Goal: Information Seeking & Learning: Check status

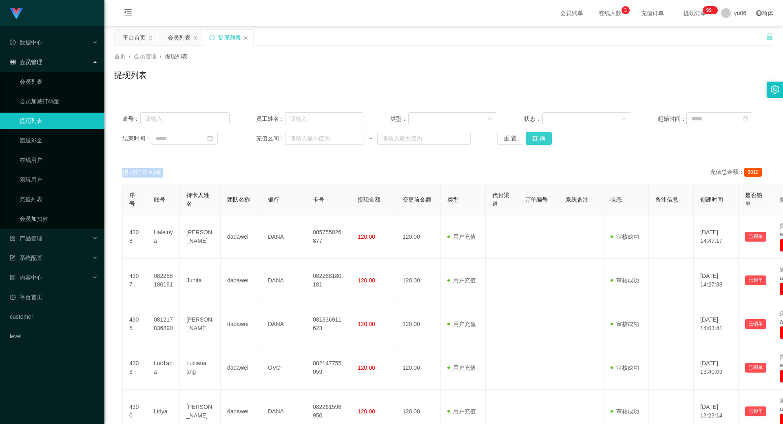
click at [539, 144] on button "查 询" at bounding box center [538, 138] width 26 height 13
click at [539, 144] on div "重 置 查 询" at bounding box center [550, 138] width 107 height 13
click at [539, 144] on button "查 询" at bounding box center [542, 138] width 35 height 13
click at [539, 144] on div "重 置 查 询" at bounding box center [550, 138] width 107 height 13
click at [545, 134] on button "查 询" at bounding box center [538, 138] width 26 height 13
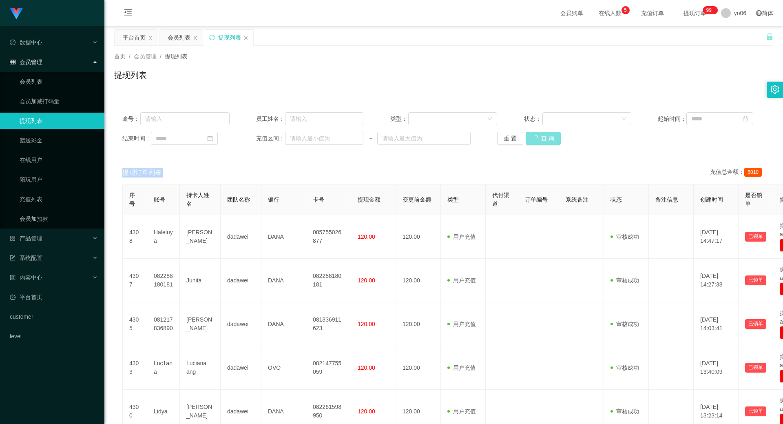
click at [545, 134] on div "重 置 查 询" at bounding box center [550, 138] width 107 height 13
click at [545, 134] on button "查 询" at bounding box center [538, 138] width 26 height 13
click at [545, 134] on div "重 置 查 询" at bounding box center [550, 138] width 107 height 13
click at [545, 134] on button "查 询" at bounding box center [538, 138] width 26 height 13
click at [528, 140] on button "查 询" at bounding box center [538, 138] width 26 height 13
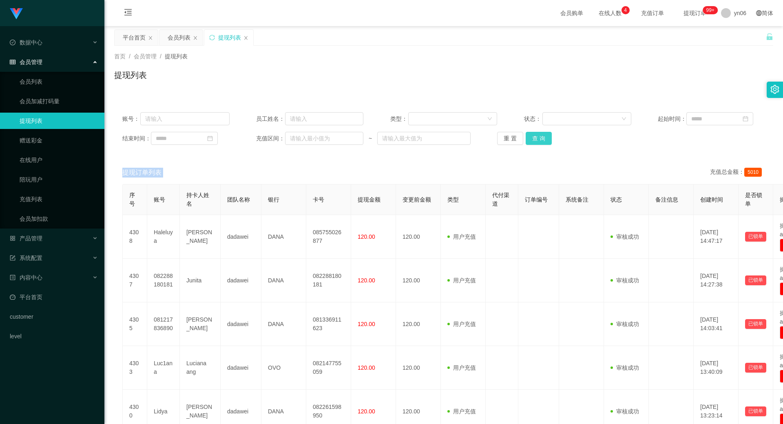
click at [528, 140] on div "重 置 查 询" at bounding box center [550, 138] width 107 height 13
click at [528, 140] on button "查 询" at bounding box center [538, 138] width 26 height 13
click at [528, 140] on div "重 置 查 询" at bounding box center [550, 138] width 107 height 13
click at [55, 239] on div "产品管理" at bounding box center [52, 238] width 104 height 16
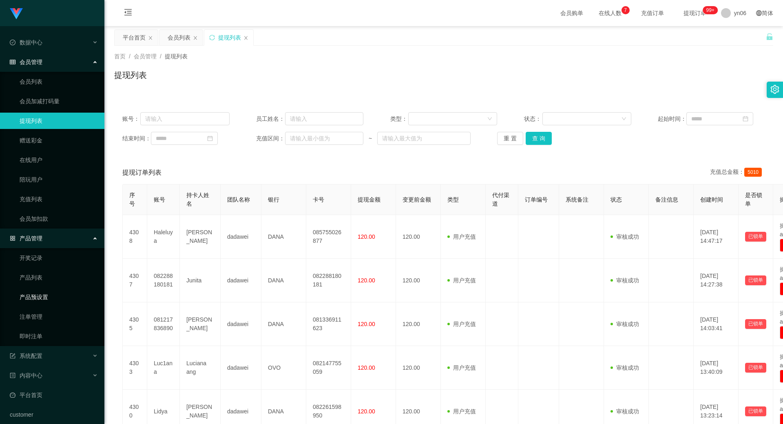
click at [43, 298] on link "产品预设置" at bounding box center [59, 297] width 78 height 16
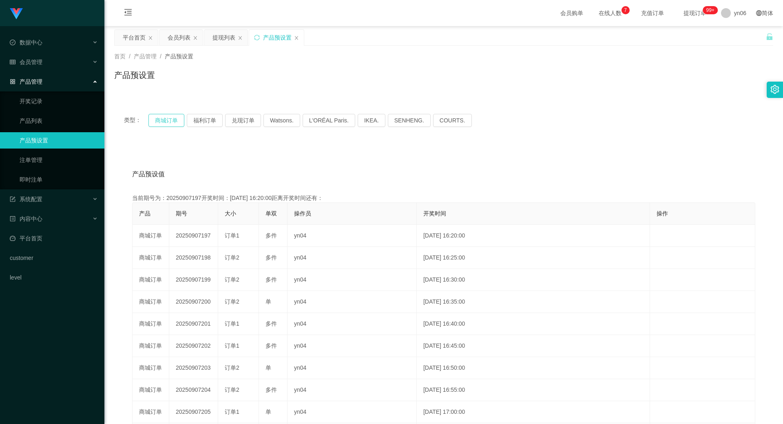
click at [174, 121] on button "商城订单" at bounding box center [166, 120] width 36 height 13
click at [172, 121] on button "商城订单" at bounding box center [166, 120] width 36 height 13
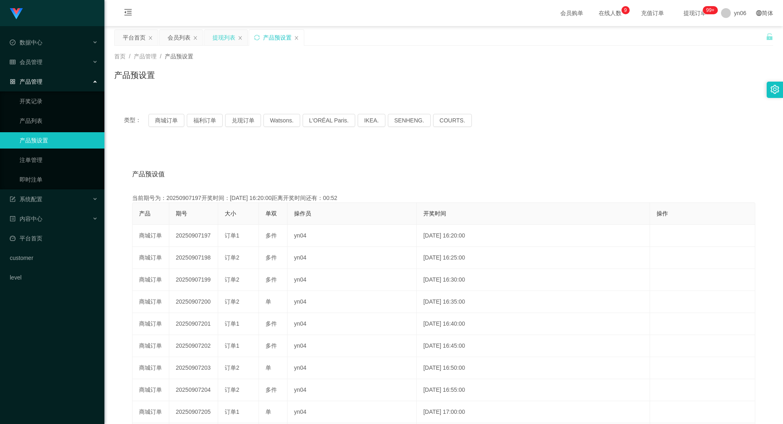
click at [223, 39] on div "提现列表" at bounding box center [223, 37] width 23 height 15
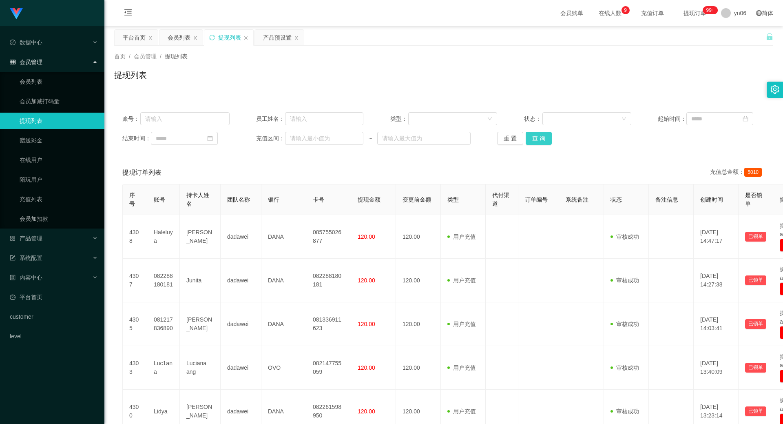
click at [536, 141] on button "查 询" at bounding box center [538, 138] width 26 height 13
click at [535, 141] on div "重 置 查 询" at bounding box center [550, 138] width 107 height 13
click at [535, 141] on button "查 询" at bounding box center [542, 138] width 35 height 13
click at [51, 236] on div "产品管理" at bounding box center [52, 238] width 104 height 16
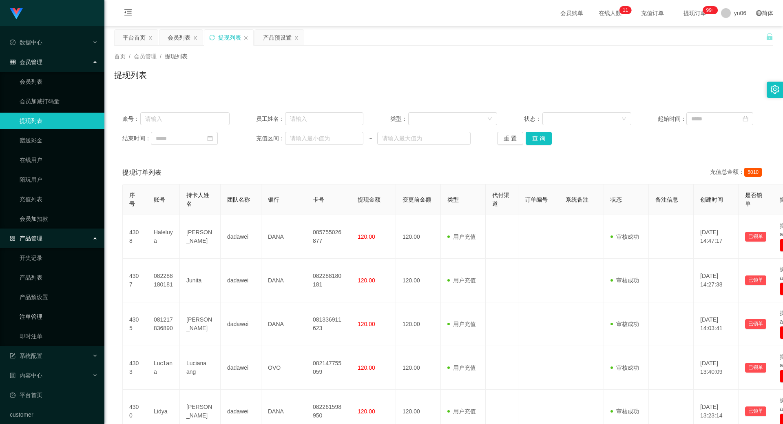
click at [50, 311] on link "注单管理" at bounding box center [59, 316] width 78 height 16
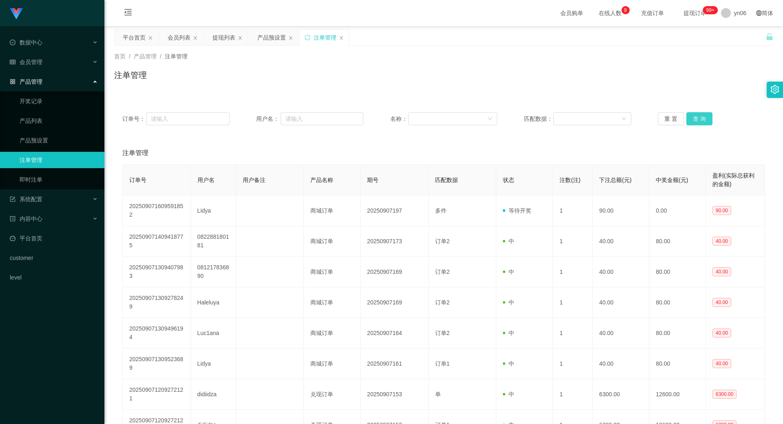
click at [697, 119] on button "查 询" at bounding box center [699, 118] width 26 height 13
click at [697, 119] on div "重 置 查 询" at bounding box center [710, 118] width 107 height 13
click at [697, 119] on button "查 询" at bounding box center [699, 118] width 26 height 13
click at [697, 119] on div "重 置 查 询" at bounding box center [710, 118] width 107 height 13
click at [697, 119] on button "查 询" at bounding box center [699, 118] width 26 height 13
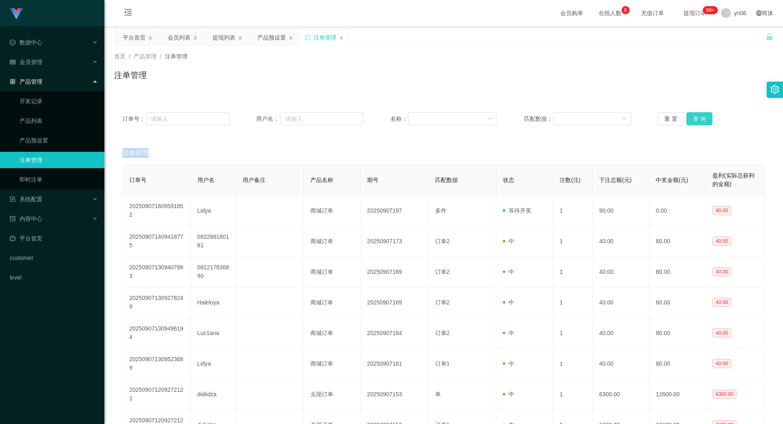
click at [697, 119] on div "重 置 查 询" at bounding box center [710, 118] width 107 height 13
click at [691, 119] on button "查 询" at bounding box center [699, 118] width 26 height 13
click at [691, 120] on div "重 置 查 询" at bounding box center [710, 118] width 107 height 13
click at [691, 121] on button "查 询" at bounding box center [699, 118] width 26 height 13
click at [691, 121] on div "重 置 查 询" at bounding box center [710, 118] width 107 height 13
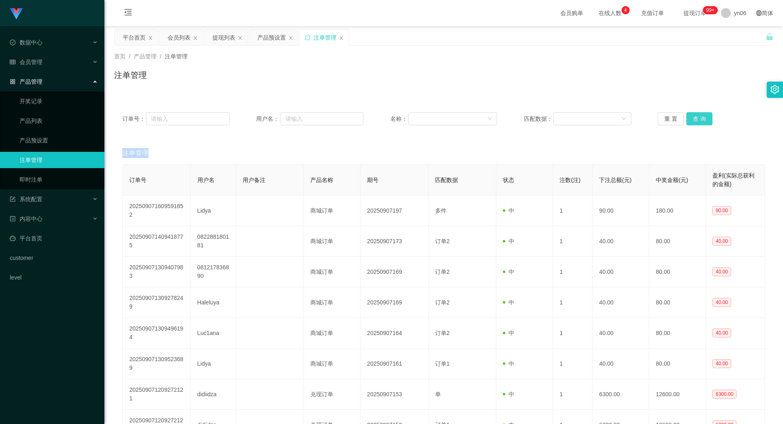
click at [700, 120] on button "查 询" at bounding box center [699, 118] width 26 height 13
click at [700, 120] on div "重 置 查 询" at bounding box center [710, 118] width 107 height 13
click at [700, 120] on button "查 询" at bounding box center [703, 118] width 35 height 13
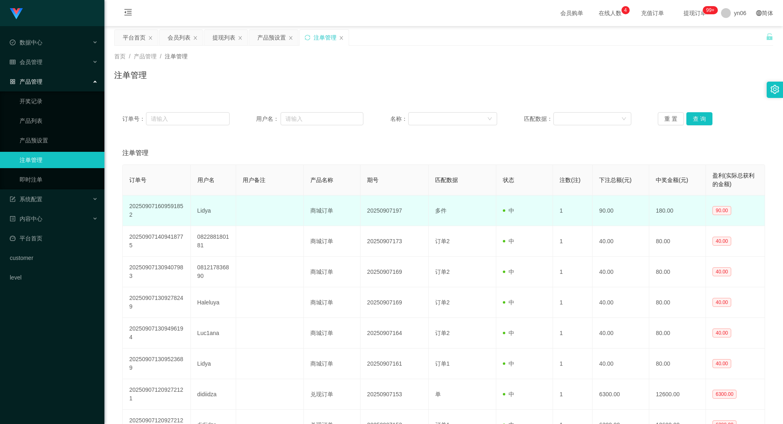
click at [202, 208] on td "Lidya" at bounding box center [213, 210] width 45 height 31
copy td "Lidya"
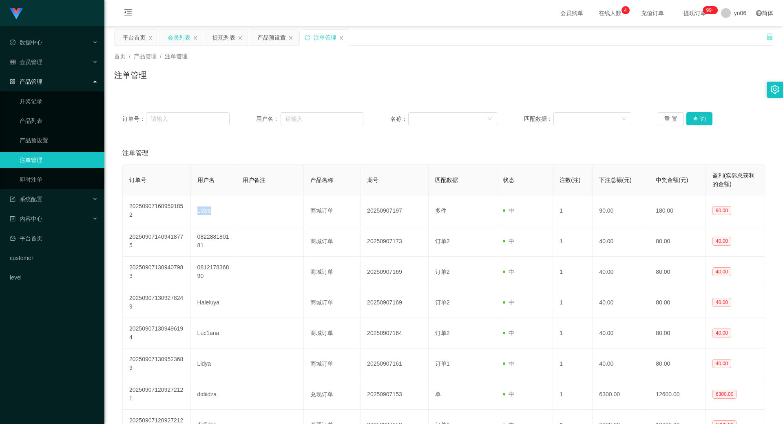
click at [169, 38] on div "会员列表" at bounding box center [179, 37] width 23 height 15
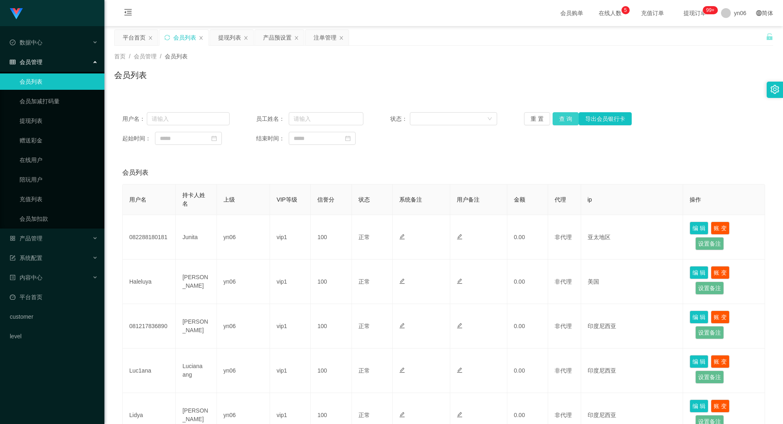
click at [561, 118] on button "查 询" at bounding box center [565, 118] width 26 height 13
click at [561, 118] on div "重 置 查 询 导出会员银行卡" at bounding box center [577, 118] width 107 height 13
click at [561, 118] on button "查 询" at bounding box center [565, 118] width 26 height 13
click at [561, 118] on div "重 置 查 询 导出会员银行卡" at bounding box center [577, 118] width 107 height 13
click at [561, 118] on button "查 询" at bounding box center [565, 118] width 26 height 13
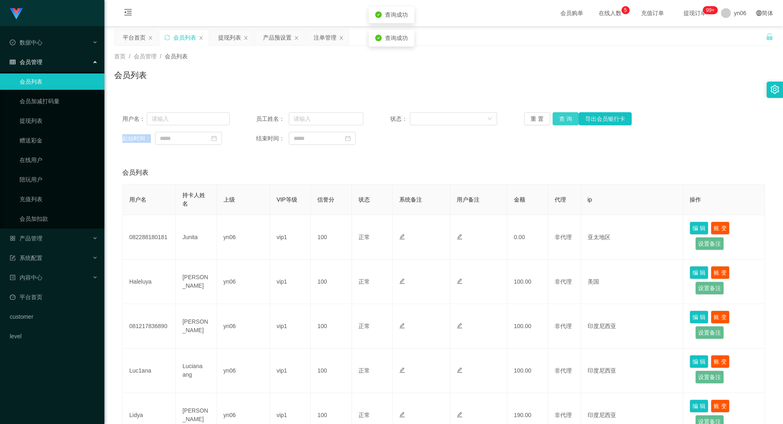
click at [561, 118] on div "重 置 查 询 导出会员银行卡" at bounding box center [577, 118] width 107 height 13
drag, startPoint x: 561, startPoint y: 118, endPoint x: 530, endPoint y: 160, distance: 52.2
click at [561, 118] on button "查 询" at bounding box center [565, 118] width 26 height 13
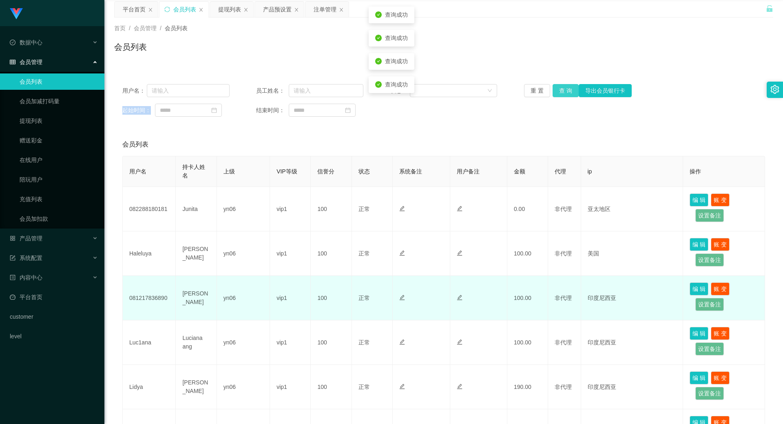
scroll to position [41, 0]
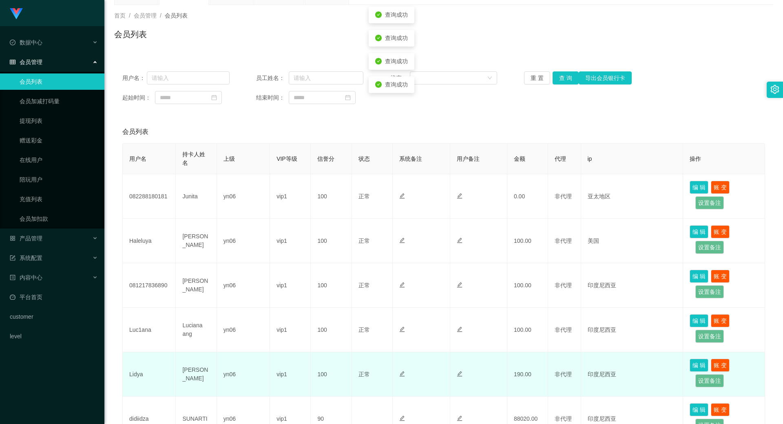
click at [132, 374] on td "Lidya" at bounding box center [149, 374] width 53 height 44
copy td "Lidya"
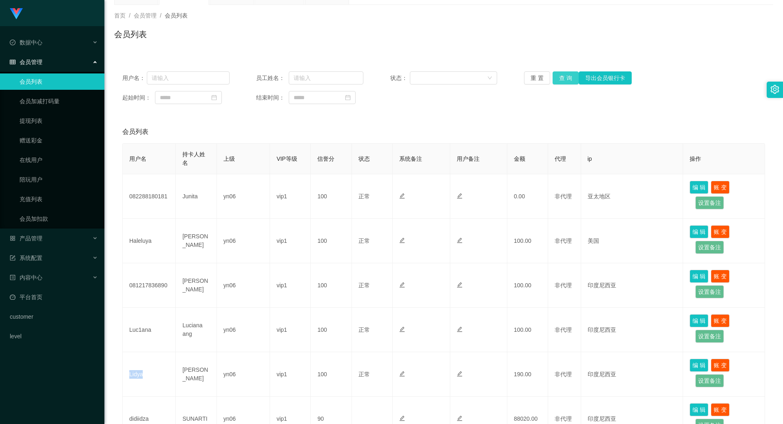
click at [556, 75] on button "查 询" at bounding box center [565, 77] width 26 height 13
click at [556, 75] on div "重 置 查 询 导出会员银行卡" at bounding box center [577, 77] width 107 height 13
click at [556, 75] on button "查 询" at bounding box center [569, 77] width 35 height 13
click at [556, 75] on div "重 置 查 询 导出会员银行卡" at bounding box center [577, 77] width 107 height 13
click at [556, 75] on button "查 询" at bounding box center [565, 77] width 26 height 13
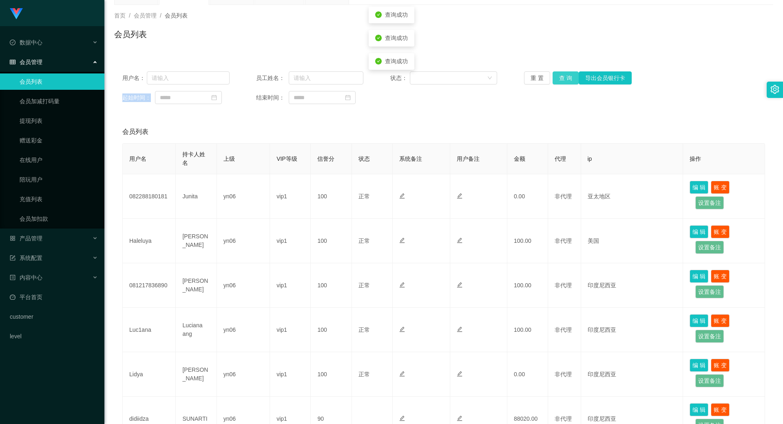
scroll to position [0, 0]
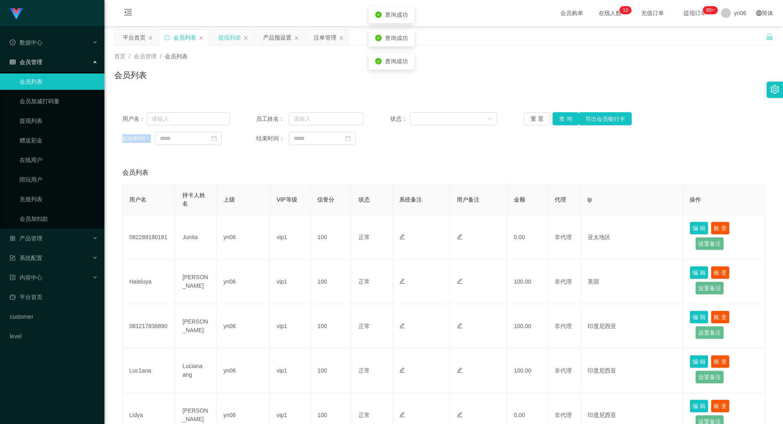
click at [227, 40] on div "提现列表" at bounding box center [229, 37] width 23 height 15
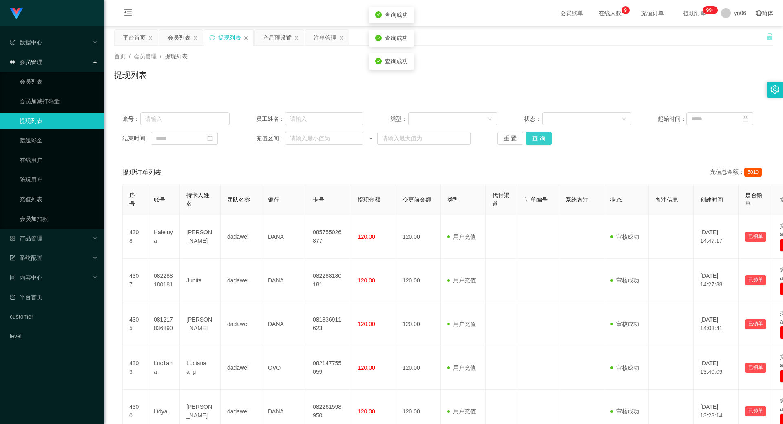
click at [530, 137] on button "查 询" at bounding box center [538, 138] width 26 height 13
click at [541, 141] on button "查 询" at bounding box center [542, 138] width 35 height 13
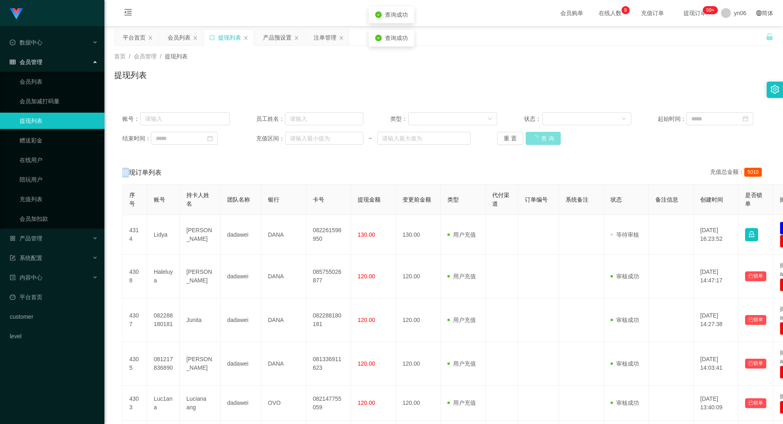
click at [541, 141] on div "重 置 查 询" at bounding box center [550, 138] width 107 height 13
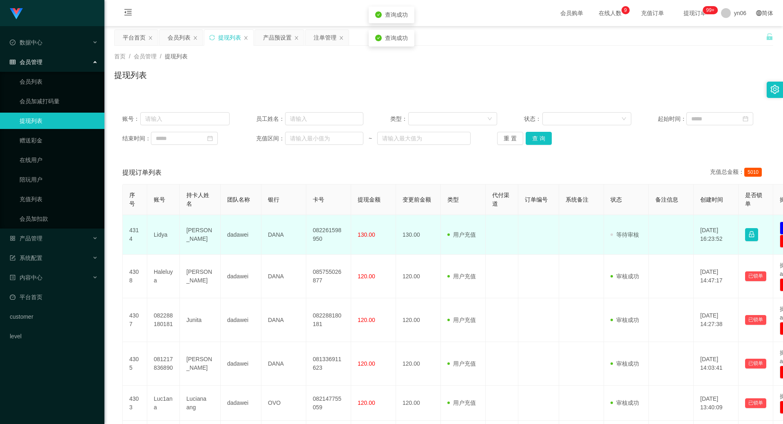
click at [163, 239] on td "Lidya" at bounding box center [163, 235] width 33 height 40
click at [162, 239] on td "Lidya" at bounding box center [163, 235] width 33 height 40
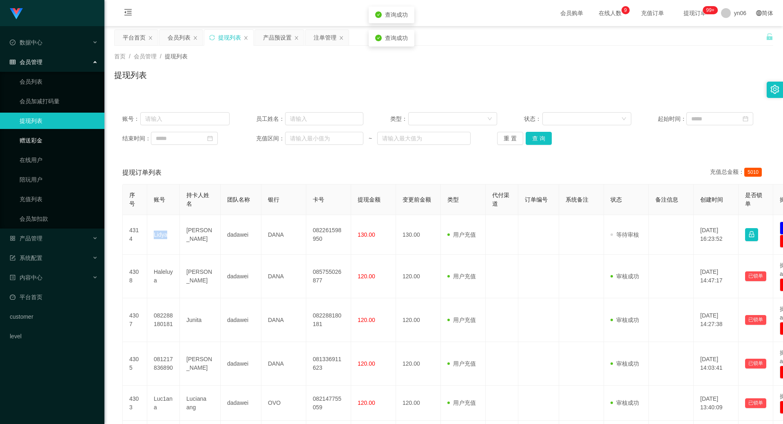
copy td "Lidya"
click at [280, 38] on div "产品预设置" at bounding box center [277, 37] width 29 height 15
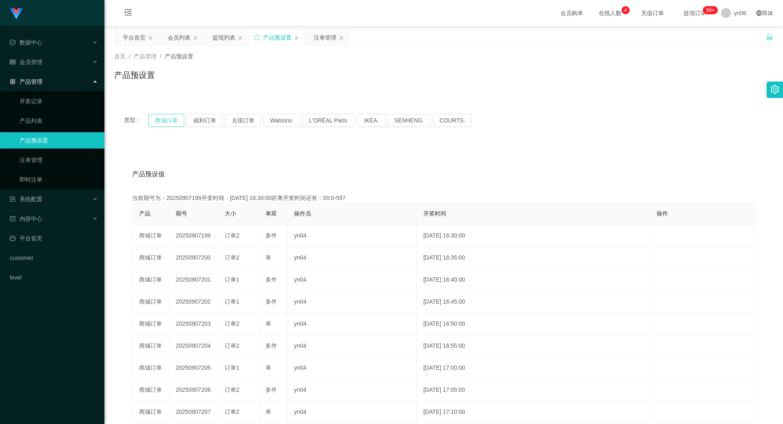
click at [178, 118] on button "商城订单" at bounding box center [166, 120] width 36 height 13
click at [178, 119] on button "商城订单" at bounding box center [166, 120] width 36 height 13
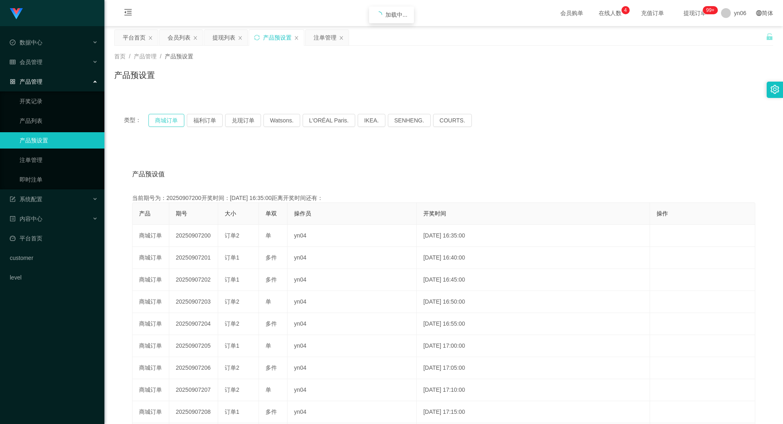
click at [178, 119] on button "商城订单" at bounding box center [166, 120] width 36 height 13
click at [324, 38] on div "注单管理" at bounding box center [324, 37] width 23 height 15
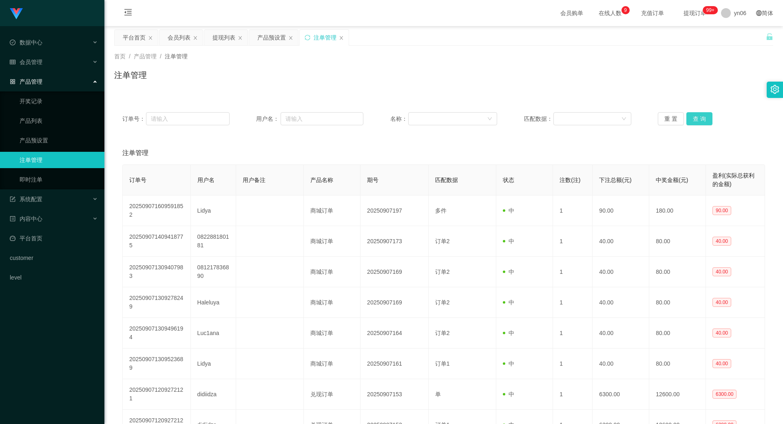
click at [694, 116] on button "查 询" at bounding box center [699, 118] width 26 height 13
click at [694, 117] on button "查 询" at bounding box center [699, 118] width 26 height 13
click at [694, 118] on div "重 置 查 询" at bounding box center [710, 118] width 107 height 13
click at [694, 118] on button "查 询" at bounding box center [699, 118] width 26 height 13
click at [694, 118] on div "重 置 查 询" at bounding box center [710, 118] width 107 height 13
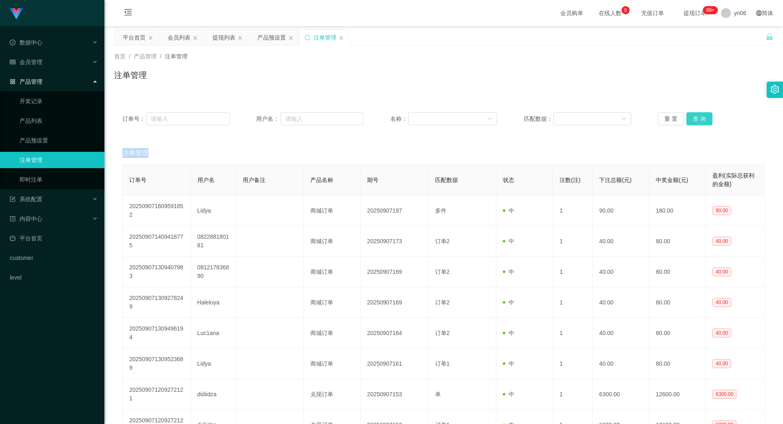
click at [694, 118] on button "查 询" at bounding box center [699, 118] width 26 height 13
click at [693, 119] on button "查 询" at bounding box center [699, 118] width 26 height 13
click at [693, 120] on div "重 置 查 询" at bounding box center [710, 118] width 107 height 13
click at [693, 120] on button "查 询" at bounding box center [699, 118] width 26 height 13
click at [690, 115] on button "查 询" at bounding box center [699, 118] width 26 height 13
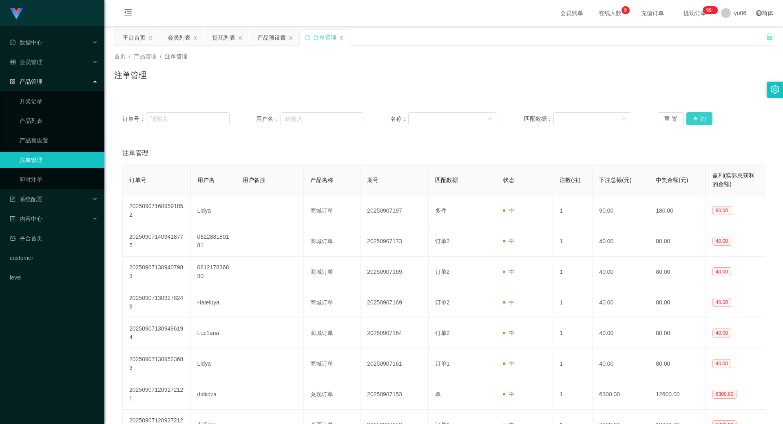
click at [690, 115] on button "查 询" at bounding box center [699, 118] width 26 height 13
click at [691, 115] on button "查 询" at bounding box center [703, 118] width 35 height 13
click at [691, 115] on div "重 置 查 询" at bounding box center [710, 118] width 107 height 13
click at [691, 115] on button "查 询" at bounding box center [699, 118] width 26 height 13
click at [692, 115] on div "重 置 查 询" at bounding box center [710, 118] width 107 height 13
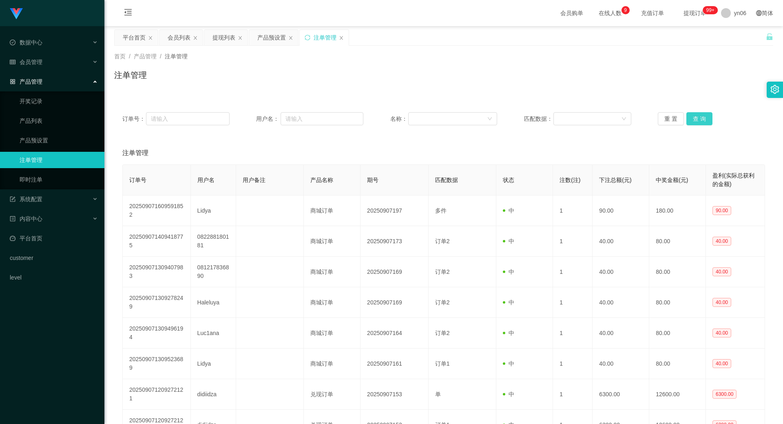
click at [692, 115] on button "查 询" at bounding box center [699, 118] width 26 height 13
click at [692, 115] on div "重 置 查 询" at bounding box center [710, 118] width 107 height 13
click at [692, 116] on button "查 询" at bounding box center [699, 118] width 26 height 13
click at [692, 116] on div "重 置 查 询" at bounding box center [710, 118] width 107 height 13
click at [692, 116] on button "查 询" at bounding box center [699, 118] width 26 height 13
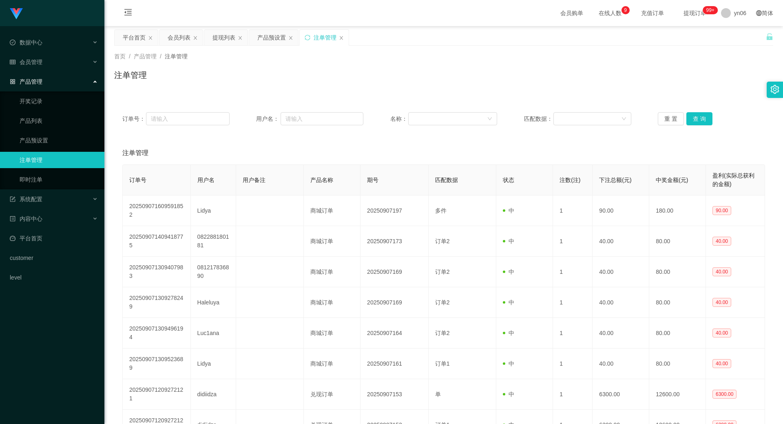
click at [692, 117] on div "重 置 查 询" at bounding box center [710, 118] width 107 height 13
click at [692, 117] on button "查 询" at bounding box center [699, 118] width 26 height 13
click at [692, 117] on div "重 置 查 询" at bounding box center [710, 118] width 107 height 13
click at [692, 117] on button "查 询" at bounding box center [703, 118] width 35 height 13
click at [695, 115] on button "查 询" at bounding box center [699, 118] width 26 height 13
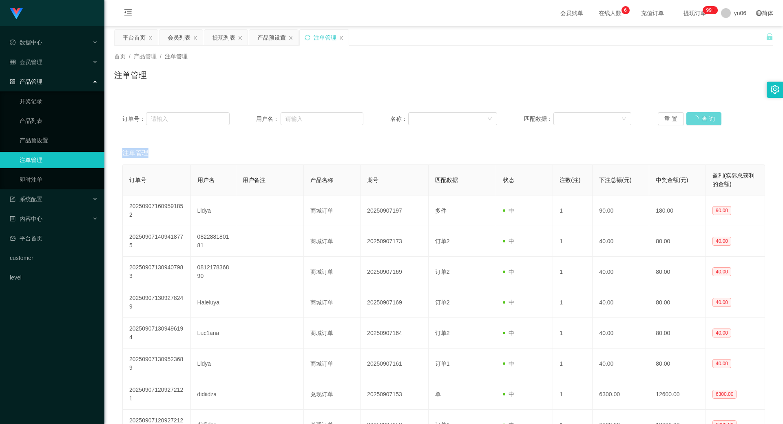
click at [695, 115] on div "重 置 查 询" at bounding box center [710, 118] width 107 height 13
click at [695, 115] on button "查 询" at bounding box center [703, 118] width 35 height 13
click at [697, 117] on div "重 置 查 询" at bounding box center [710, 118] width 107 height 13
click at [697, 117] on button "查 询" at bounding box center [703, 118] width 35 height 13
click at [709, 119] on div "重 置 查 询" at bounding box center [710, 118] width 107 height 13
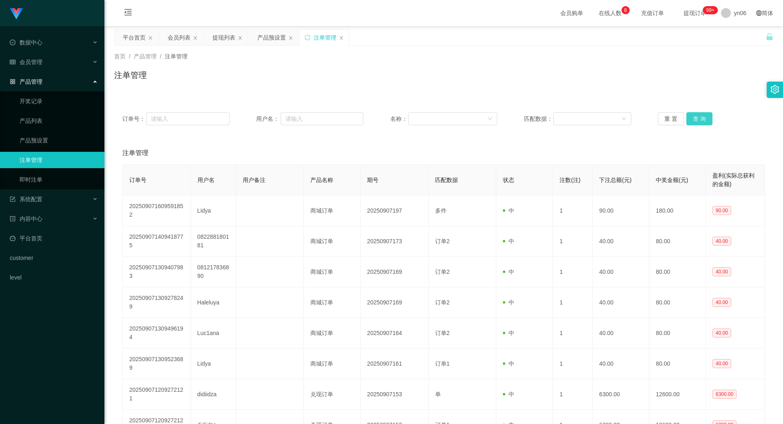
click at [708, 119] on button "查 询" at bounding box center [699, 118] width 26 height 13
click at [694, 124] on button "查 询" at bounding box center [699, 118] width 26 height 13
click at [693, 124] on div "重 置 查 询" at bounding box center [710, 118] width 107 height 13
click at [693, 124] on button "查 询" at bounding box center [699, 118] width 26 height 13
click at [693, 124] on div "重 置 查 询" at bounding box center [710, 118] width 107 height 13
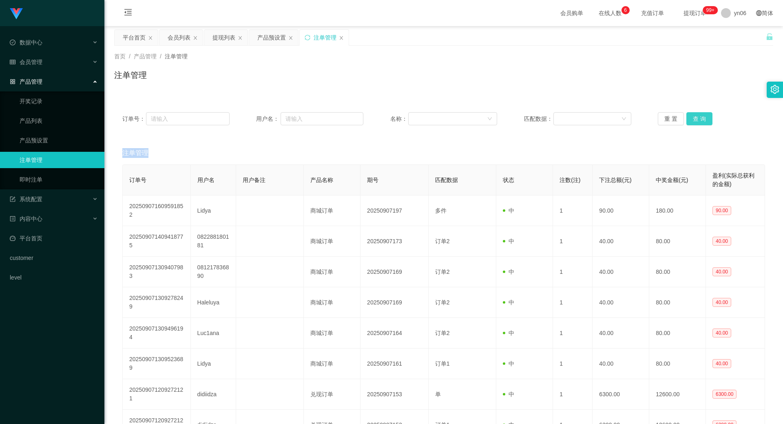
click at [693, 124] on button "查 询" at bounding box center [699, 118] width 26 height 13
click at [693, 124] on div "重 置 查 询" at bounding box center [710, 118] width 107 height 13
click at [687, 120] on button "查 询" at bounding box center [699, 118] width 26 height 13
click at [688, 120] on div "重 置 查 询" at bounding box center [710, 118] width 107 height 13
click at [693, 119] on button "查 询" at bounding box center [699, 118] width 26 height 13
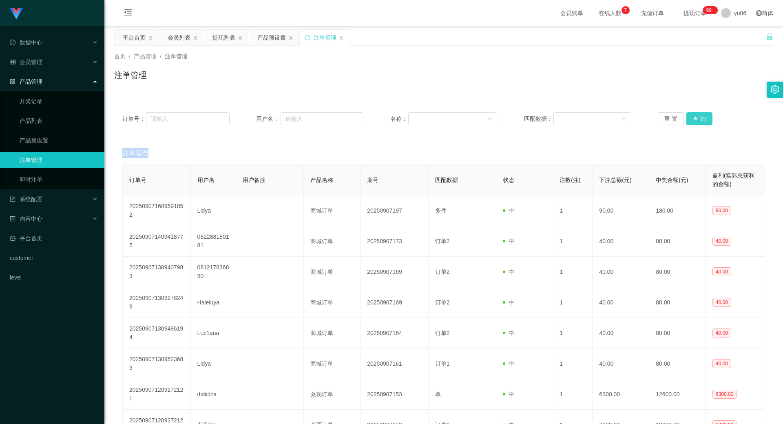
click at [693, 119] on div "重 置 查 询" at bounding box center [710, 118] width 107 height 13
click at [693, 119] on button "查 询" at bounding box center [699, 118] width 26 height 13
click at [698, 118] on button "查 询" at bounding box center [699, 118] width 26 height 13
click at [698, 118] on div "重 置 查 询" at bounding box center [710, 118] width 107 height 13
click at [698, 118] on button "查 询" at bounding box center [699, 118] width 26 height 13
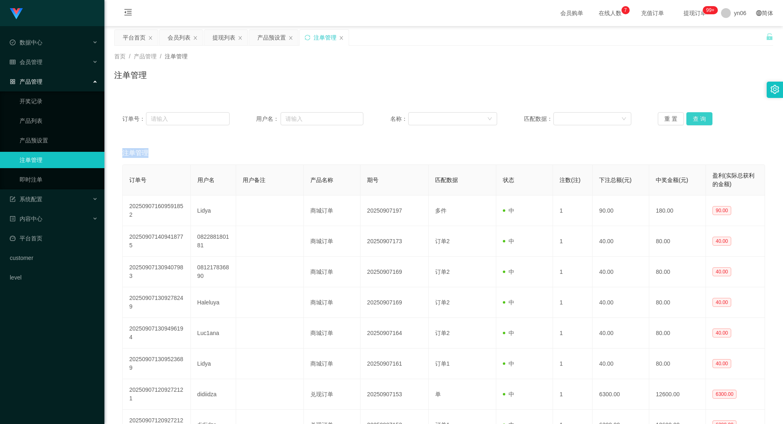
click at [698, 118] on div "重 置 查 询" at bounding box center [710, 118] width 107 height 13
click at [700, 119] on button "查 询" at bounding box center [699, 118] width 26 height 13
click at [699, 118] on div "重 置 查 询" at bounding box center [710, 118] width 107 height 13
click at [699, 118] on button "查 询" at bounding box center [699, 118] width 26 height 13
click at [699, 118] on div "重 置 查 询" at bounding box center [710, 118] width 107 height 13
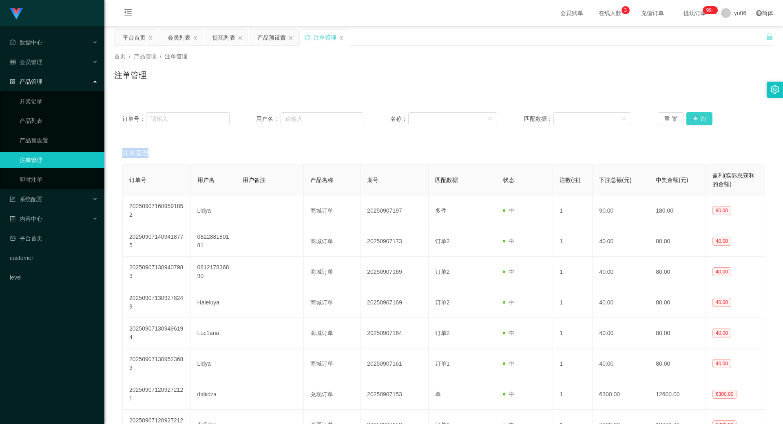
click at [699, 118] on button "查 询" at bounding box center [699, 118] width 26 height 13
click at [699, 118] on div "重 置 查 询" at bounding box center [710, 118] width 107 height 13
click at [699, 118] on button "查 询" at bounding box center [703, 118] width 35 height 13
click at [699, 118] on div "重 置 查 询" at bounding box center [710, 118] width 107 height 13
click at [699, 118] on button "查 询" at bounding box center [699, 118] width 26 height 13
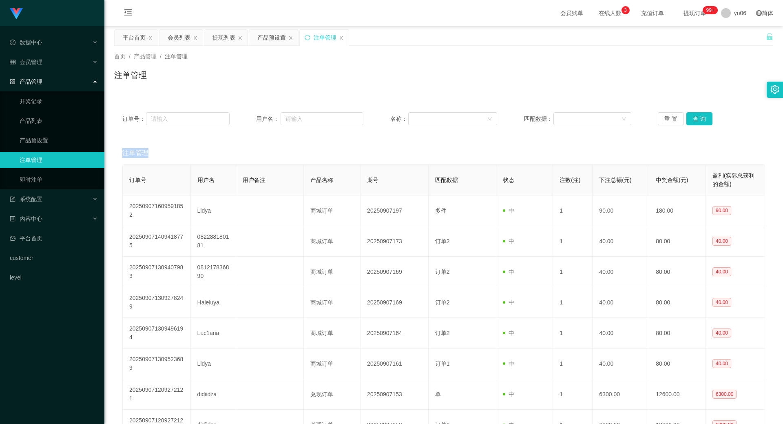
click at [699, 118] on div "重 置 查 询" at bounding box center [710, 118] width 107 height 13
click at [699, 118] on button "查 询" at bounding box center [699, 118] width 26 height 13
click at [699, 118] on div "重 置 查 询" at bounding box center [710, 118] width 107 height 13
click at [699, 118] on button "查 询" at bounding box center [699, 118] width 26 height 13
click at [699, 118] on div "重 置 查 询" at bounding box center [710, 118] width 107 height 13
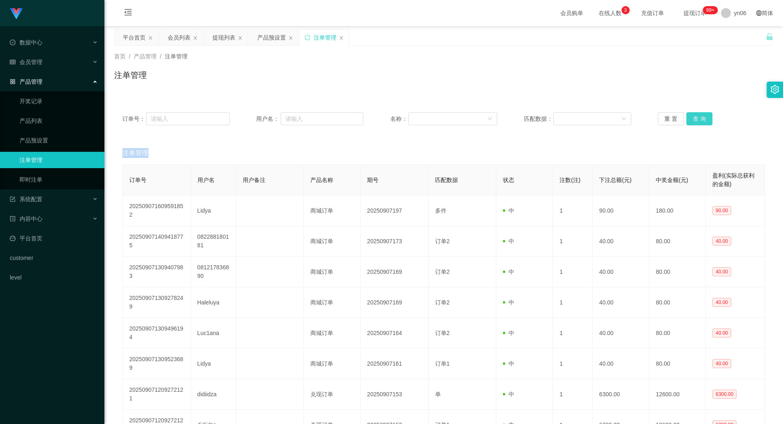
click at [699, 118] on button "查 询" at bounding box center [699, 118] width 26 height 13
click at [699, 118] on div "重 置 查 询" at bounding box center [710, 118] width 107 height 13
click at [691, 113] on button "查 询" at bounding box center [699, 118] width 26 height 13
drag, startPoint x: 183, startPoint y: 38, endPoint x: 203, endPoint y: 69, distance: 36.9
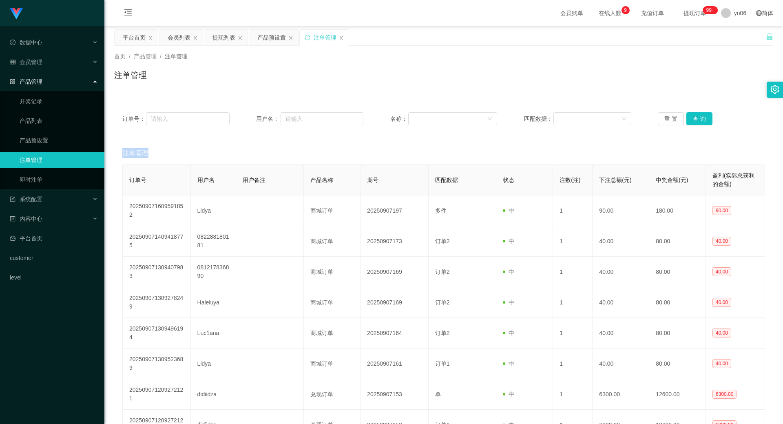
click at [183, 38] on div "会员列表" at bounding box center [179, 37] width 23 height 15
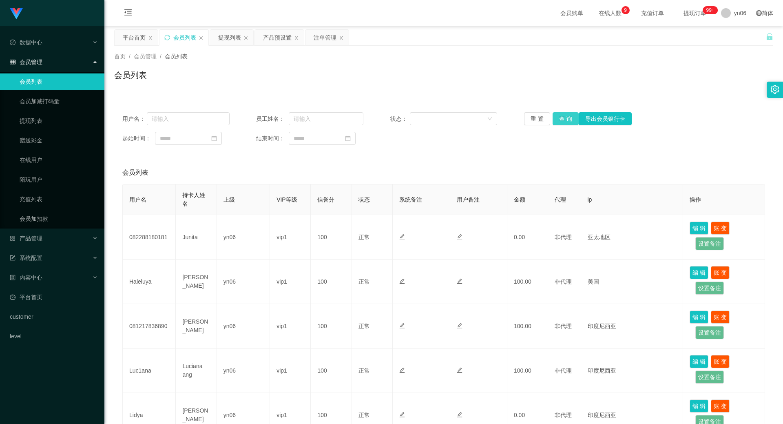
click at [558, 118] on button "查 询" at bounding box center [565, 118] width 26 height 13
click at [558, 118] on div "重 置 查 询 导出会员银行卡" at bounding box center [577, 118] width 107 height 13
click at [558, 118] on button "查 询" at bounding box center [565, 118] width 26 height 13
click at [558, 118] on div "重 置 查 询 导出会员银行卡" at bounding box center [577, 118] width 107 height 13
click at [558, 118] on button "查 询" at bounding box center [569, 118] width 35 height 13
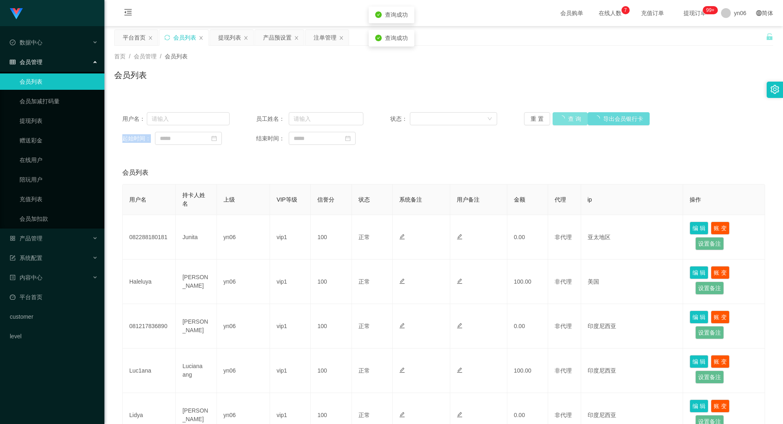
click at [558, 118] on div "重 置 查 询 导出会员银行卡" at bounding box center [577, 118] width 107 height 13
click at [558, 118] on button "查 询" at bounding box center [565, 118] width 26 height 13
click at [558, 118] on div "重 置 查 询 导出会员银行卡" at bounding box center [577, 118] width 107 height 13
click at [233, 39] on div "提现列表" at bounding box center [229, 37] width 23 height 15
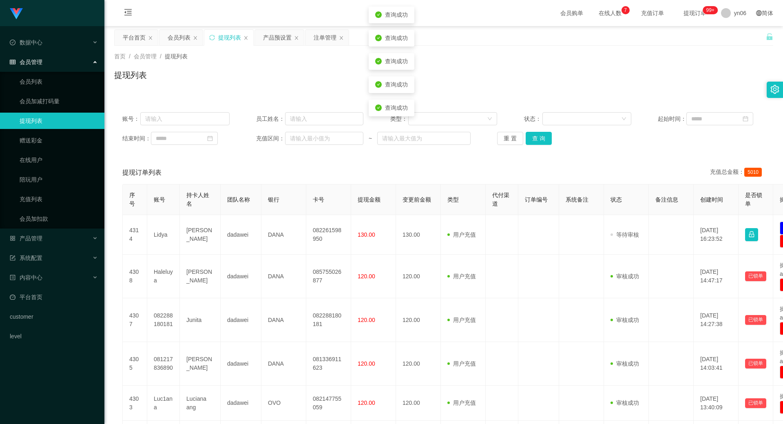
click at [541, 131] on div "账号： 员工姓名： 类型： 状态： 起始时间： 结束时间： 充值区间： ~ 重 置 查 询" at bounding box center [443, 128] width 659 height 49
click at [540, 139] on button "查 询" at bounding box center [538, 138] width 26 height 13
click at [540, 139] on div "重 置 查 询" at bounding box center [550, 138] width 107 height 13
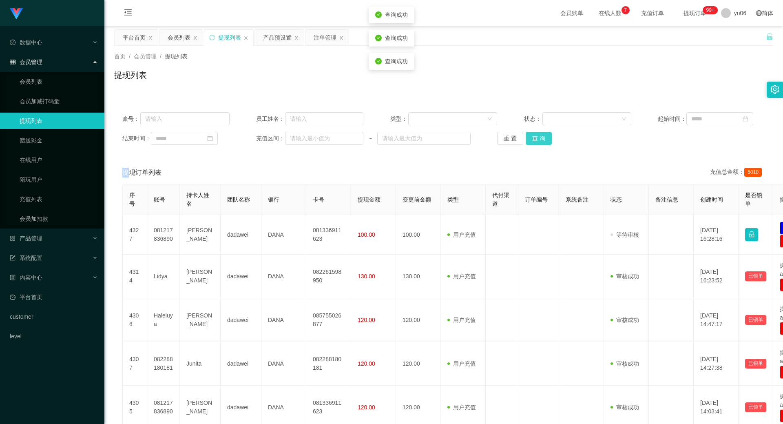
click at [540, 139] on button "查 询" at bounding box center [538, 138] width 26 height 13
click at [541, 139] on div "重 置 查 询" at bounding box center [550, 138] width 107 height 13
click at [541, 139] on button "查 询" at bounding box center [538, 138] width 26 height 13
click at [541, 139] on div "重 置 查 询" at bounding box center [550, 138] width 107 height 13
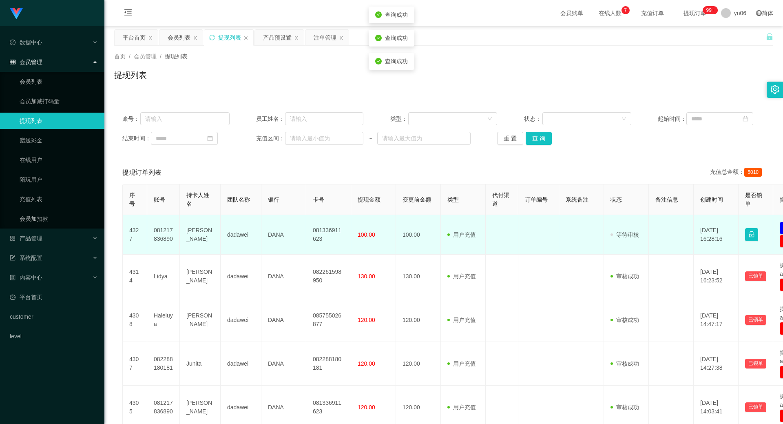
click at [159, 230] on td "081217836890" at bounding box center [163, 235] width 33 height 40
copy td "081217836890"
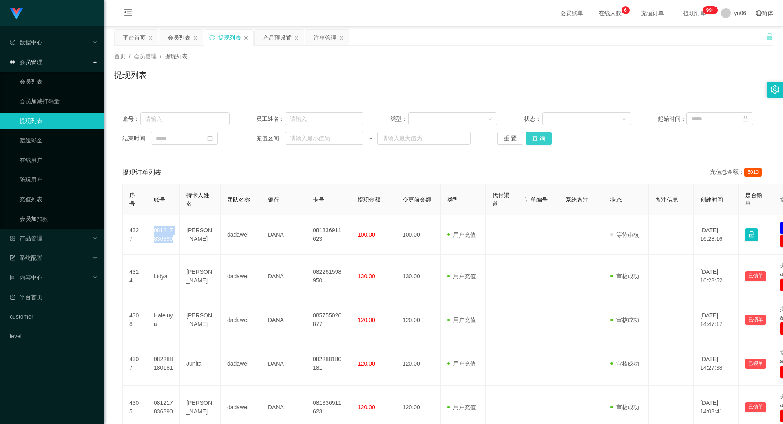
click at [543, 137] on button "查 询" at bounding box center [538, 138] width 26 height 13
click at [543, 137] on div "重 置 查 询" at bounding box center [550, 138] width 107 height 13
click at [543, 137] on button "查 询" at bounding box center [542, 138] width 35 height 13
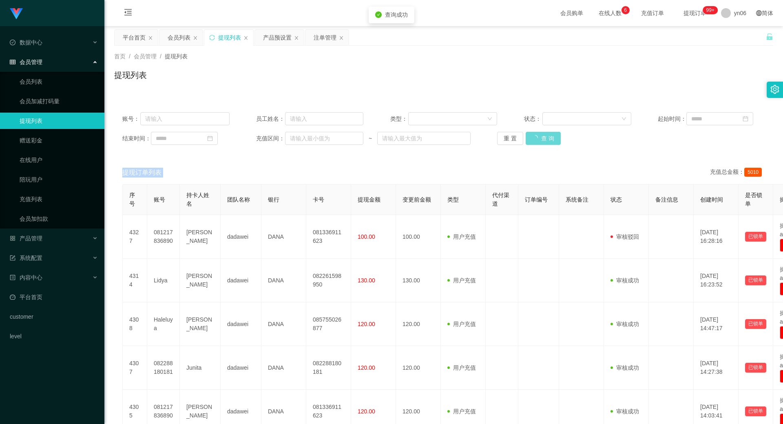
click at [543, 137] on div "重 置 查 询" at bounding box center [550, 138] width 107 height 13
click at [543, 137] on button "查 询" at bounding box center [538, 138] width 26 height 13
click at [269, 31] on div "产品预设置" at bounding box center [277, 37] width 29 height 15
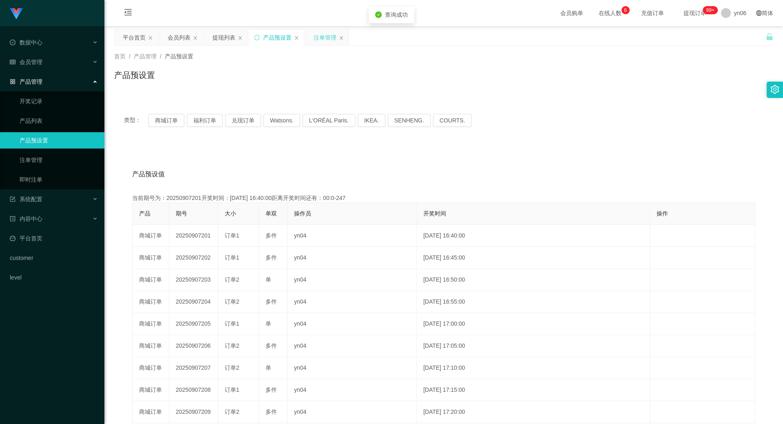
click at [321, 34] on div "注单管理" at bounding box center [324, 37] width 23 height 15
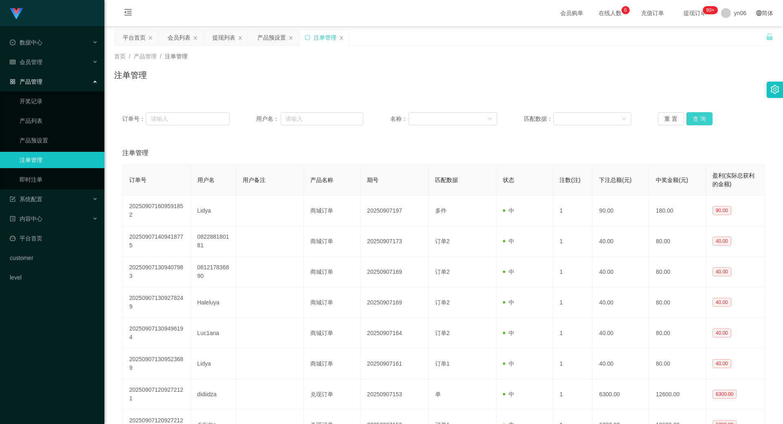
click at [697, 117] on button "查 询" at bounding box center [699, 118] width 26 height 13
click at [697, 117] on div "重 置 查 询" at bounding box center [710, 118] width 107 height 13
click at [697, 117] on button "查 询" at bounding box center [699, 118] width 26 height 13
click at [697, 117] on div "重 置 查 询" at bounding box center [710, 118] width 107 height 13
click at [697, 117] on button "查 询" at bounding box center [699, 118] width 26 height 13
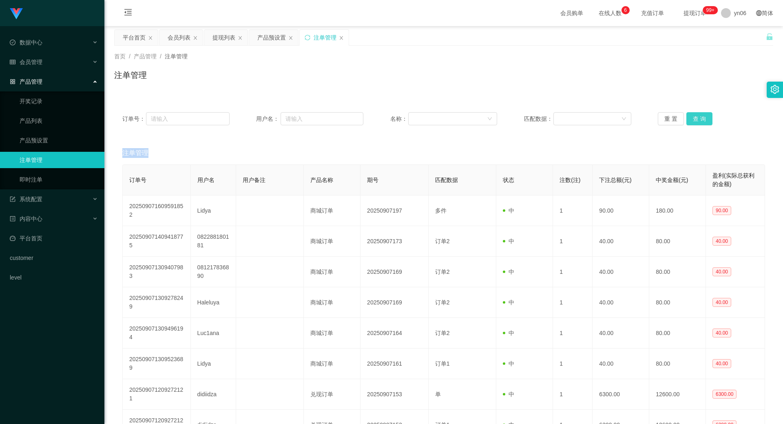
click at [697, 117] on div "重 置 查 询" at bounding box center [710, 118] width 107 height 13
click at [697, 117] on button "查 询" at bounding box center [699, 118] width 26 height 13
click at [702, 123] on button "查 询" at bounding box center [699, 118] width 26 height 13
click at [702, 123] on div "重 置 查 询" at bounding box center [710, 118] width 107 height 13
click at [702, 123] on button "查 询" at bounding box center [699, 118] width 26 height 13
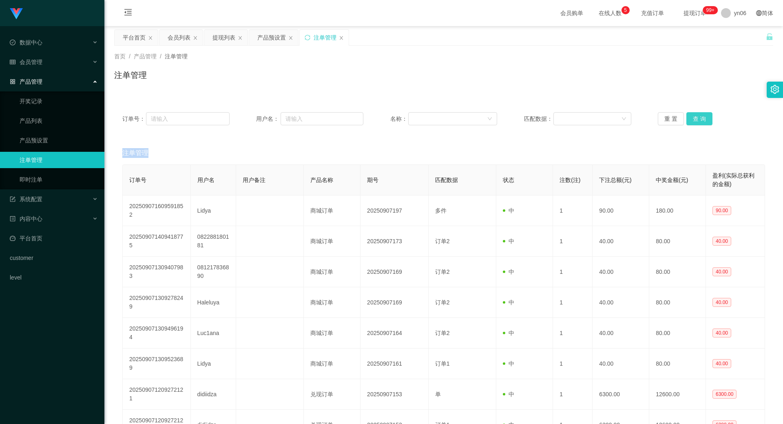
click at [702, 123] on div "重 置 查 询" at bounding box center [710, 118] width 107 height 13
click at [708, 117] on button "查 询" at bounding box center [699, 118] width 26 height 13
click at [708, 117] on div "重 置 查 询" at bounding box center [710, 118] width 107 height 13
click at [708, 118] on button "查 询" at bounding box center [699, 118] width 26 height 13
click at [708, 118] on div "重 置 查 询" at bounding box center [710, 118] width 107 height 13
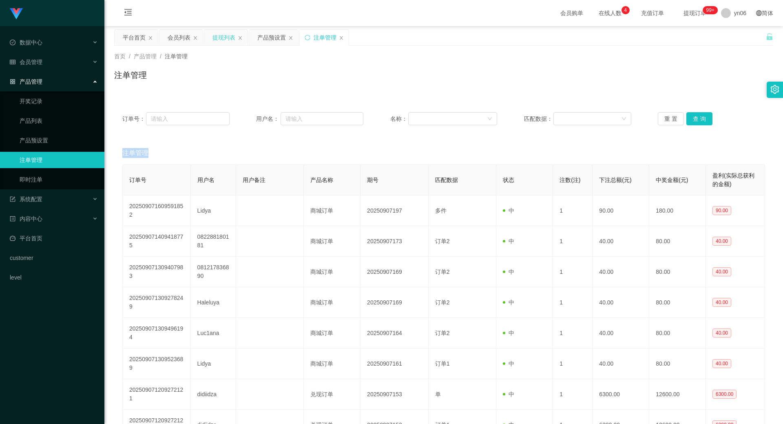
click at [221, 40] on div "提现列表" at bounding box center [223, 37] width 23 height 15
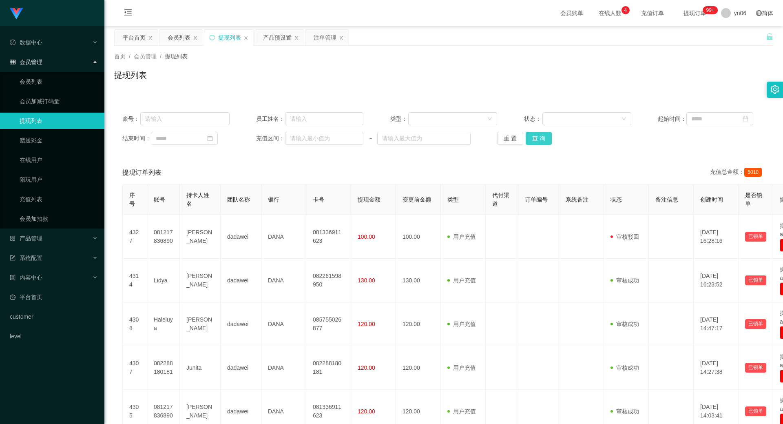
click at [543, 137] on button "查 询" at bounding box center [538, 138] width 26 height 13
click at [541, 138] on div "重 置 查 询" at bounding box center [550, 138] width 107 height 13
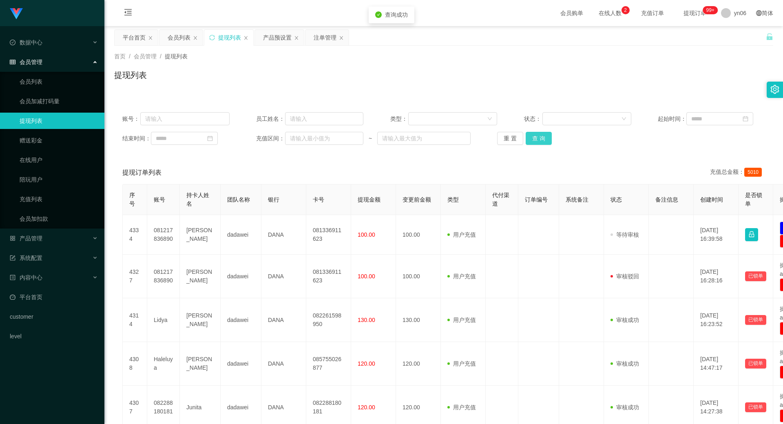
click at [541, 138] on button "查 询" at bounding box center [538, 138] width 26 height 13
click at [541, 138] on div "重 置 查 询" at bounding box center [550, 138] width 107 height 13
click at [541, 138] on button "查 询" at bounding box center [542, 138] width 35 height 13
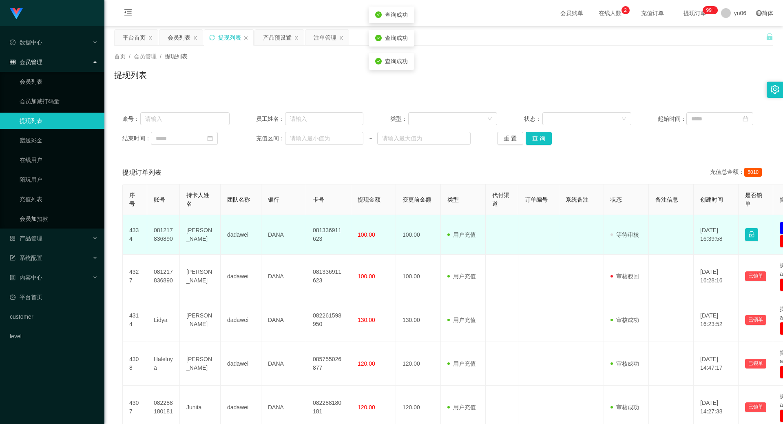
click at [160, 232] on td "081217836890" at bounding box center [163, 235] width 33 height 40
copy td "081217836890"
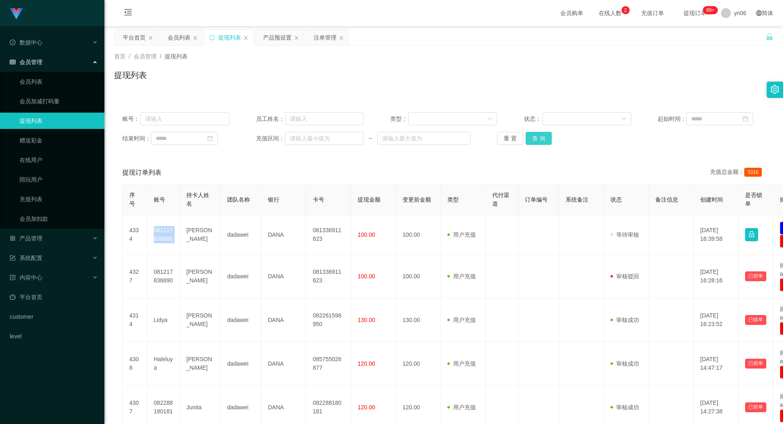
click at [545, 135] on button "查 询" at bounding box center [538, 138] width 26 height 13
click at [545, 135] on div "重 置 查 询" at bounding box center [550, 138] width 107 height 13
click at [545, 135] on button "查 询" at bounding box center [538, 138] width 26 height 13
click at [545, 135] on div "重 置 查 询" at bounding box center [550, 138] width 107 height 13
click at [545, 135] on button "查 询" at bounding box center [542, 138] width 35 height 13
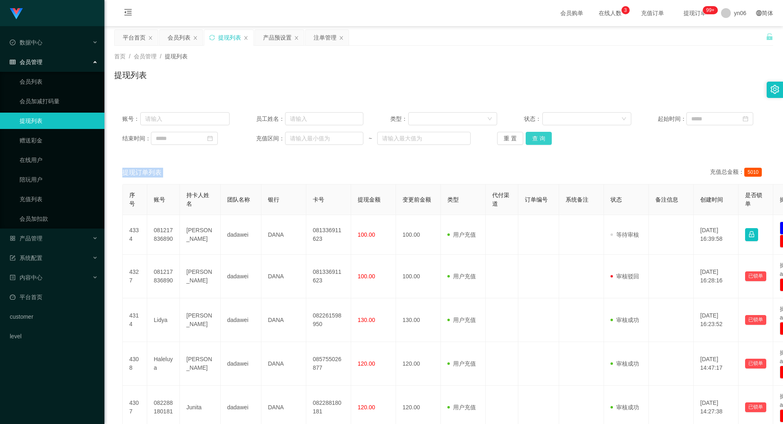
click at [543, 132] on button "查 询" at bounding box center [538, 138] width 26 height 13
click at [543, 132] on div "重 置 查 询" at bounding box center [550, 138] width 107 height 13
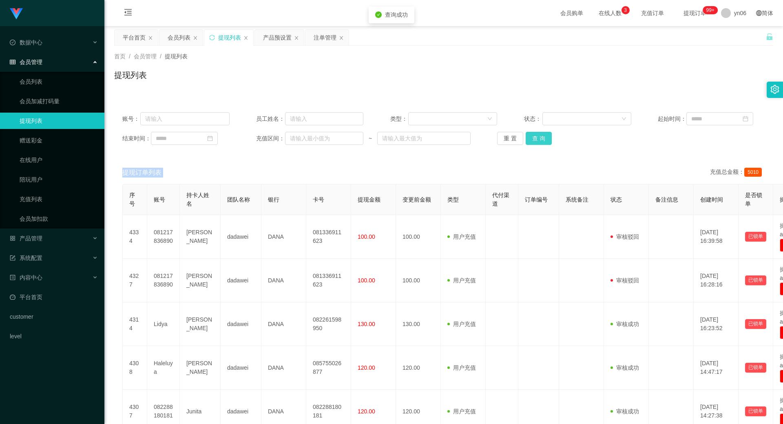
click at [543, 132] on button "查 询" at bounding box center [538, 138] width 26 height 13
click at [543, 132] on div "重 置 查 询" at bounding box center [550, 138] width 107 height 13
click at [543, 132] on button "查 询" at bounding box center [538, 138] width 26 height 13
click at [543, 132] on div "重 置 查 询" at bounding box center [550, 138] width 107 height 13
click at [543, 132] on button "查 询" at bounding box center [542, 138] width 35 height 13
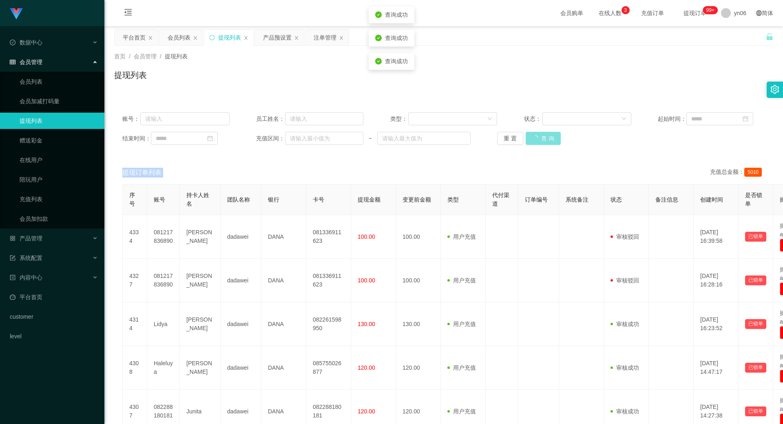
click at [543, 132] on div "重 置 查 询" at bounding box center [550, 138] width 107 height 13
click at [542, 141] on button "查 询" at bounding box center [538, 138] width 26 height 13
click at [542, 141] on div "重 置 查 询" at bounding box center [550, 138] width 107 height 13
click at [542, 141] on button "查 询" at bounding box center [538, 138] width 26 height 13
click at [542, 141] on div "重 置 查 询" at bounding box center [550, 138] width 107 height 13
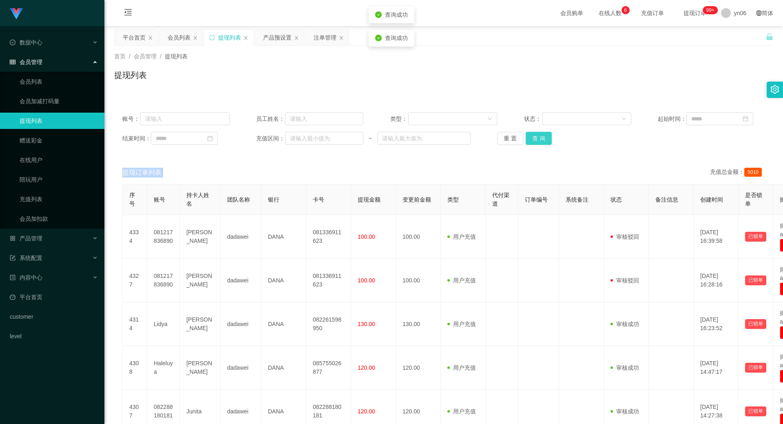
click at [542, 141] on button "查 询" at bounding box center [538, 138] width 26 height 13
click at [542, 141] on div "重 置 查 询" at bounding box center [550, 138] width 107 height 13
click at [542, 141] on button "查 询" at bounding box center [538, 138] width 26 height 13
click at [542, 141] on div "重 置 查 询" at bounding box center [550, 138] width 107 height 13
click at [542, 141] on button "查 询" at bounding box center [542, 138] width 35 height 13
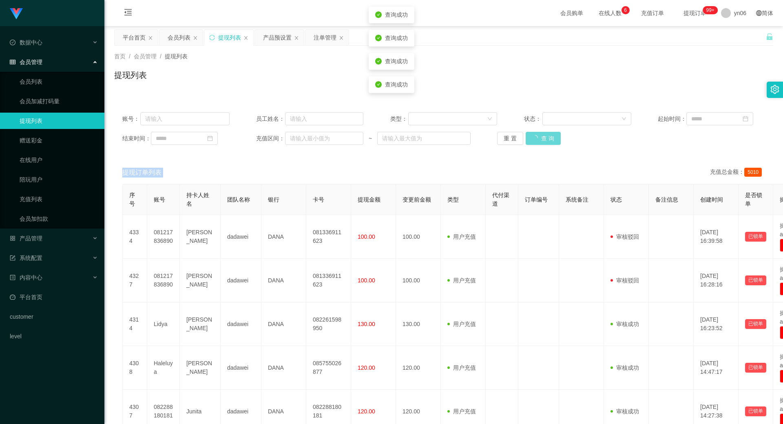
click at [542, 141] on div "重 置 查 询" at bounding box center [550, 138] width 107 height 13
click at [542, 141] on button "查 询" at bounding box center [538, 138] width 26 height 13
click at [542, 141] on div "重 置 查 询" at bounding box center [550, 138] width 107 height 13
click at [542, 141] on button "查 询" at bounding box center [538, 138] width 26 height 13
click at [542, 141] on div "重 置 查 询" at bounding box center [550, 138] width 107 height 13
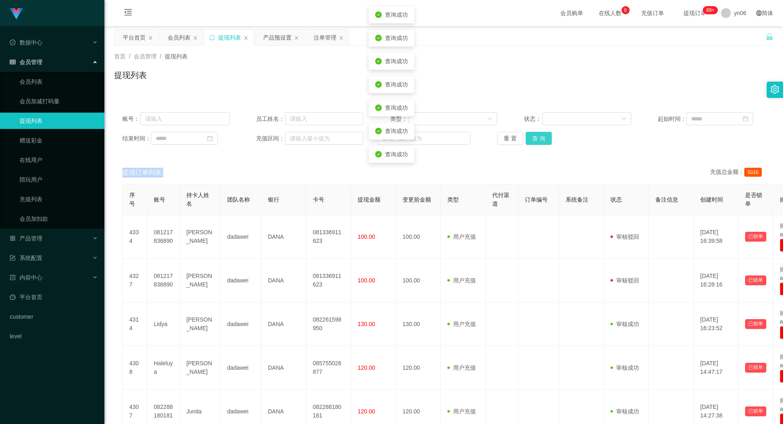
click at [542, 141] on button "查 询" at bounding box center [538, 138] width 26 height 13
click at [542, 141] on div "重 置 查 询" at bounding box center [550, 138] width 107 height 13
click at [542, 141] on button "查 询" at bounding box center [538, 138] width 26 height 13
click at [542, 141] on div "重 置 查 询" at bounding box center [550, 138] width 107 height 13
click at [542, 141] on button "查 询" at bounding box center [538, 138] width 26 height 13
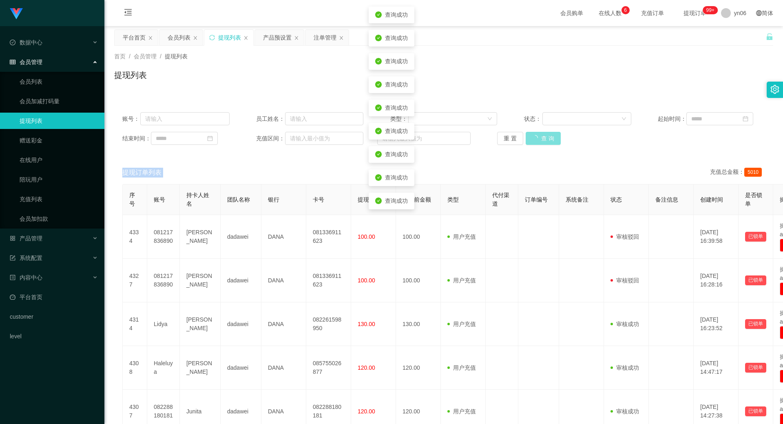
click at [542, 141] on div "重 置 查 询" at bounding box center [550, 138] width 107 height 13
click at [542, 141] on button "查 询" at bounding box center [538, 138] width 26 height 13
click at [542, 141] on div "重 置 查 询" at bounding box center [550, 138] width 107 height 13
click at [542, 141] on button "查 询" at bounding box center [538, 138] width 26 height 13
click at [542, 141] on div "重 置 查 询" at bounding box center [550, 138] width 107 height 13
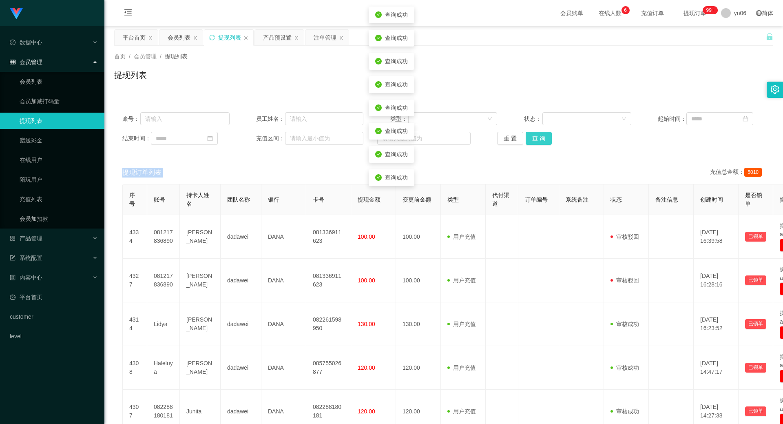
click at [542, 141] on button "查 询" at bounding box center [538, 138] width 26 height 13
click at [542, 141] on div "重 置 查 询" at bounding box center [550, 138] width 107 height 13
click at [542, 141] on button "查 询" at bounding box center [542, 138] width 35 height 13
click at [542, 141] on div "重 置 查 询" at bounding box center [550, 138] width 107 height 13
click at [542, 141] on button "查 询" at bounding box center [538, 138] width 26 height 13
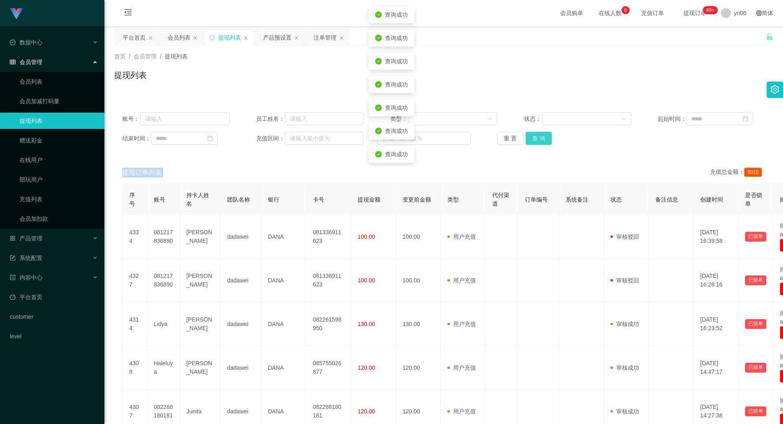
click at [542, 141] on div "重 置 查 询" at bounding box center [550, 138] width 107 height 13
click at [542, 141] on button "查 询" at bounding box center [538, 138] width 26 height 13
click at [542, 141] on div "重 置 查 询" at bounding box center [550, 138] width 107 height 13
click at [542, 141] on button "查 询" at bounding box center [538, 138] width 26 height 13
click at [542, 141] on div "重 置 查 询" at bounding box center [550, 138] width 107 height 13
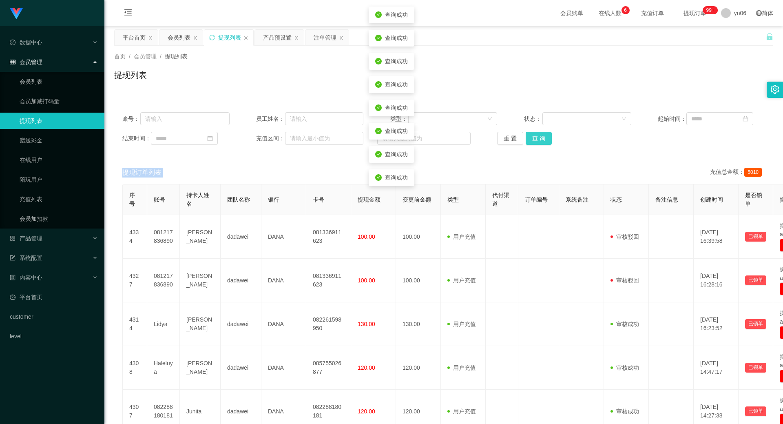
click at [542, 141] on button "查 询" at bounding box center [538, 138] width 26 height 13
click at [542, 141] on div "重 置 查 询" at bounding box center [550, 138] width 107 height 13
click at [542, 141] on button "查 询" at bounding box center [538, 138] width 26 height 13
click at [542, 141] on div "重 置 查 询" at bounding box center [550, 138] width 107 height 13
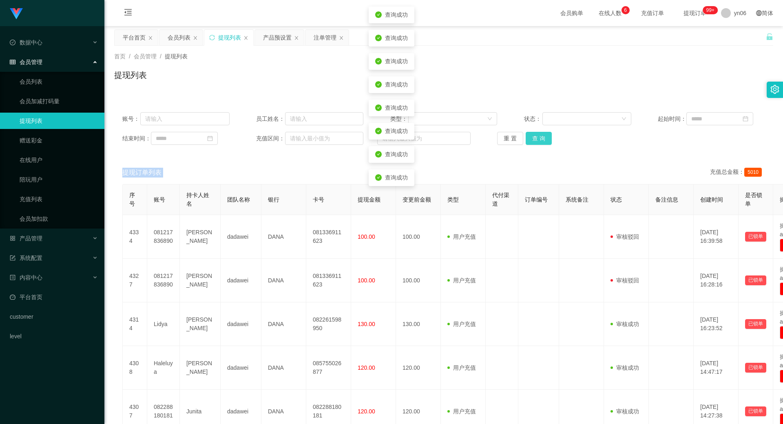
click at [542, 141] on button "查 询" at bounding box center [538, 138] width 26 height 13
click at [542, 141] on div "重 置 查 询" at bounding box center [550, 138] width 107 height 13
click at [542, 141] on button "查 询" at bounding box center [538, 138] width 26 height 13
click at [542, 141] on div "重 置 查 询" at bounding box center [550, 138] width 107 height 13
click at [542, 141] on button "查 询" at bounding box center [538, 138] width 26 height 13
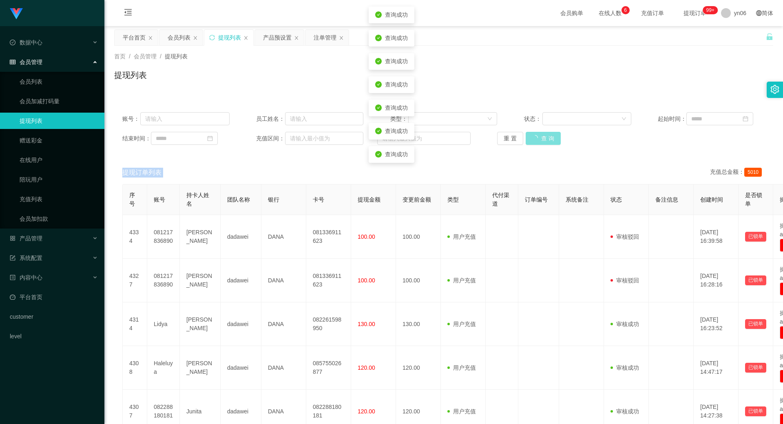
click at [542, 141] on div "重 置 查 询" at bounding box center [550, 138] width 107 height 13
click at [542, 141] on button "查 询" at bounding box center [538, 138] width 26 height 13
click at [542, 141] on div "重 置 查 询" at bounding box center [550, 138] width 107 height 13
click at [542, 141] on button "查 询" at bounding box center [542, 138] width 35 height 13
click at [542, 141] on div "重 置 查 询" at bounding box center [550, 138] width 107 height 13
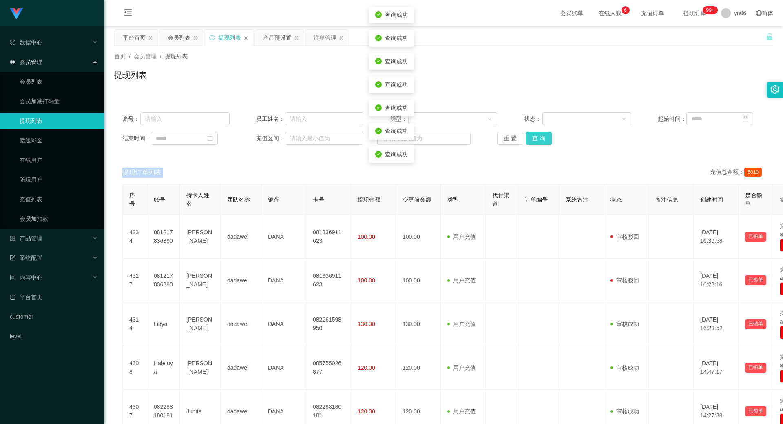
click at [542, 141] on button "查 询" at bounding box center [538, 138] width 26 height 13
click at [542, 141] on div "重 置 查 询" at bounding box center [550, 138] width 107 height 13
click at [542, 141] on button "查 询" at bounding box center [538, 138] width 26 height 13
click at [542, 141] on button "查 询" at bounding box center [542, 138] width 35 height 13
click at [542, 141] on div "重 置 查 询" at bounding box center [550, 138] width 107 height 13
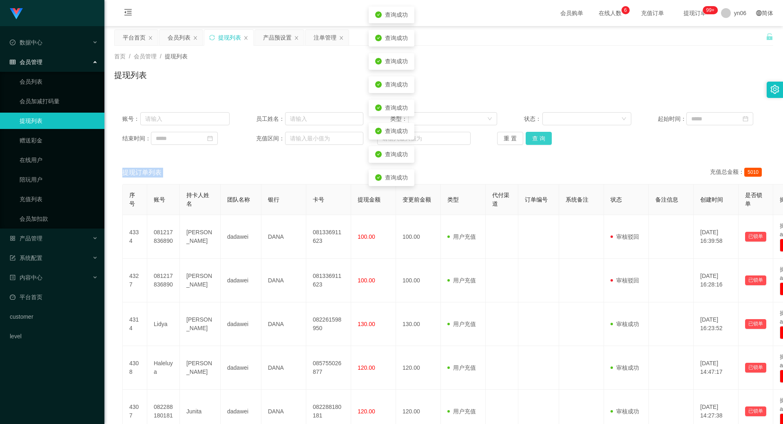
click at [542, 141] on button "查 询" at bounding box center [538, 138] width 26 height 13
click at [542, 141] on div "重 置 查 询" at bounding box center [550, 138] width 107 height 13
click at [542, 141] on button "查 询" at bounding box center [538, 138] width 26 height 13
click at [542, 141] on div "重 置 查 询" at bounding box center [550, 138] width 107 height 13
click at [542, 141] on button "查 询" at bounding box center [538, 138] width 26 height 13
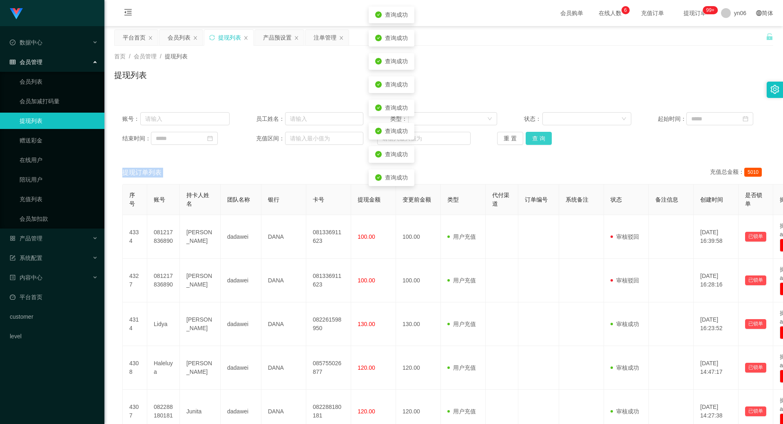
click at [542, 141] on div "重 置 查 询" at bounding box center [550, 138] width 107 height 13
click at [542, 141] on button "查 询" at bounding box center [538, 138] width 26 height 13
click at [542, 141] on div "重 置 查 询" at bounding box center [550, 138] width 107 height 13
click at [542, 141] on button "查 询" at bounding box center [538, 138] width 26 height 13
click at [542, 141] on div "重 置 查 询" at bounding box center [550, 138] width 107 height 13
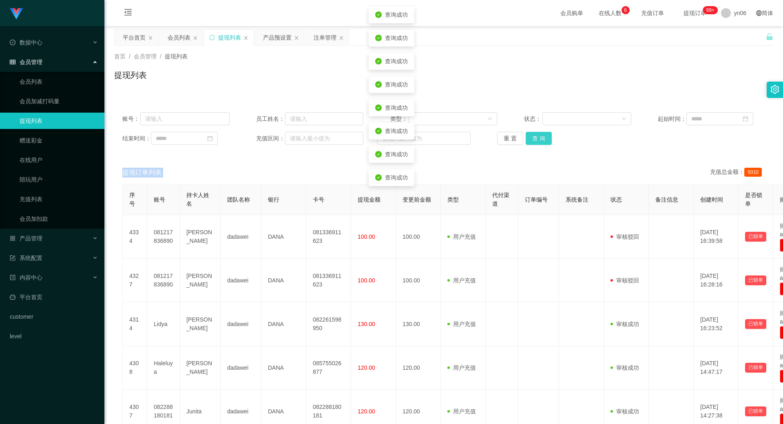
click at [542, 141] on button "查 询" at bounding box center [538, 138] width 26 height 13
click at [542, 141] on div "重 置 查 询" at bounding box center [550, 138] width 107 height 13
click at [542, 141] on button "查 询" at bounding box center [538, 138] width 26 height 13
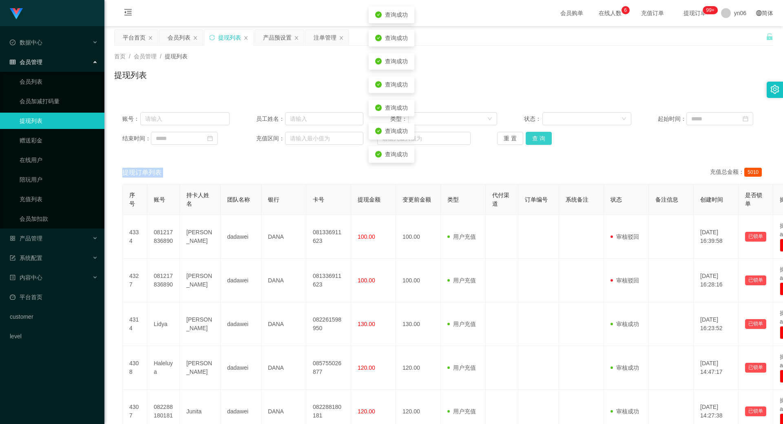
click at [542, 141] on button "查 询" at bounding box center [538, 138] width 26 height 13
click at [542, 141] on div "重 置 查 询" at bounding box center [550, 138] width 107 height 13
click at [542, 141] on button "查 询" at bounding box center [538, 138] width 26 height 13
click at [532, 135] on button "查 询" at bounding box center [538, 138] width 26 height 13
click at [532, 135] on div "重 置 查 询" at bounding box center [550, 138] width 107 height 13
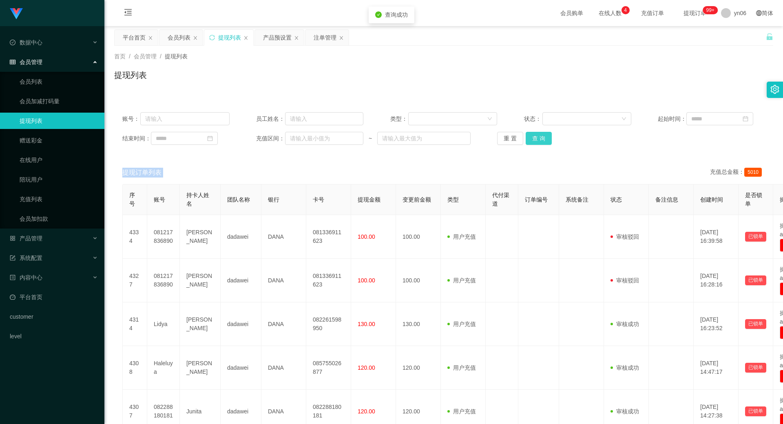
click at [530, 134] on button "查 询" at bounding box center [538, 138] width 26 height 13
click at [530, 134] on div "重 置 查 询" at bounding box center [550, 138] width 107 height 13
click at [530, 134] on button "查 询" at bounding box center [542, 138] width 35 height 13
click at [530, 134] on div "重 置 查 询" at bounding box center [550, 138] width 107 height 13
click at [530, 134] on button "查 询" at bounding box center [538, 138] width 26 height 13
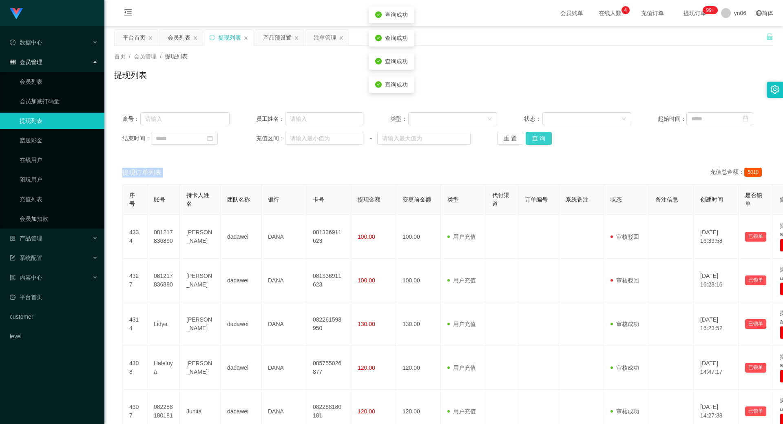
click at [530, 134] on button "查 询" at bounding box center [538, 138] width 26 height 13
click at [530, 134] on div "重 置 查 询" at bounding box center [550, 138] width 107 height 13
click at [530, 134] on button "查 询" at bounding box center [538, 138] width 26 height 13
click at [530, 134] on div "重 置 查 询" at bounding box center [550, 138] width 107 height 13
click at [530, 134] on button "查 询" at bounding box center [538, 138] width 26 height 13
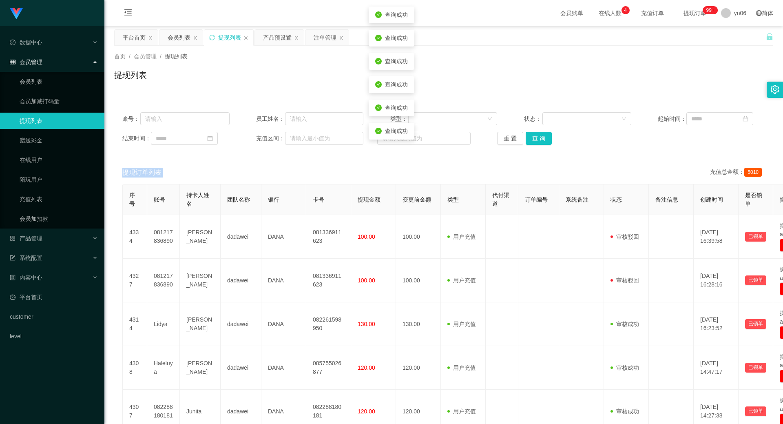
click at [530, 134] on div "重 置 查 询" at bounding box center [550, 138] width 107 height 13
click at [531, 134] on button "查 询" at bounding box center [538, 138] width 26 height 13
click at [531, 134] on button "查 询" at bounding box center [542, 138] width 35 height 13
click at [531, 134] on div "重 置 查 询" at bounding box center [550, 138] width 107 height 13
click at [531, 134] on button "查 询" at bounding box center [538, 138] width 26 height 13
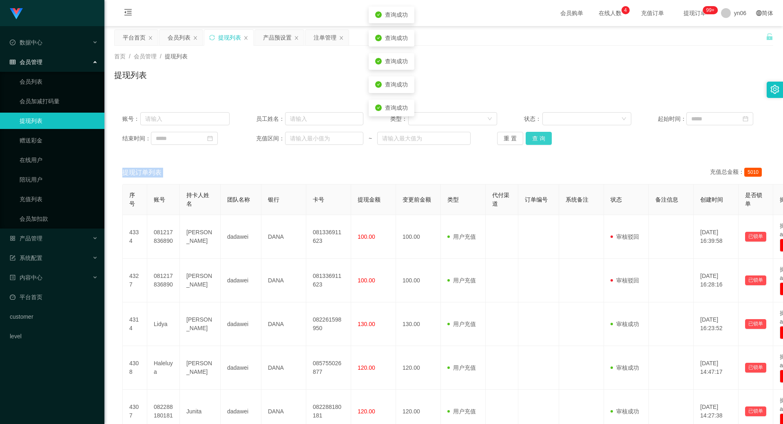
click at [531, 134] on button "查 询" at bounding box center [538, 138] width 26 height 13
click at [531, 134] on div "重 置 查 询" at bounding box center [550, 138] width 107 height 13
click at [531, 134] on button "查 询" at bounding box center [538, 138] width 26 height 13
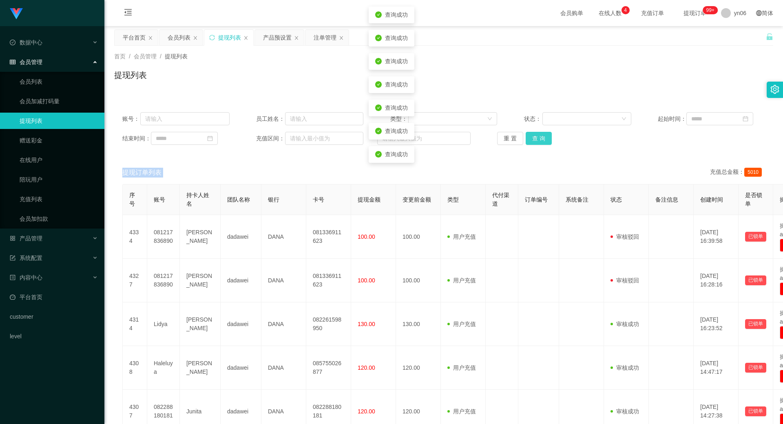
click at [531, 134] on button "查 询" at bounding box center [538, 138] width 26 height 13
click at [531, 134] on div "重 置 查 询" at bounding box center [550, 138] width 107 height 13
click at [531, 134] on button "查 询" at bounding box center [538, 138] width 26 height 13
click at [531, 134] on div "重 置 查 询" at bounding box center [550, 138] width 107 height 13
click at [531, 134] on button "查 询" at bounding box center [538, 138] width 26 height 13
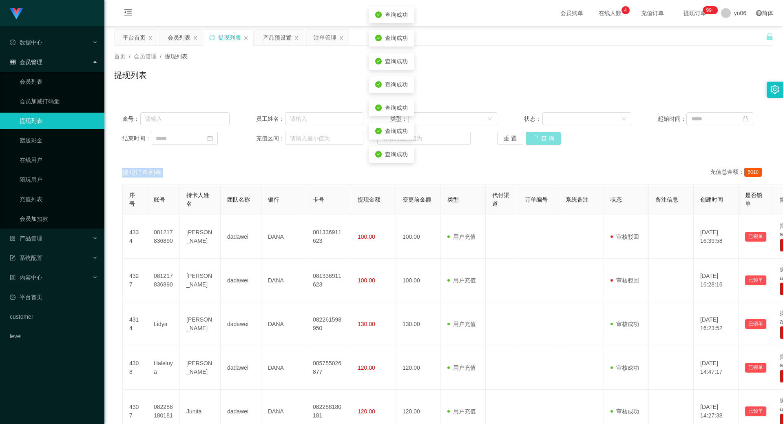
click at [531, 134] on div "重 置 查 询" at bounding box center [550, 138] width 107 height 13
click at [531, 134] on button "查 询" at bounding box center [538, 138] width 26 height 13
click at [531, 134] on div "重 置 查 询" at bounding box center [550, 138] width 107 height 13
click at [531, 134] on button "查 询" at bounding box center [538, 138] width 26 height 13
click at [531, 134] on div "重 置 查 询" at bounding box center [550, 138] width 107 height 13
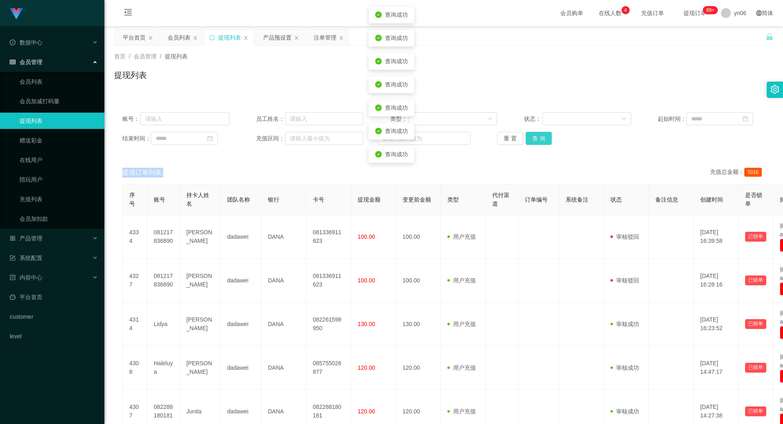
click at [531, 134] on button "查 询" at bounding box center [538, 138] width 26 height 13
click at [531, 134] on div "重 置 查 询" at bounding box center [550, 138] width 107 height 13
click at [531, 134] on button "查 询" at bounding box center [538, 138] width 26 height 13
click at [531, 134] on div "重 置 查 询" at bounding box center [550, 138] width 107 height 13
click at [531, 134] on button "查 询" at bounding box center [538, 138] width 26 height 13
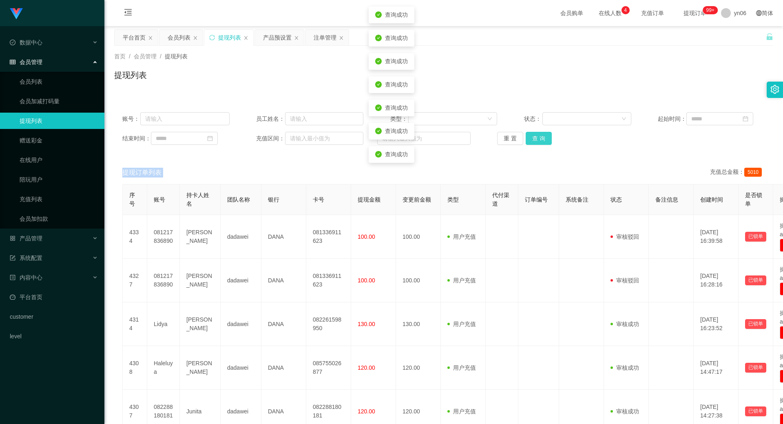
click at [531, 134] on div "重 置 查 询" at bounding box center [550, 138] width 107 height 13
click at [531, 134] on button "查 询" at bounding box center [538, 138] width 26 height 13
click at [531, 134] on div "重 置 查 询" at bounding box center [550, 138] width 107 height 13
click at [531, 134] on button "查 询" at bounding box center [538, 138] width 26 height 13
click at [531, 134] on div "重 置 查 询" at bounding box center [550, 138] width 107 height 13
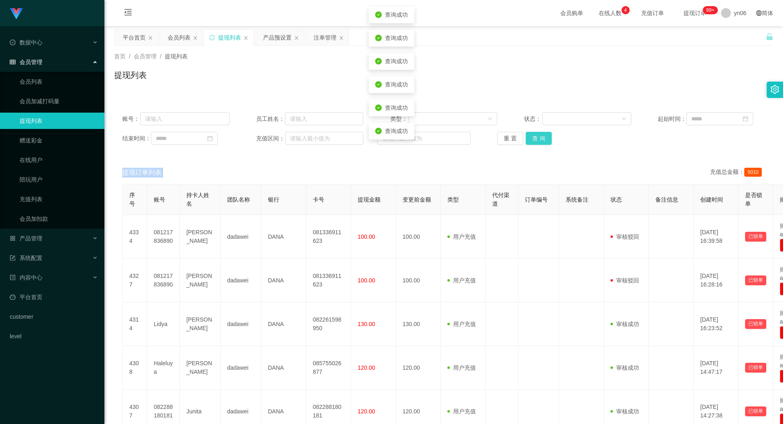
click at [531, 134] on button "查 询" at bounding box center [538, 138] width 26 height 13
click at [531, 134] on div "重 置 查 询" at bounding box center [550, 138] width 107 height 13
click at [531, 134] on button "查 询" at bounding box center [538, 138] width 26 height 13
click at [531, 134] on div "重 置 查 询" at bounding box center [550, 138] width 107 height 13
click at [531, 134] on button "查 询" at bounding box center [538, 138] width 26 height 13
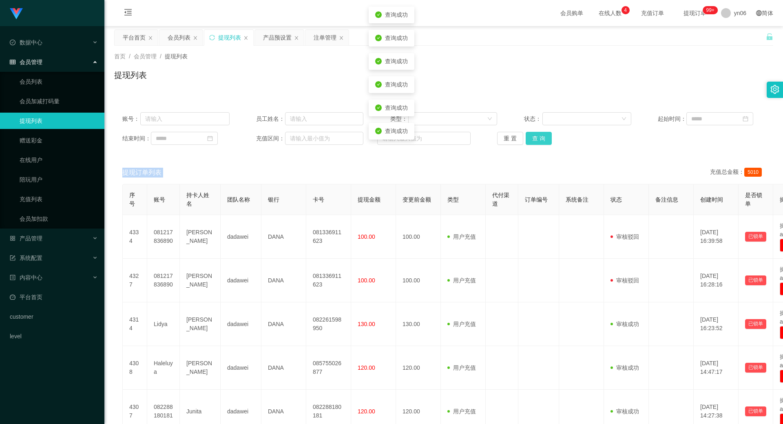
click at [533, 142] on button "查 询" at bounding box center [538, 138] width 26 height 13
click at [533, 142] on div "重 置 查 询" at bounding box center [550, 138] width 107 height 13
click at [533, 142] on button "查 询" at bounding box center [538, 138] width 26 height 13
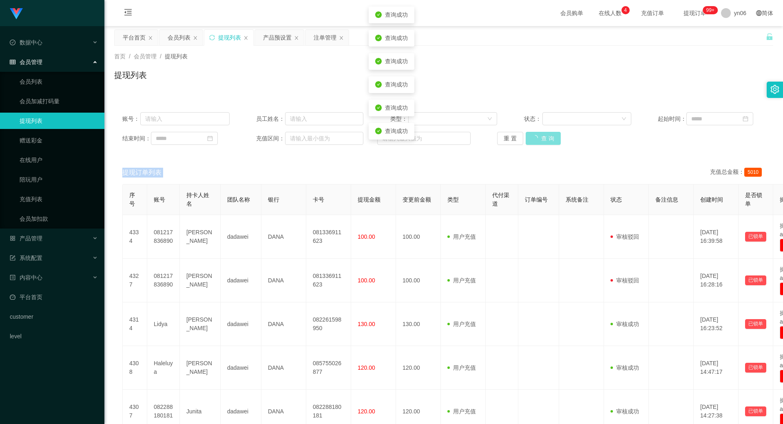
click at [533, 142] on div "重 置 查 询" at bounding box center [550, 138] width 107 height 13
click at [533, 142] on button "查 询" at bounding box center [538, 138] width 26 height 13
click at [533, 142] on div "重 置 查 询" at bounding box center [550, 138] width 107 height 13
click at [533, 142] on button "查 询" at bounding box center [538, 138] width 26 height 13
click at [533, 142] on div "重 置 查 询" at bounding box center [550, 138] width 107 height 13
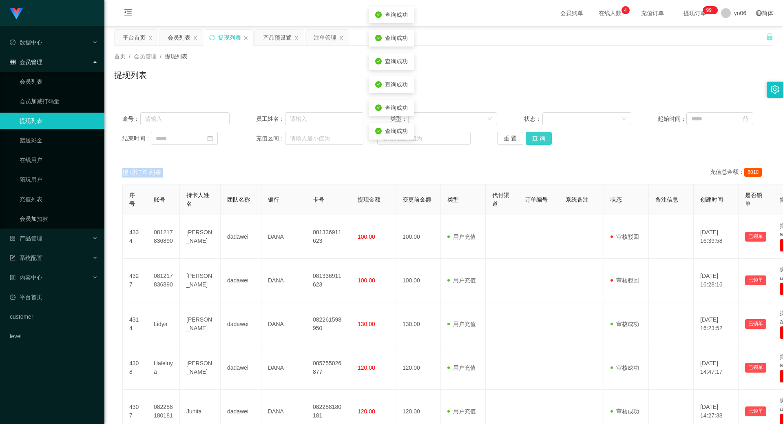
click at [533, 142] on button "查 询" at bounding box center [538, 138] width 26 height 13
click at [533, 142] on div "重 置 查 询" at bounding box center [550, 138] width 107 height 13
click at [533, 142] on button "查 询" at bounding box center [538, 138] width 26 height 13
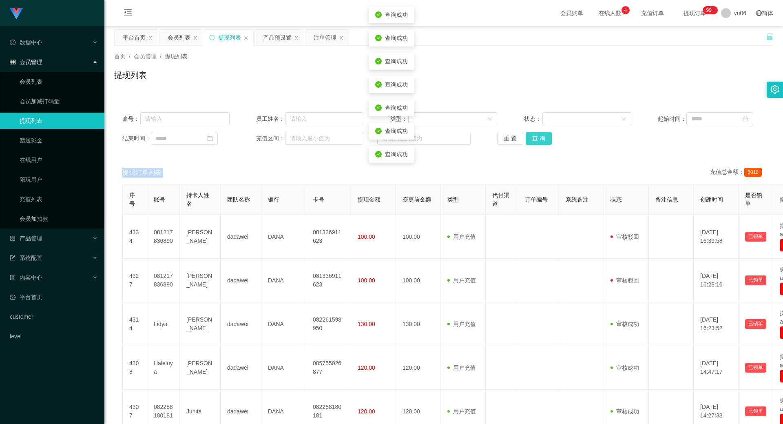
click at [533, 142] on div "重 置 查 询" at bounding box center [550, 138] width 107 height 13
click at [533, 142] on button "查 询" at bounding box center [538, 138] width 26 height 13
click at [533, 142] on div "重 置 查 询" at bounding box center [550, 138] width 107 height 13
click at [533, 142] on button "查 询" at bounding box center [538, 138] width 26 height 13
click at [533, 142] on div "重 置 查 询" at bounding box center [550, 138] width 107 height 13
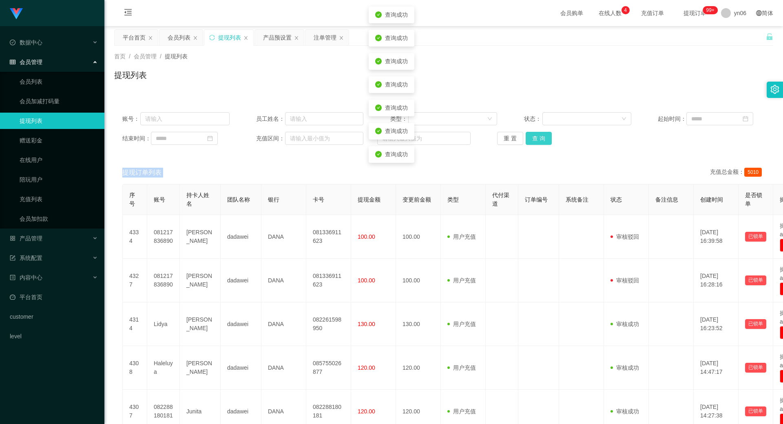
click at [533, 142] on button "查 询" at bounding box center [538, 138] width 26 height 13
click at [533, 142] on div "重 置 查 询" at bounding box center [550, 138] width 107 height 13
click at [533, 142] on button "查 询" at bounding box center [538, 138] width 26 height 13
click at [533, 142] on div "重 置 查 询" at bounding box center [550, 138] width 107 height 13
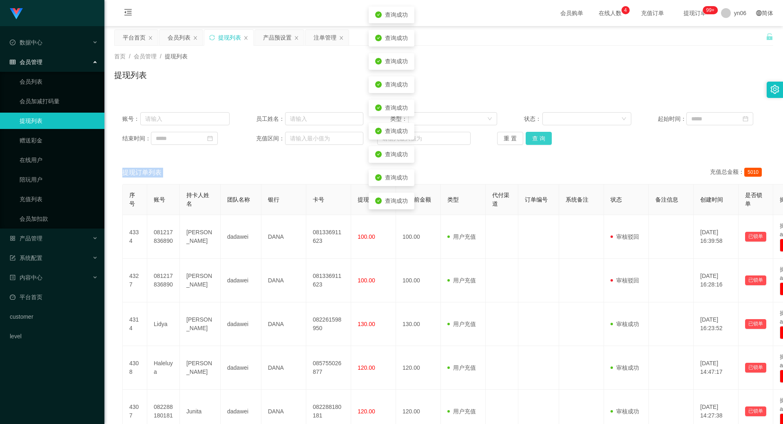
click at [533, 142] on button "查 询" at bounding box center [538, 138] width 26 height 13
click at [533, 142] on div "重 置 查 询" at bounding box center [550, 138] width 107 height 13
click at [533, 142] on button "查 询" at bounding box center [538, 138] width 26 height 13
click at [533, 143] on div "重 置 查 询" at bounding box center [550, 138] width 107 height 13
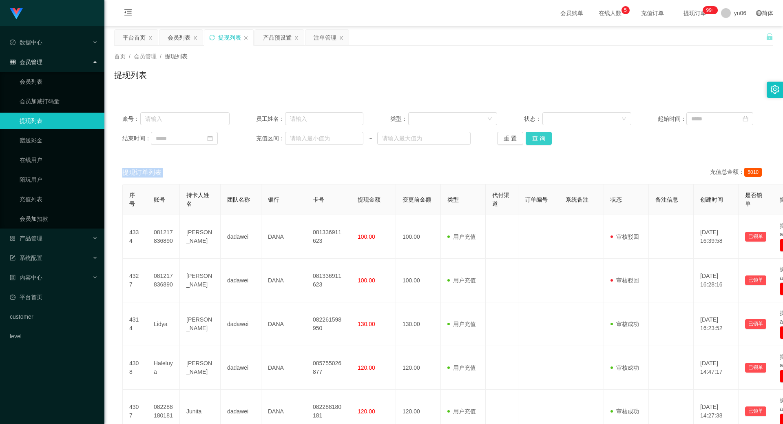
click at [536, 139] on button "查 询" at bounding box center [538, 138] width 26 height 13
click at [536, 139] on div "重 置 查 询" at bounding box center [550, 138] width 107 height 13
click at [536, 139] on button "查 询" at bounding box center [542, 138] width 35 height 13
click at [538, 137] on button "查 询" at bounding box center [538, 138] width 26 height 13
click at [539, 137] on div "重 置 查 询" at bounding box center [550, 138] width 107 height 13
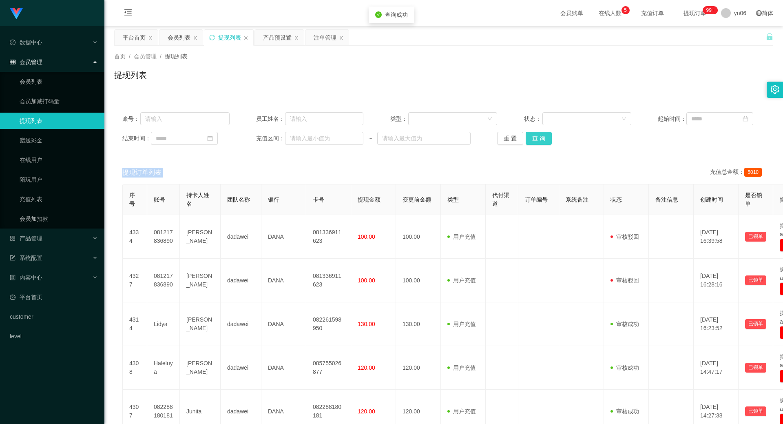
click at [540, 137] on button "查 询" at bounding box center [538, 138] width 26 height 13
click at [540, 138] on div "重 置 查 询" at bounding box center [550, 138] width 107 height 13
click at [541, 138] on button "查 询" at bounding box center [538, 138] width 26 height 13
click at [537, 137] on button "查 询" at bounding box center [538, 138] width 26 height 13
click at [537, 137] on div "重 置 查 询" at bounding box center [550, 138] width 107 height 13
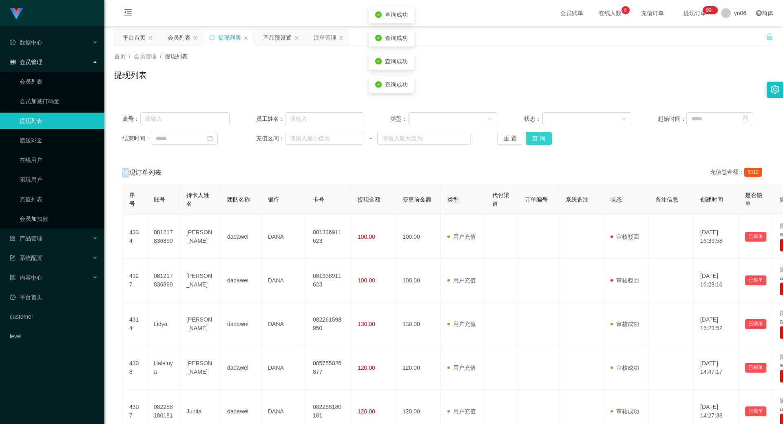
click at [537, 137] on button "查 询" at bounding box center [538, 138] width 26 height 13
click at [537, 137] on div "重 置 查 询" at bounding box center [550, 138] width 107 height 13
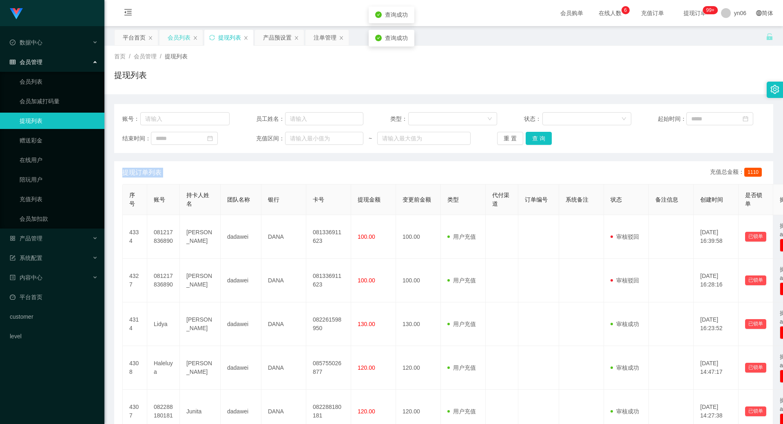
click at [174, 39] on div "会员列表" at bounding box center [179, 37] width 23 height 15
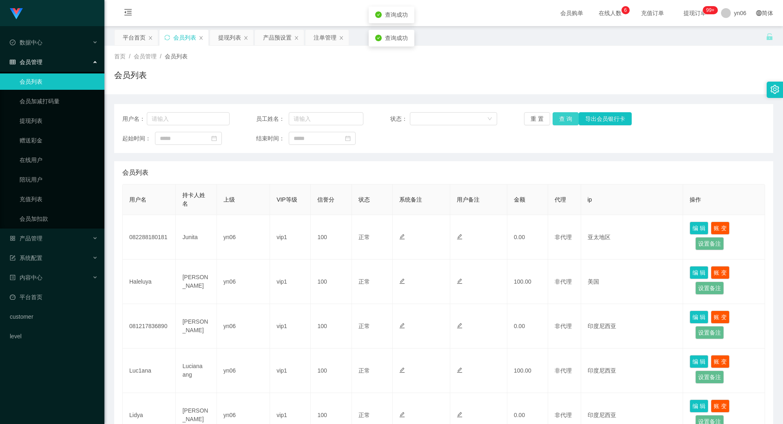
click at [563, 120] on button "查 询" at bounding box center [565, 118] width 26 height 13
click at [563, 120] on div "重 置 查 询 导出会员银行卡" at bounding box center [577, 118] width 107 height 13
click at [563, 123] on button "查 询" at bounding box center [565, 118] width 26 height 13
click at [563, 117] on button "查 询" at bounding box center [565, 118] width 26 height 13
click at [562, 117] on div "重 置 查 询 导出会员银行卡" at bounding box center [577, 118] width 107 height 13
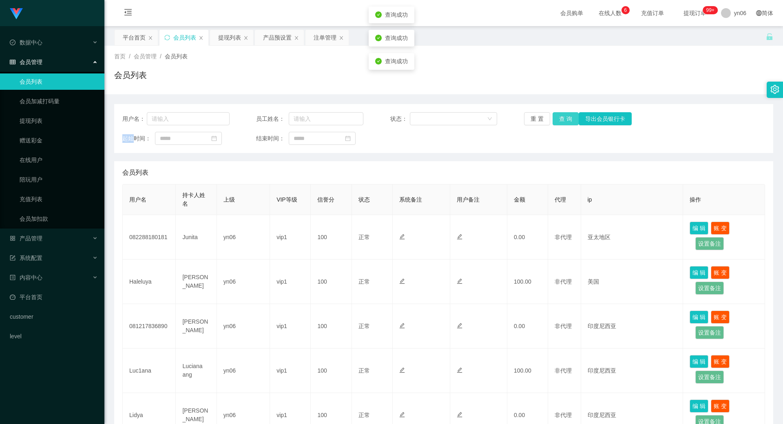
click at [562, 117] on button "查 询" at bounding box center [565, 118] width 26 height 13
click at [562, 117] on div "重 置 查 询 导出会员银行卡" at bounding box center [577, 118] width 107 height 13
click at [562, 117] on button "查 询" at bounding box center [565, 118] width 26 height 13
click at [562, 117] on div "重 置 查 询 导出会员银行卡" at bounding box center [577, 118] width 107 height 13
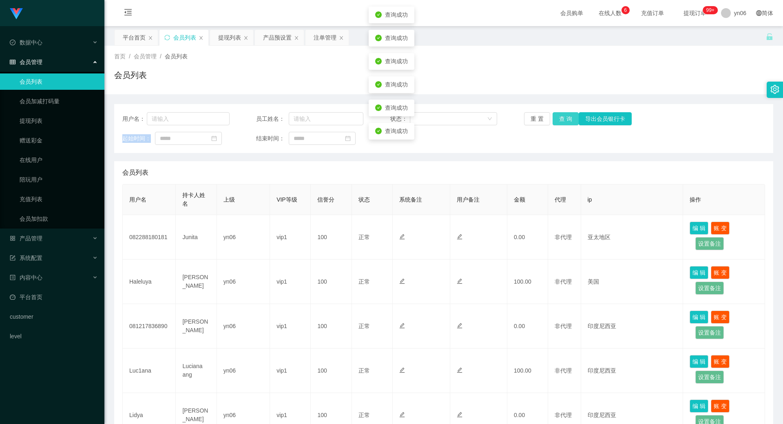
click at [562, 117] on button "查 询" at bounding box center [565, 118] width 26 height 13
click at [562, 117] on div "重 置 查 询 导出会员银行卡" at bounding box center [577, 118] width 107 height 13
click at [562, 117] on button "查 询" at bounding box center [565, 118] width 26 height 13
click at [562, 117] on div "重 置 查 询 导出会员银行卡" at bounding box center [577, 118] width 107 height 13
click at [562, 117] on button "查 询" at bounding box center [565, 118] width 26 height 13
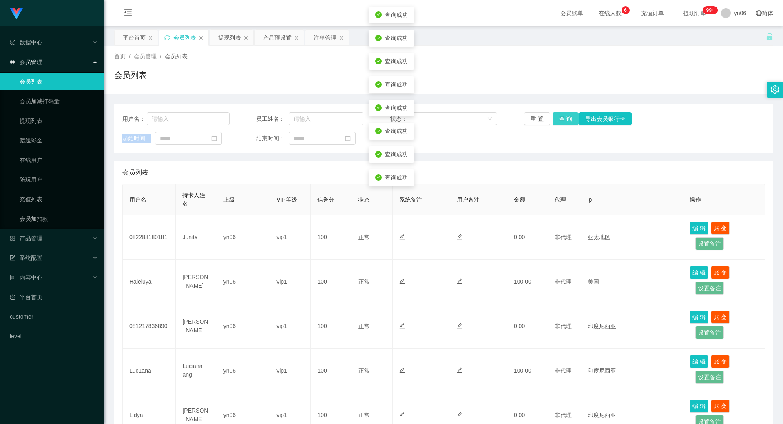
click at [562, 117] on button "查 询" at bounding box center [565, 118] width 26 height 13
click at [560, 118] on button "查 询" at bounding box center [565, 118] width 26 height 13
click at [560, 118] on div "重 置 查 询 导出会员银行卡" at bounding box center [577, 118] width 107 height 13
click at [560, 118] on button "查 询" at bounding box center [565, 118] width 26 height 13
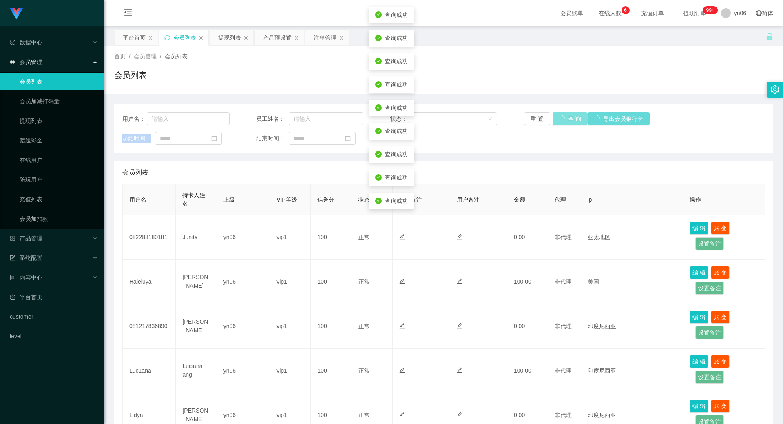
click at [560, 118] on button "查 询" at bounding box center [569, 118] width 35 height 13
click at [560, 118] on div "重 置 查 询 导出会员银行卡" at bounding box center [577, 118] width 107 height 13
click at [560, 118] on button "查 询" at bounding box center [565, 118] width 26 height 13
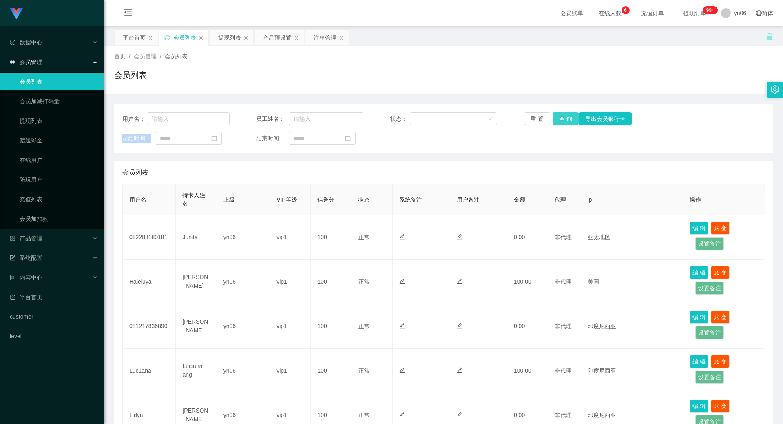
click at [558, 119] on button "查 询" at bounding box center [565, 118] width 26 height 13
click at [558, 120] on div "重 置 查 询 导出会员银行卡" at bounding box center [577, 118] width 107 height 13
click at [558, 121] on button "查 询" at bounding box center [565, 118] width 26 height 13
click at [559, 121] on button "查 询" at bounding box center [565, 118] width 26 height 13
click at [559, 121] on div "重 置 查 询 导出会员银行卡" at bounding box center [577, 118] width 107 height 13
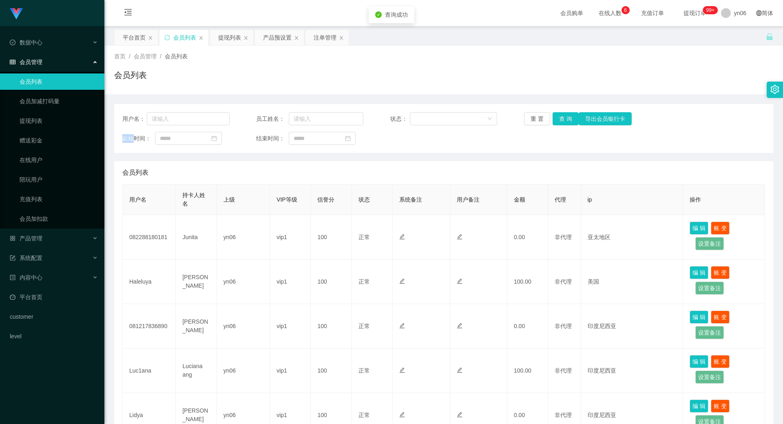
click at [225, 40] on div "提现列表" at bounding box center [229, 37] width 23 height 15
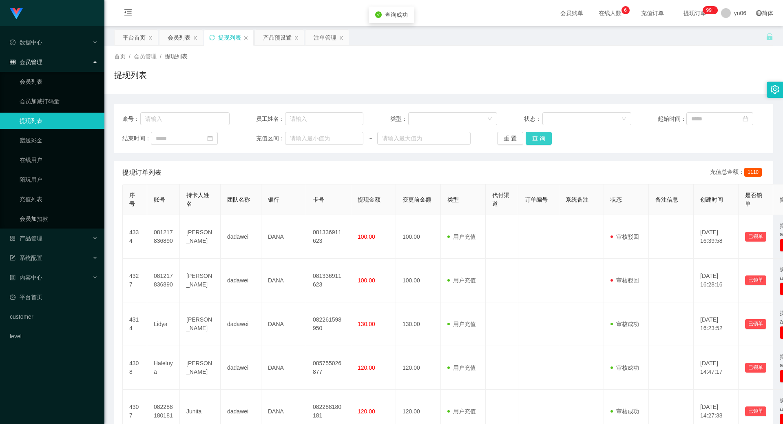
click at [546, 135] on button "查 询" at bounding box center [538, 138] width 26 height 13
click at [546, 136] on div "重 置 查 询" at bounding box center [550, 138] width 107 height 13
click at [546, 137] on button "查 询" at bounding box center [538, 138] width 26 height 13
click at [546, 137] on div "重 置 查 询" at bounding box center [550, 138] width 107 height 13
click at [543, 135] on button "查 询" at bounding box center [538, 138] width 26 height 13
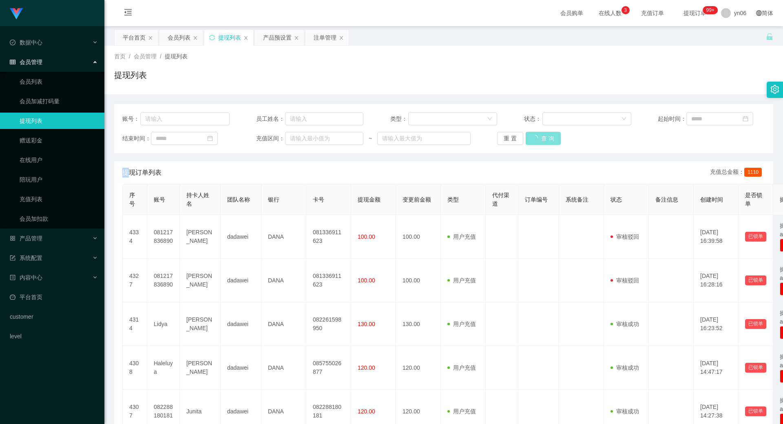
click at [543, 135] on div "重 置 查 询" at bounding box center [550, 138] width 107 height 13
click at [543, 137] on button "查 询" at bounding box center [542, 138] width 35 height 13
click at [542, 137] on div "重 置 查 询" at bounding box center [550, 138] width 107 height 13
click at [272, 46] on div "首页 / 会员管理 / 提现列表 / 提现列表" at bounding box center [443, 70] width 678 height 49
click at [273, 44] on div "产品预设置" at bounding box center [277, 37] width 29 height 15
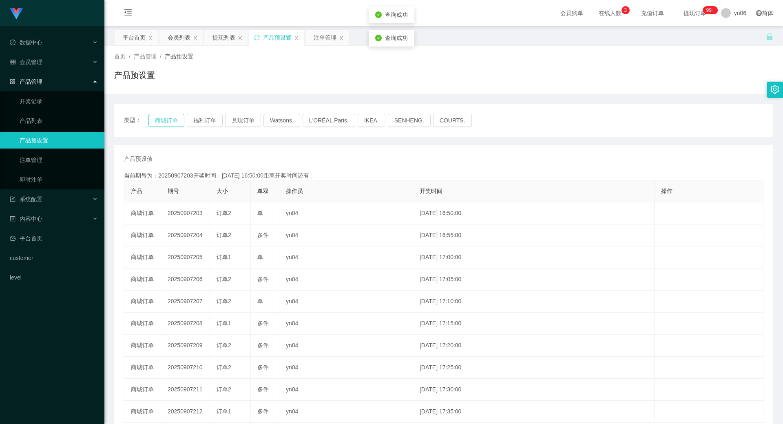
click at [174, 121] on button "商城订单" at bounding box center [166, 120] width 36 height 13
drag, startPoint x: 326, startPoint y: 35, endPoint x: 327, endPoint y: 48, distance: 13.5
click at [326, 35] on div "注单管理" at bounding box center [324, 37] width 23 height 15
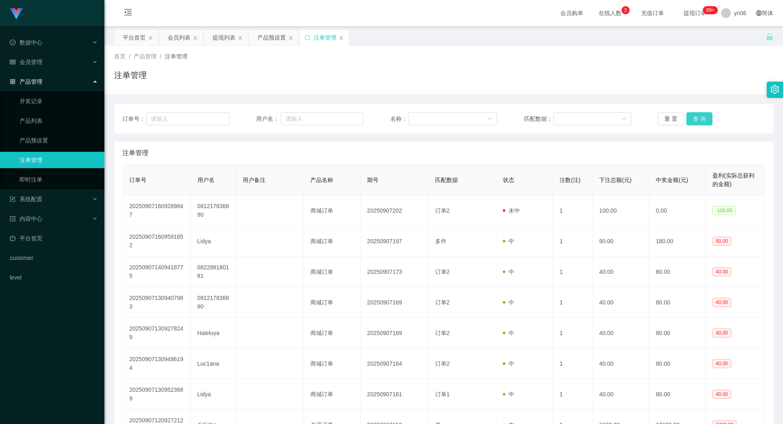
click at [698, 120] on button "查 询" at bounding box center [699, 118] width 26 height 13
click at [698, 120] on div "重 置 查 询" at bounding box center [710, 118] width 107 height 13
click at [698, 120] on button "查 询" at bounding box center [699, 118] width 26 height 13
click at [698, 120] on div "重 置 查 询" at bounding box center [710, 118] width 107 height 13
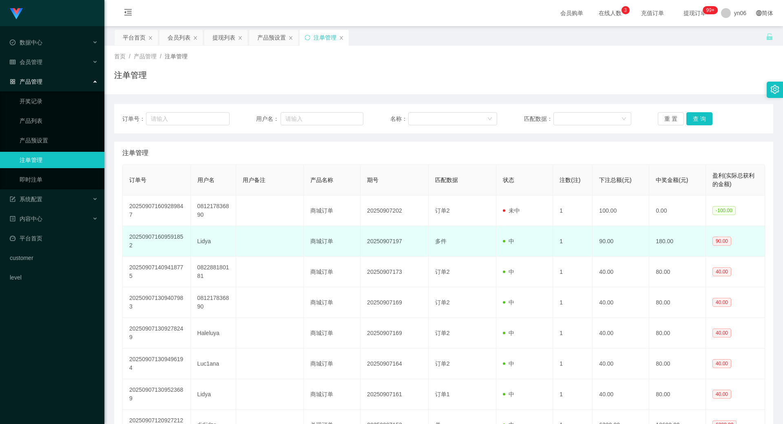
click at [634, 241] on td "90.00" at bounding box center [620, 241] width 57 height 31
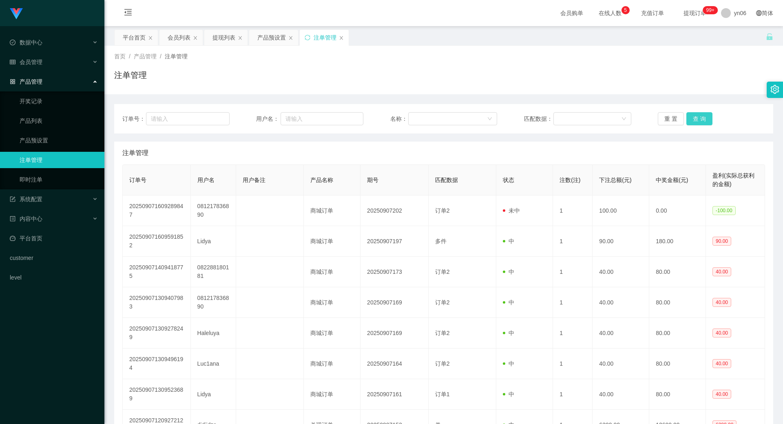
click at [698, 117] on button "查 询" at bounding box center [699, 118] width 26 height 13
click at [698, 117] on div "重 置 查 询" at bounding box center [710, 118] width 107 height 13
click at [698, 117] on button "查 询" at bounding box center [699, 118] width 26 height 13
click at [702, 113] on button "查 询" at bounding box center [699, 118] width 26 height 13
click at [702, 113] on div "重 置 查 询" at bounding box center [710, 118] width 107 height 13
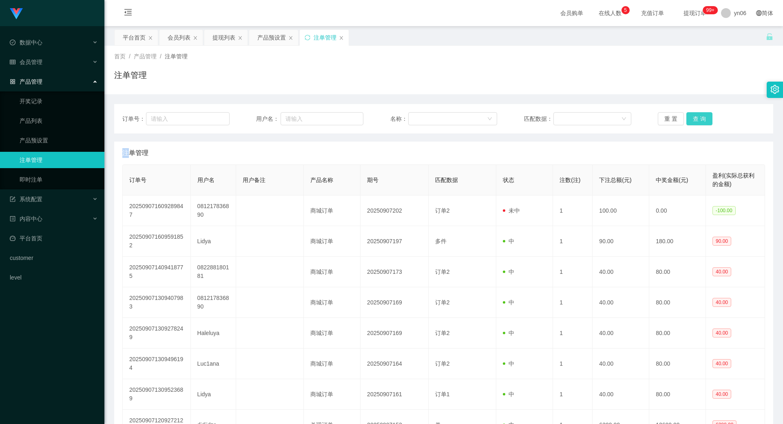
click at [702, 113] on button "查 询" at bounding box center [699, 118] width 26 height 13
click at [702, 113] on div "重 置 查 询" at bounding box center [710, 118] width 107 height 13
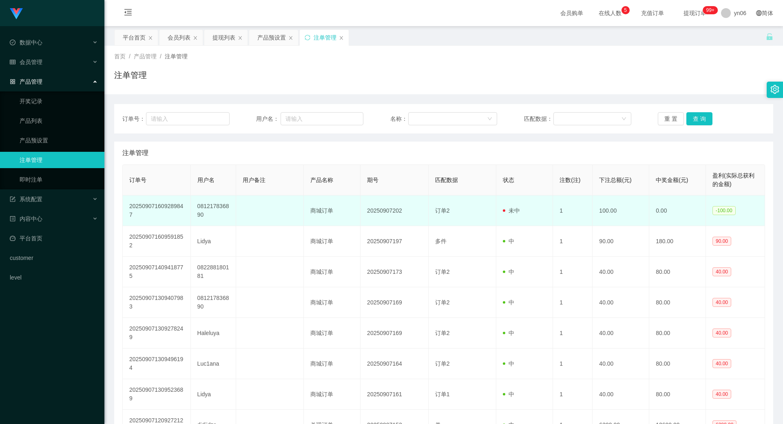
click at [205, 213] on td "081217836890" at bounding box center [213, 210] width 45 height 31
copy td "081217836890"
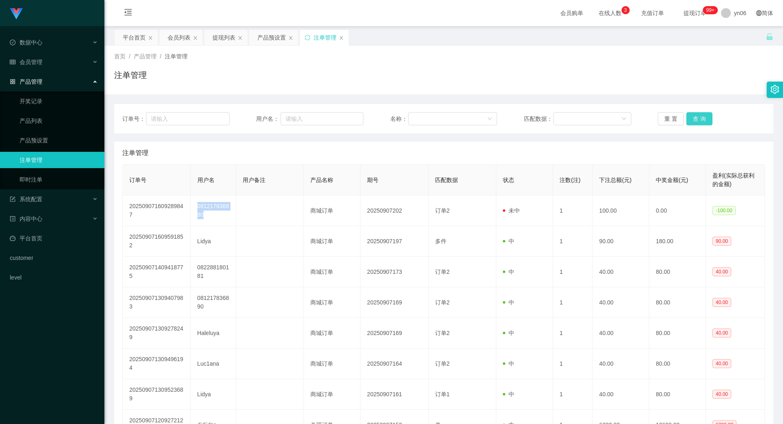
click at [693, 115] on button "查 询" at bounding box center [699, 118] width 26 height 13
click at [693, 116] on div "重 置 查 询" at bounding box center [710, 118] width 107 height 13
click at [693, 116] on button "查 询" at bounding box center [699, 118] width 26 height 13
drag, startPoint x: 693, startPoint y: 116, endPoint x: 697, endPoint y: 117, distance: 4.4
click at [694, 116] on div "重 置 查 询" at bounding box center [710, 118] width 107 height 13
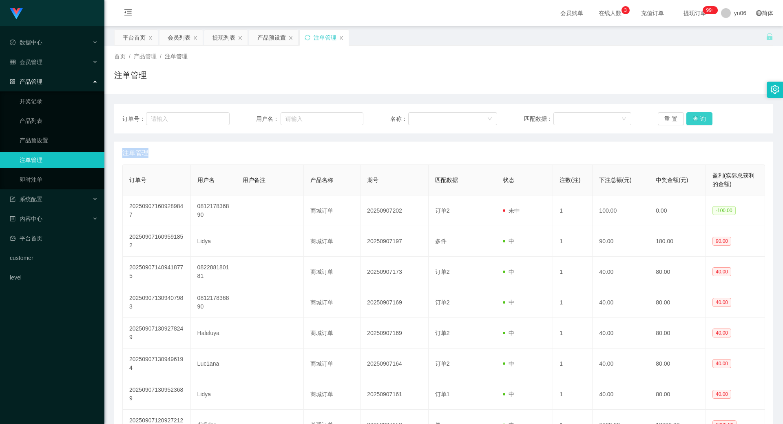
click at [697, 117] on button "查 询" at bounding box center [699, 118] width 26 height 13
click at [697, 118] on div "重 置 查 询" at bounding box center [710, 118] width 107 height 13
click at [217, 38] on div "提现列表" at bounding box center [223, 37] width 23 height 15
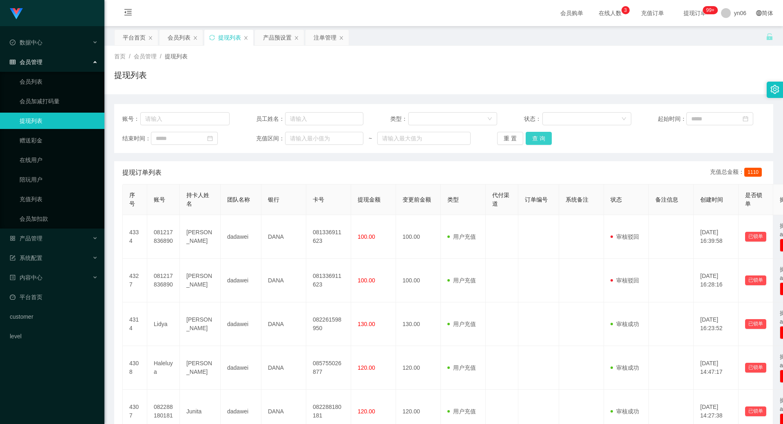
click at [544, 140] on button "查 询" at bounding box center [538, 138] width 26 height 13
click at [544, 140] on div "重 置 查 询" at bounding box center [550, 138] width 107 height 13
click at [544, 140] on button "查 询" at bounding box center [542, 138] width 35 height 13
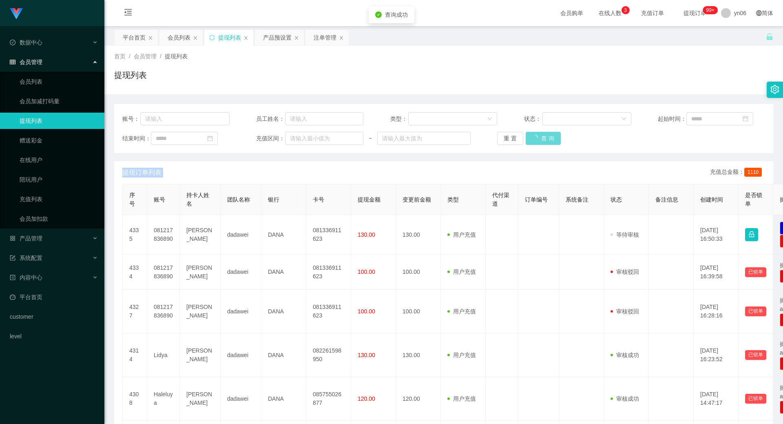
click at [544, 140] on div "重 置 查 询" at bounding box center [550, 138] width 107 height 13
click at [544, 140] on button "查 询" at bounding box center [542, 138] width 35 height 13
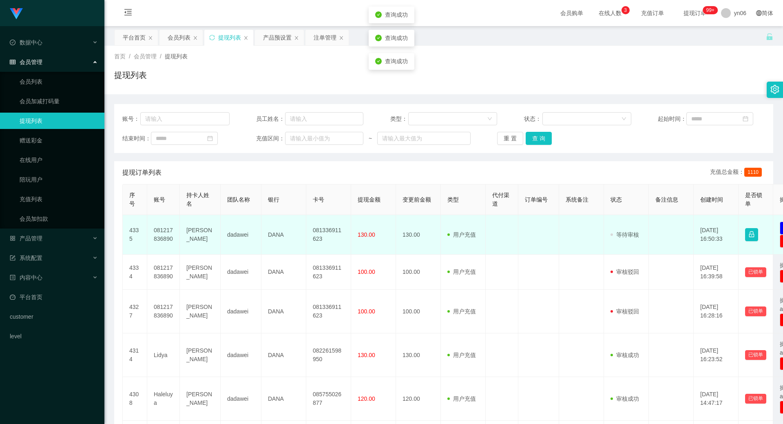
click at [163, 230] on td "081217836890" at bounding box center [163, 235] width 33 height 40
copy td "081217836890"
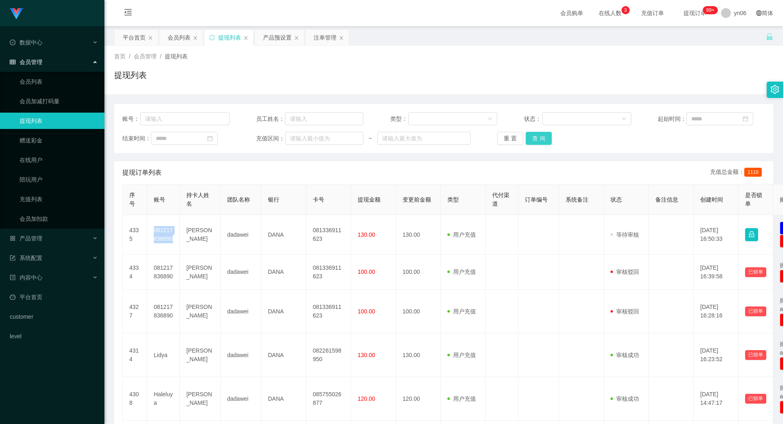
click at [545, 134] on button "查 询" at bounding box center [538, 138] width 26 height 13
click at [545, 134] on div "重 置 查 询" at bounding box center [550, 138] width 107 height 13
click at [545, 134] on button "查 询" at bounding box center [542, 138] width 35 height 13
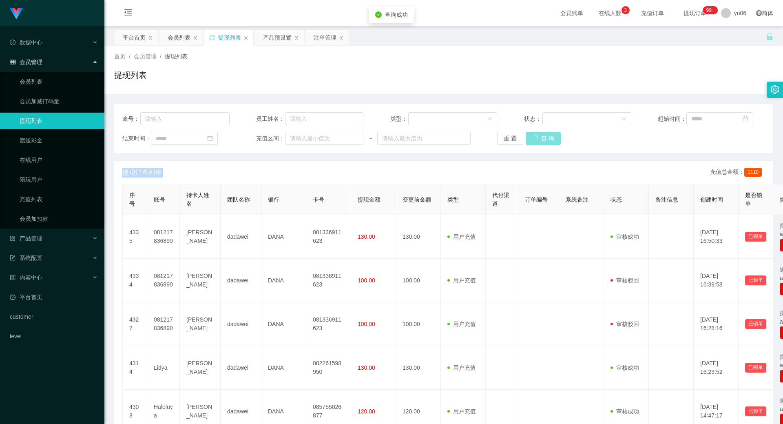
click at [545, 134] on div "重 置 查 询" at bounding box center [550, 138] width 107 height 13
click at [142, 45] on div "平台首页" at bounding box center [134, 37] width 23 height 15
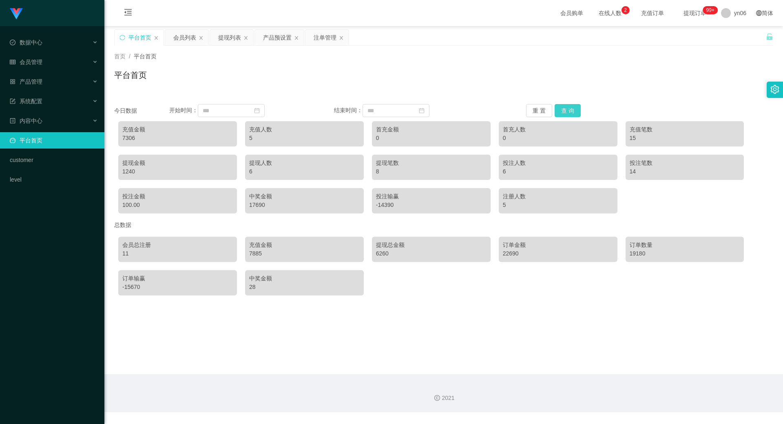
click at [566, 109] on button "查 询" at bounding box center [567, 110] width 26 height 13
click at [565, 109] on button "查 询" at bounding box center [567, 110] width 26 height 13
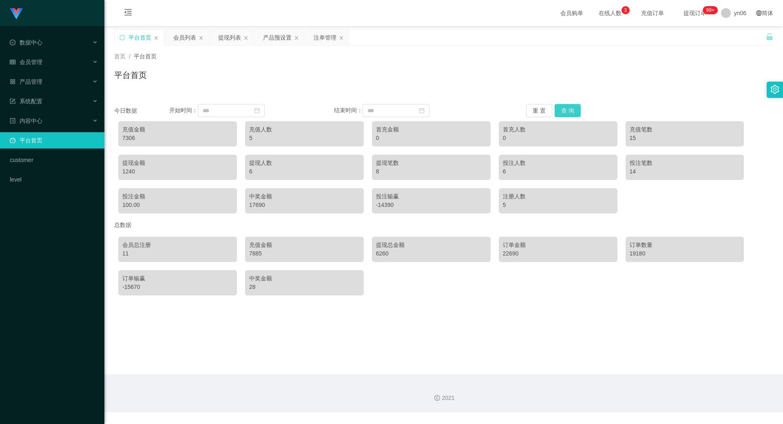
click at [565, 109] on button "查 询" at bounding box center [567, 110] width 26 height 13
click at [179, 37] on div "会员列表" at bounding box center [184, 37] width 23 height 15
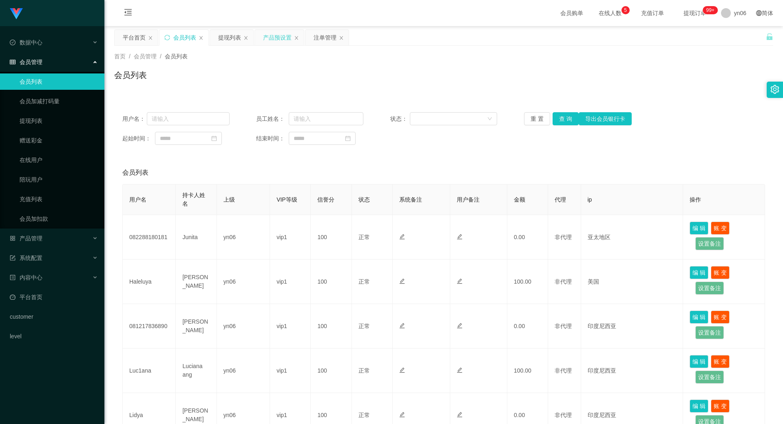
click at [287, 36] on div "产品预设置" at bounding box center [277, 37] width 29 height 15
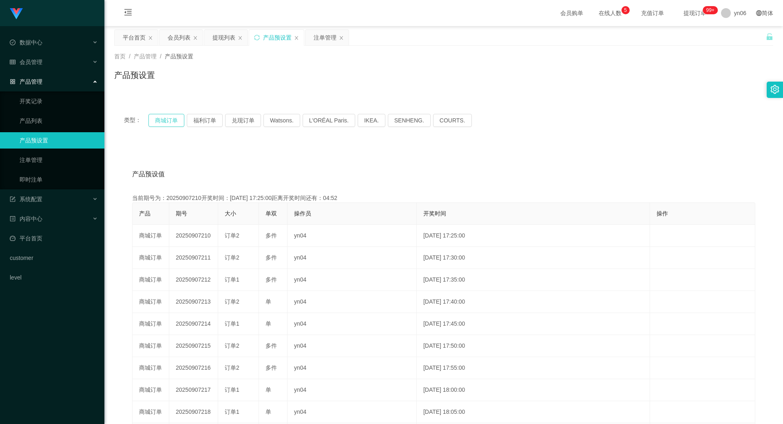
click at [163, 121] on button "商城订单" at bounding box center [166, 120] width 36 height 13
click at [326, 37] on div "注单管理" at bounding box center [324, 37] width 23 height 15
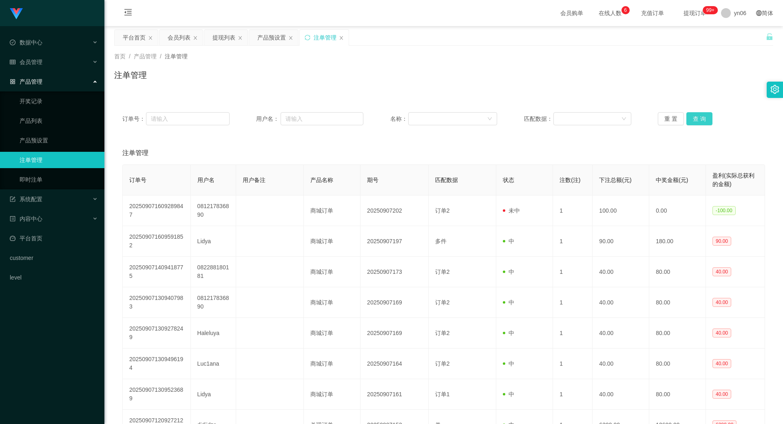
click at [697, 120] on button "查 询" at bounding box center [699, 118] width 26 height 13
click at [697, 120] on div "重 置 查 询" at bounding box center [710, 118] width 107 height 13
click at [697, 121] on button "查 询" at bounding box center [703, 118] width 35 height 13
click at [697, 121] on div "重 置 查 询" at bounding box center [710, 118] width 107 height 13
click at [697, 121] on button "查 询" at bounding box center [699, 118] width 26 height 13
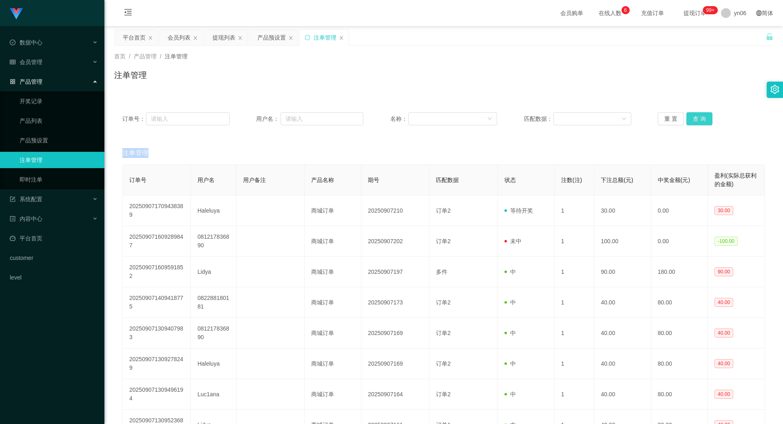
click at [697, 121] on div "重 置 查 询" at bounding box center [710, 118] width 107 height 13
click at [694, 121] on button "查 询" at bounding box center [699, 118] width 26 height 13
click at [694, 121] on div "重 置 查 询" at bounding box center [710, 118] width 107 height 13
click at [694, 121] on button "查 询" at bounding box center [703, 118] width 35 height 13
click at [699, 115] on button "查 询" at bounding box center [699, 118] width 26 height 13
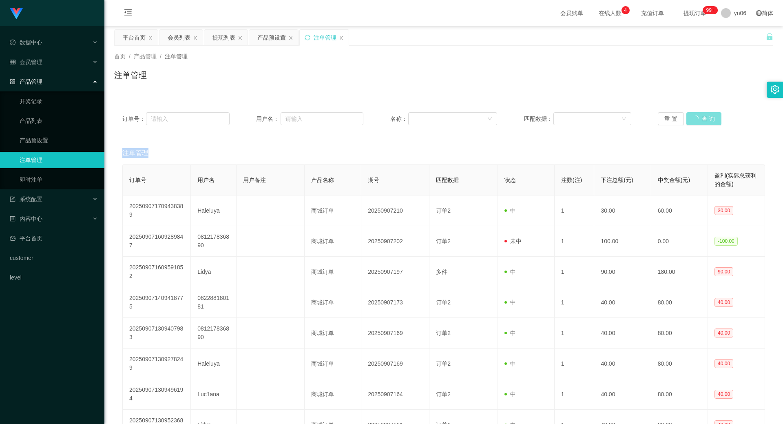
click at [699, 115] on div "重 置 查 询" at bounding box center [710, 118] width 107 height 13
click at [699, 115] on button "查 询" at bounding box center [699, 118] width 26 height 13
click at [706, 115] on button "查 询" at bounding box center [699, 118] width 26 height 13
click at [706, 115] on div "重 置 查 询" at bounding box center [710, 118] width 107 height 13
click at [706, 115] on button "查 询" at bounding box center [699, 118] width 26 height 13
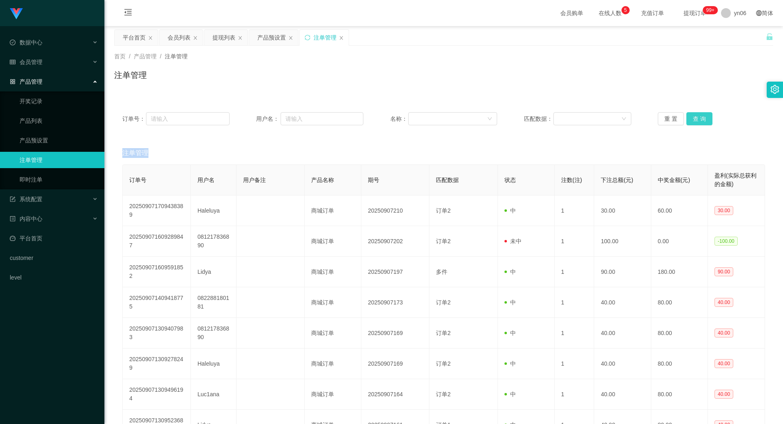
click at [706, 115] on div "重 置 查 询" at bounding box center [710, 118] width 107 height 13
click at [706, 115] on button "查 询" at bounding box center [699, 118] width 26 height 13
click at [708, 121] on button "查 询" at bounding box center [699, 118] width 26 height 13
click at [708, 121] on div "重 置 查 询" at bounding box center [710, 118] width 107 height 13
click at [708, 121] on button "查 询" at bounding box center [703, 118] width 35 height 13
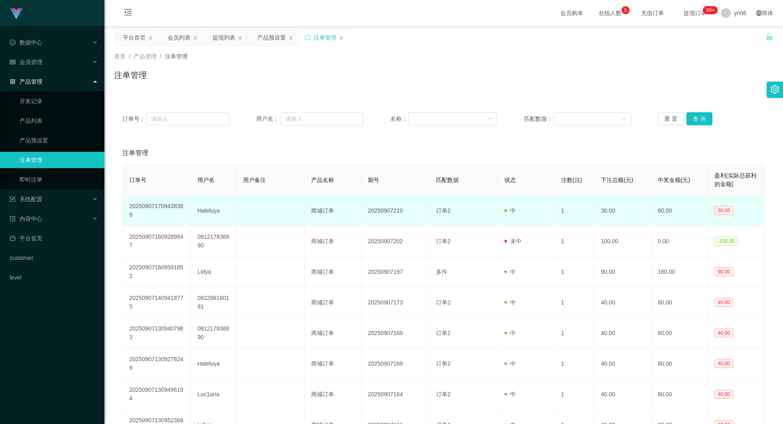
click at [199, 212] on td "Haleluya" at bounding box center [213, 210] width 45 height 31
copy td "Haleluya"
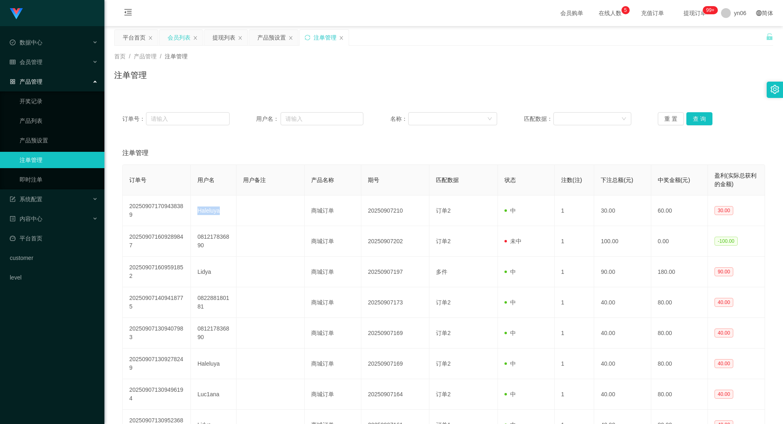
click at [179, 37] on div "会员列表" at bounding box center [179, 37] width 23 height 15
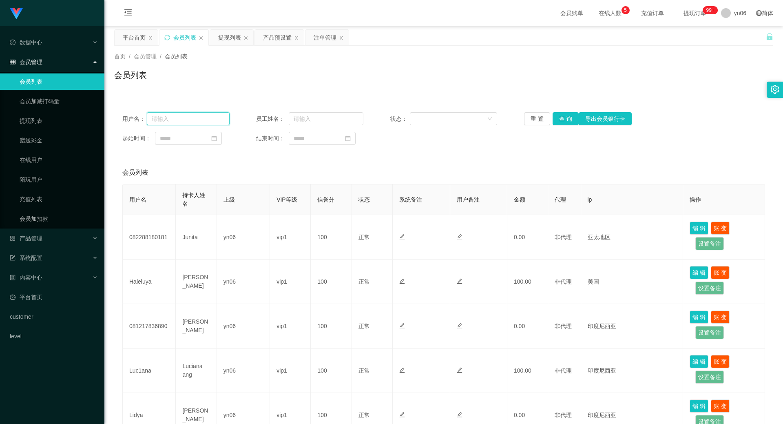
click at [196, 118] on input "text" at bounding box center [188, 118] width 83 height 13
paste input "Haleluya"
type input "Haleluya"
click at [562, 119] on button "查 询" at bounding box center [565, 118] width 26 height 13
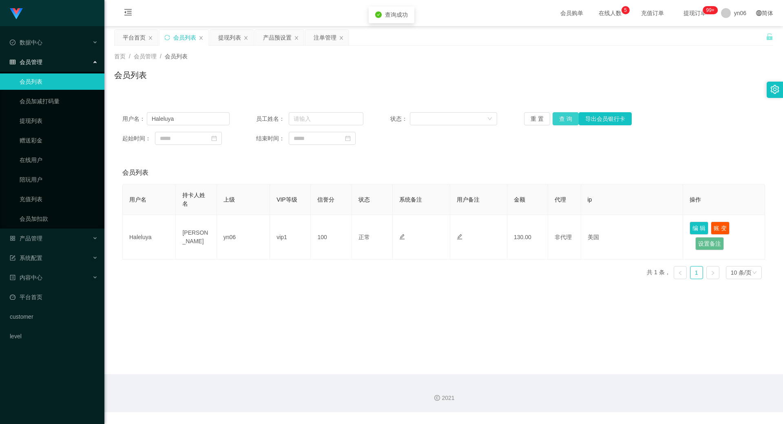
click at [562, 119] on button "查 询" at bounding box center [565, 118] width 26 height 13
click at [562, 121] on button "查 询" at bounding box center [565, 118] width 26 height 13
click at [562, 121] on div "重 置 查 询 导出会员银行卡" at bounding box center [577, 118] width 107 height 13
click at [562, 121] on button "查 询" at bounding box center [565, 118] width 26 height 13
click at [557, 123] on button "查 询" at bounding box center [565, 118] width 26 height 13
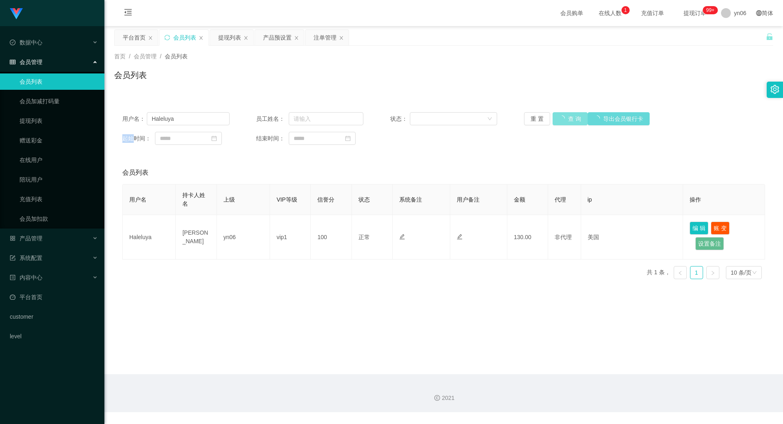
click at [557, 123] on div "重 置 查 询 导出会员银行卡" at bounding box center [577, 118] width 107 height 13
click at [557, 123] on button "查 询" at bounding box center [565, 118] width 26 height 13
click at [557, 123] on div "重 置 查 询 导出会员银行卡" at bounding box center [577, 118] width 107 height 13
click at [557, 123] on button "查 询" at bounding box center [565, 118] width 26 height 13
click at [557, 123] on div "重 置 查 询 导出会员银行卡" at bounding box center [577, 118] width 107 height 13
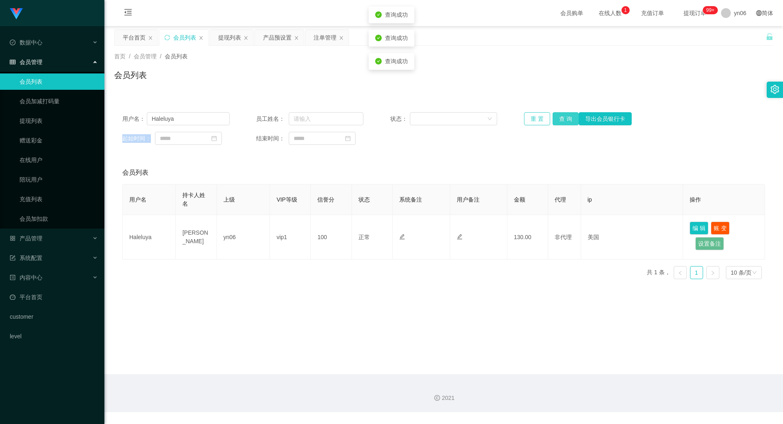
drag, startPoint x: 557, startPoint y: 123, endPoint x: 526, endPoint y: 123, distance: 31.4
click at [557, 122] on button "查 询" at bounding box center [565, 118] width 26 height 13
click at [564, 123] on button "查 询" at bounding box center [565, 118] width 26 height 13
click at [563, 122] on button "查 询" at bounding box center [565, 118] width 26 height 13
click at [562, 121] on div "重 置 查 询 导出会员银行卡" at bounding box center [577, 118] width 107 height 13
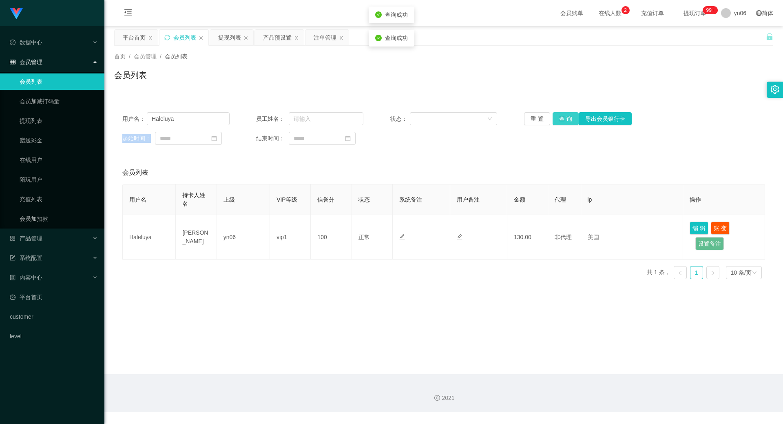
click at [562, 121] on button "查 询" at bounding box center [565, 118] width 26 height 13
click at [562, 121] on div "重 置 查 询 导出会员银行卡" at bounding box center [577, 118] width 107 height 13
click at [561, 121] on button "查 询" at bounding box center [565, 118] width 26 height 13
click at [561, 121] on div "重 置 查 询 导出会员银行卡" at bounding box center [577, 118] width 107 height 13
click at [568, 115] on button "查 询" at bounding box center [565, 118] width 26 height 13
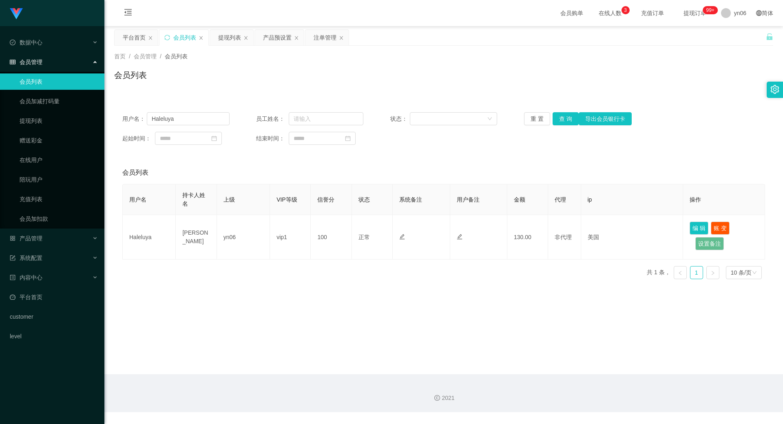
click at [567, 116] on div "重 置 查 询 导出会员银行卡" at bounding box center [577, 118] width 107 height 13
click at [567, 116] on button "查 询" at bounding box center [565, 118] width 26 height 13
click at [567, 116] on div "重 置 查 询 导出会员银行卡" at bounding box center [577, 118] width 107 height 13
click at [566, 116] on button "查 询" at bounding box center [565, 118] width 26 height 13
click at [564, 116] on div "重 置 查 询 导出会员银行卡" at bounding box center [577, 118] width 107 height 13
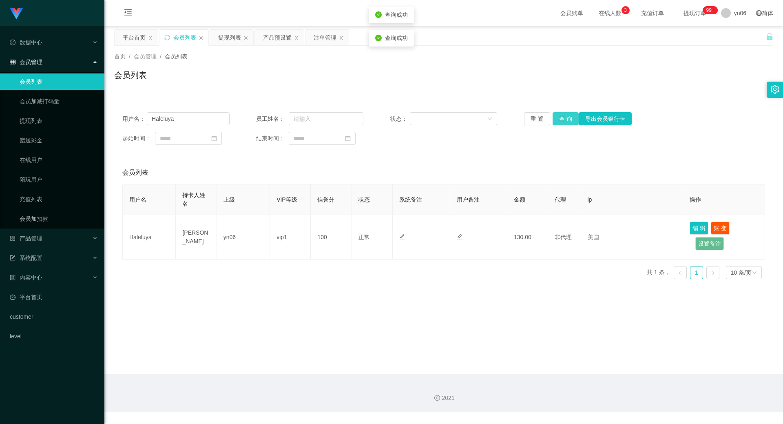
click at [563, 116] on button "查 询" at bounding box center [565, 118] width 26 height 13
click at [563, 117] on div "重 置 查 询 导出会员银行卡" at bounding box center [577, 118] width 107 height 13
click at [563, 117] on button "查 询" at bounding box center [565, 118] width 26 height 13
click at [563, 117] on div "重 置 查 询 导出会员银行卡" at bounding box center [577, 118] width 107 height 13
click at [563, 117] on button "查 询" at bounding box center [569, 118] width 35 height 13
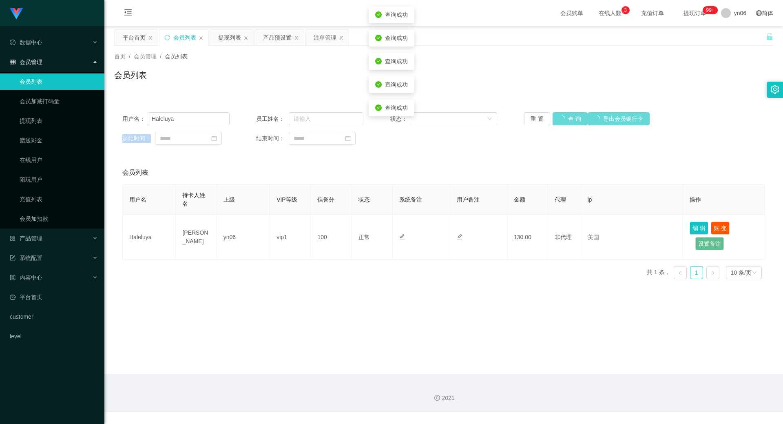
click at [562, 117] on div "重 置 查 询 导出会员银行卡" at bounding box center [577, 118] width 107 height 13
click at [562, 117] on button "查 询" at bounding box center [569, 118] width 35 height 13
click at [562, 117] on div "重 置 查 询 导出会员银行卡" at bounding box center [577, 118] width 107 height 13
click at [561, 117] on button "查 询" at bounding box center [565, 118] width 26 height 13
click at [561, 114] on button "查 询" at bounding box center [565, 118] width 26 height 13
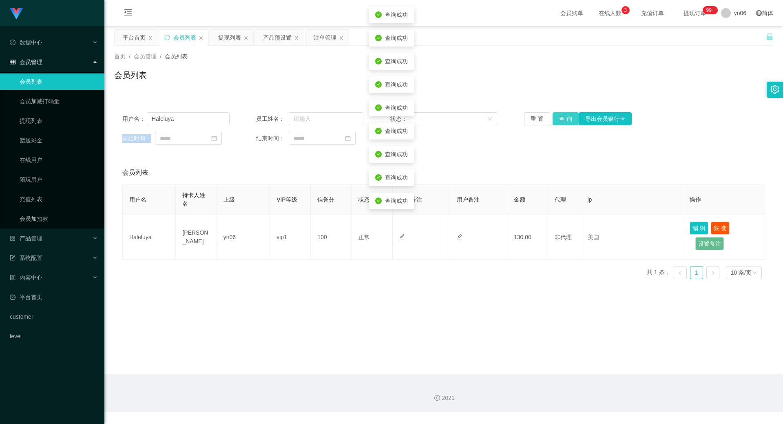
click at [561, 114] on button "查 询" at bounding box center [565, 118] width 26 height 13
click at [561, 114] on div "重 置 查 询 导出会员银行卡" at bounding box center [577, 118] width 107 height 13
click at [561, 114] on button "查 询" at bounding box center [569, 118] width 35 height 13
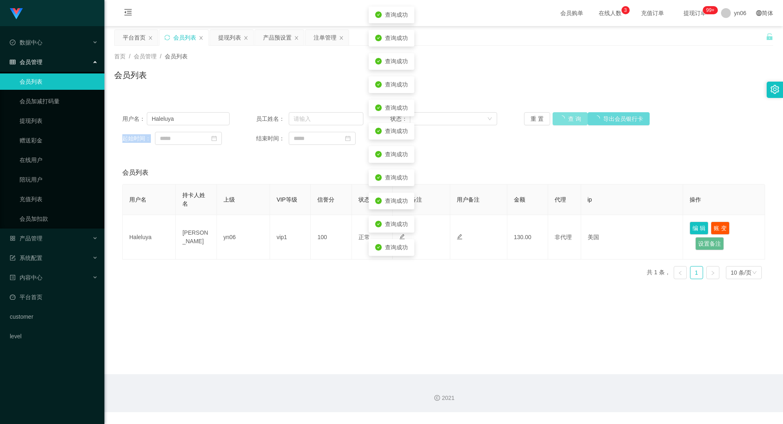
click at [561, 114] on div "重 置 查 询 导出会员银行卡" at bounding box center [577, 118] width 107 height 13
click at [561, 114] on button "查 询" at bounding box center [565, 118] width 26 height 13
click at [561, 114] on div "重 置 查 询 导出会员银行卡" at bounding box center [577, 118] width 107 height 13
click at [561, 114] on button "查 询" at bounding box center [565, 118] width 26 height 13
click at [561, 114] on div "重 置 查 询 导出会员银行卡" at bounding box center [577, 118] width 107 height 13
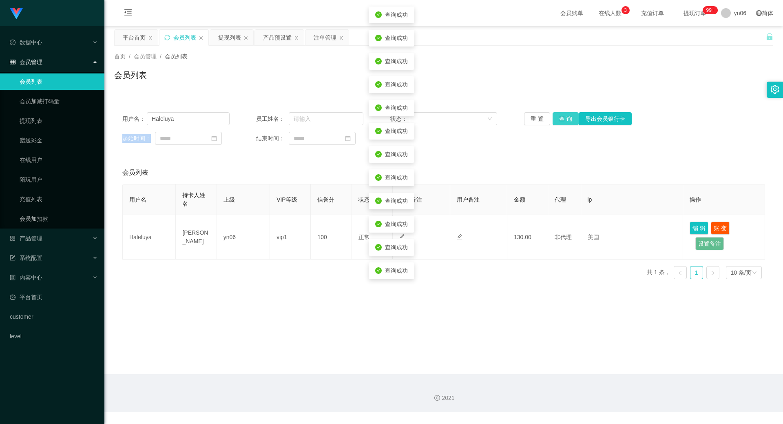
click at [561, 114] on button "查 询" at bounding box center [565, 118] width 26 height 13
click at [561, 114] on div "重 置 查 询 导出会员银行卡" at bounding box center [577, 118] width 107 height 13
click at [561, 114] on button "查 询" at bounding box center [565, 118] width 26 height 13
click at [561, 114] on div "重 置 查 询 导出会员银行卡" at bounding box center [577, 118] width 107 height 13
click at [561, 114] on button "查 询" at bounding box center [565, 118] width 26 height 13
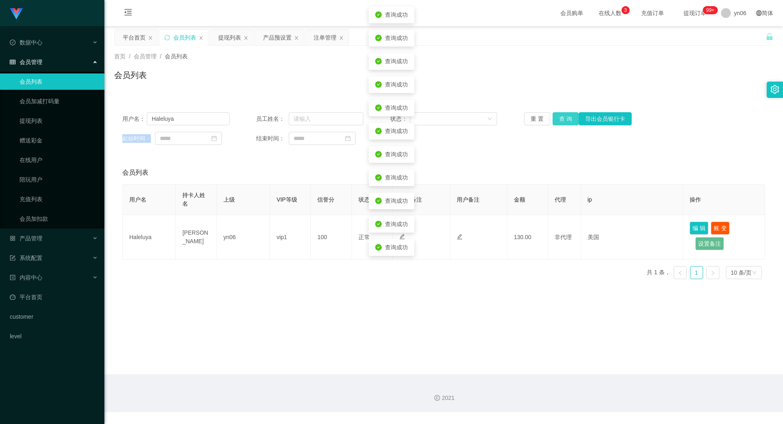
click at [561, 114] on div "重 置 查 询 导出会员银行卡" at bounding box center [577, 118] width 107 height 13
click at [561, 114] on button "查 询" at bounding box center [565, 118] width 26 height 13
click at [560, 114] on div "重 置 查 询 导出会员银行卡" at bounding box center [577, 118] width 107 height 13
click at [560, 114] on button "查 询" at bounding box center [569, 118] width 35 height 13
click at [560, 114] on div "重 置 查 询 导出会员银行卡" at bounding box center [577, 118] width 107 height 13
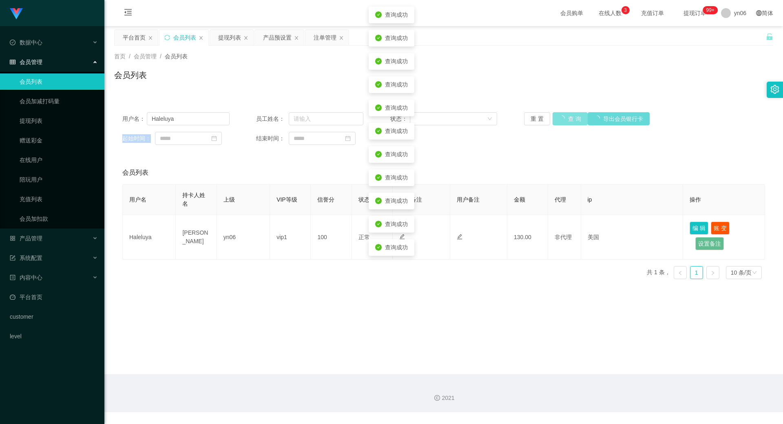
click at [560, 114] on button "查 询" at bounding box center [569, 118] width 35 height 13
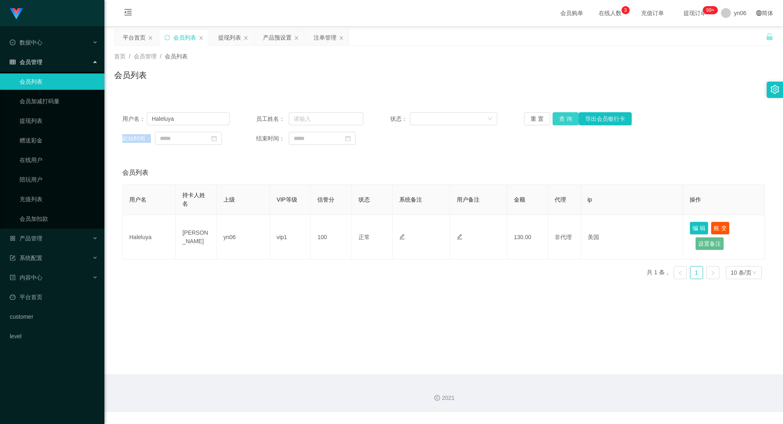
click at [569, 119] on button "查 询" at bounding box center [565, 118] width 26 height 13
click at [567, 119] on button "查 询" at bounding box center [565, 118] width 26 height 13
click at [567, 119] on button "查 询" at bounding box center [569, 118] width 35 height 13
drag, startPoint x: 221, startPoint y: 34, endPoint x: 226, endPoint y: 38, distance: 7.0
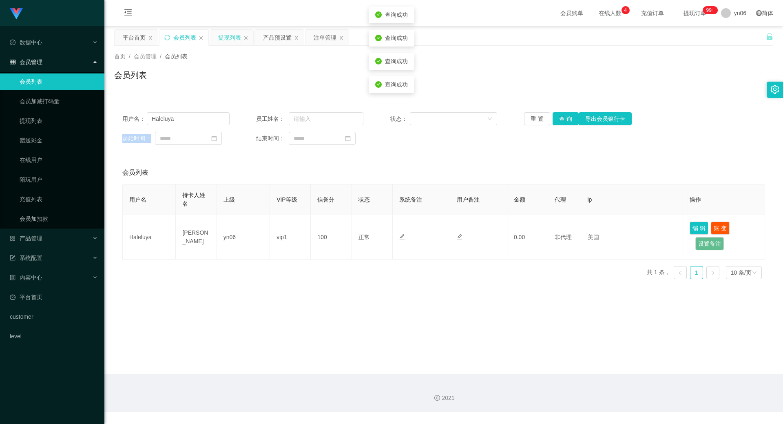
click at [221, 34] on div "提现列表" at bounding box center [229, 37] width 23 height 15
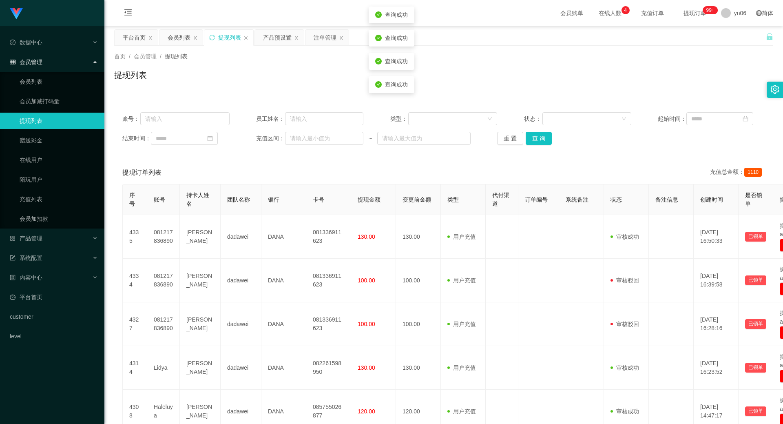
click at [532, 130] on div "账号： 员工姓名： 类型： 状态： 起始时间： 结束时间： 充值区间： ~ 重 置 查 询" at bounding box center [443, 128] width 659 height 49
click at [541, 136] on button "查 询" at bounding box center [538, 138] width 26 height 13
click at [541, 136] on div "重 置 查 询" at bounding box center [550, 138] width 107 height 13
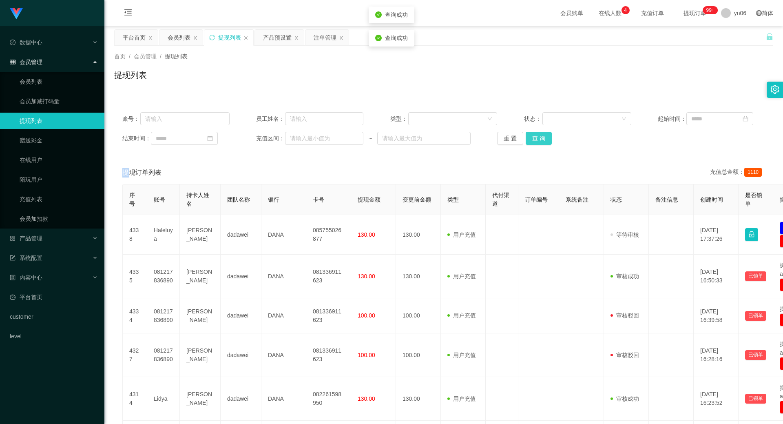
click at [541, 136] on button "查 询" at bounding box center [538, 138] width 26 height 13
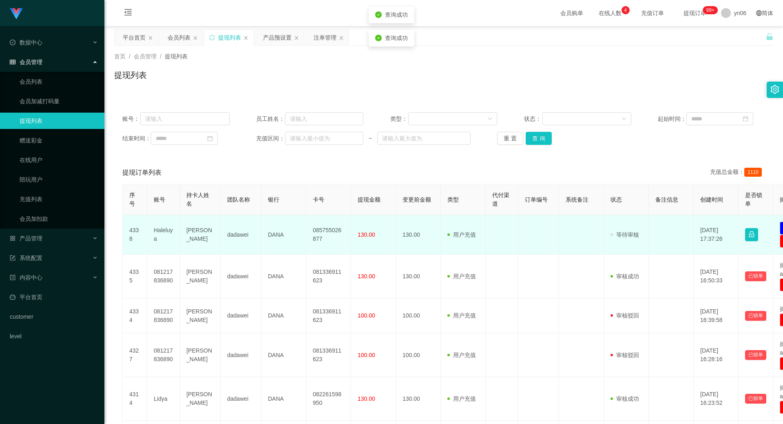
click at [164, 236] on td "Haleluya" at bounding box center [163, 235] width 33 height 40
click at [162, 234] on td "Haleluya" at bounding box center [163, 235] width 33 height 40
click at [163, 223] on td "Haleluya" at bounding box center [163, 235] width 33 height 40
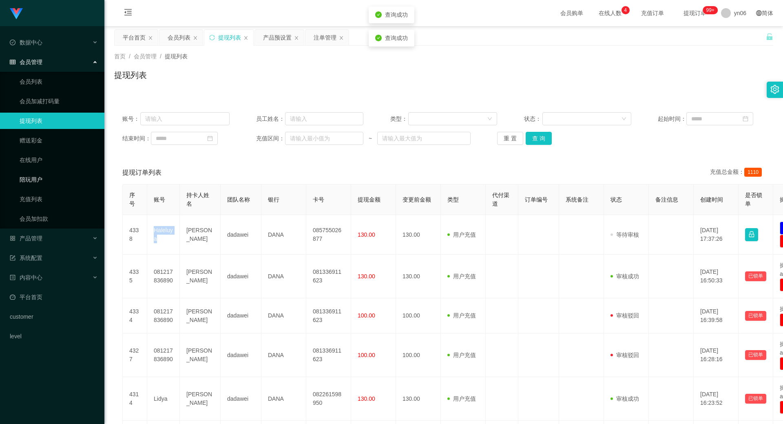
copy td "Haleluya"
click at [543, 139] on button "查 询" at bounding box center [538, 138] width 26 height 13
click at [539, 140] on div "重 置 查 询" at bounding box center [550, 138] width 107 height 13
click at [539, 140] on button "查 询" at bounding box center [542, 138] width 35 height 13
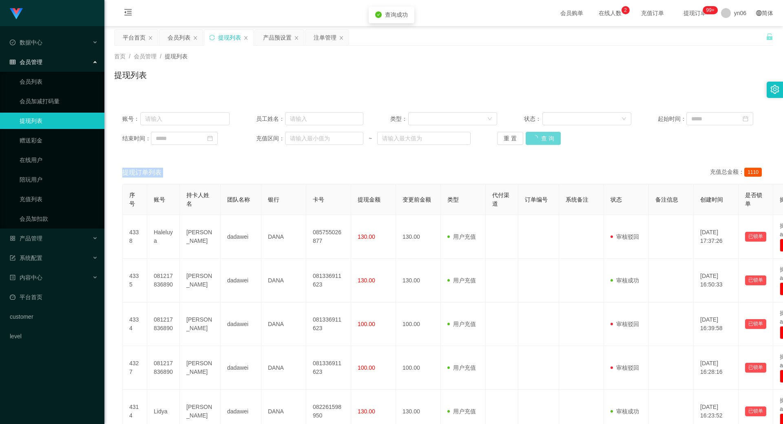
click at [539, 140] on div "重 置 查 询" at bounding box center [550, 138] width 107 height 13
click at [539, 140] on button "查 询" at bounding box center [538, 138] width 26 height 13
click at [539, 140] on div "重 置 查 询" at bounding box center [550, 138] width 107 height 13
click at [539, 140] on button "查 询" at bounding box center [538, 138] width 26 height 13
click at [536, 137] on button "查 询" at bounding box center [538, 138] width 26 height 13
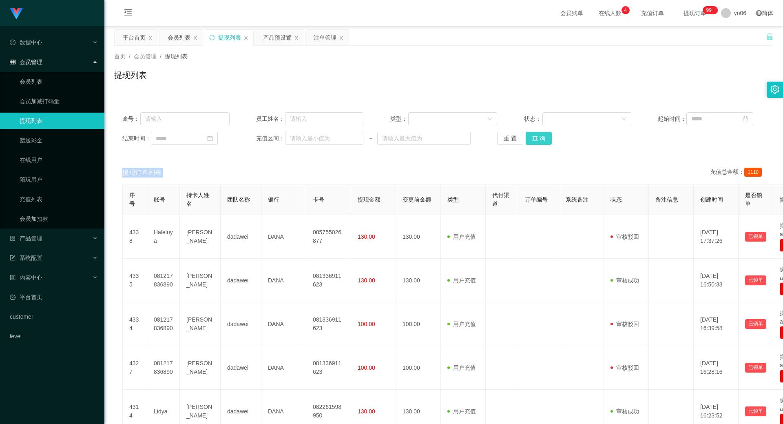
click at [536, 137] on div "重 置 查 询" at bounding box center [550, 138] width 107 height 13
click at [536, 137] on button "查 询" at bounding box center [538, 138] width 26 height 13
click at [536, 137] on div "重 置 查 询" at bounding box center [550, 138] width 107 height 13
click at [536, 137] on button "查 询" at bounding box center [538, 138] width 26 height 13
click at [536, 138] on div "重 置 查 询" at bounding box center [550, 138] width 107 height 13
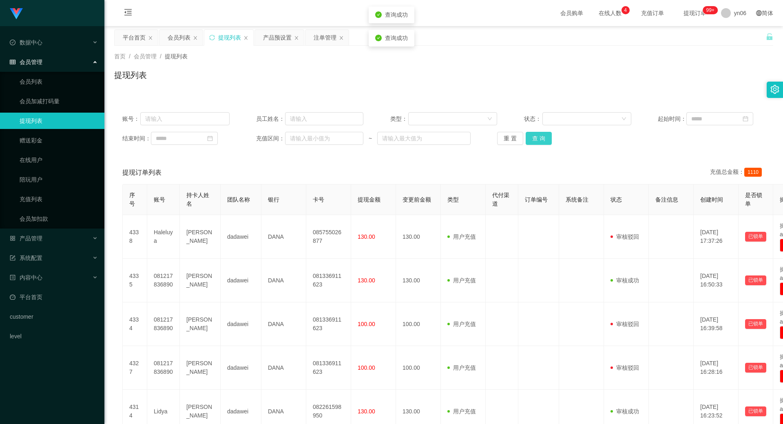
click at [536, 138] on button "查 询" at bounding box center [538, 138] width 26 height 13
click at [536, 138] on div "重 置 查 询" at bounding box center [550, 138] width 107 height 13
click at [536, 139] on button "查 询" at bounding box center [542, 138] width 35 height 13
click at [536, 139] on div "重 置 查 询" at bounding box center [550, 138] width 107 height 13
click at [536, 139] on button "查 询" at bounding box center [542, 138] width 35 height 13
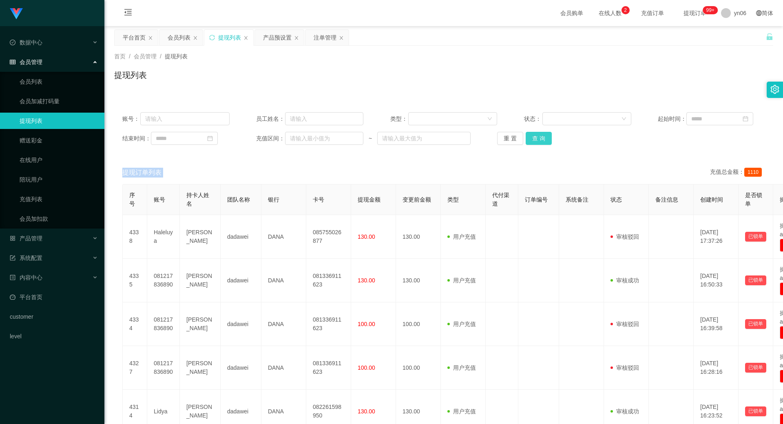
click at [534, 141] on button "查 询" at bounding box center [538, 138] width 26 height 13
click at [534, 143] on div "重 置 查 询" at bounding box center [550, 138] width 107 height 13
click at [534, 143] on button "查 询" at bounding box center [538, 138] width 26 height 13
click at [534, 143] on div "重 置 查 询" at bounding box center [550, 138] width 107 height 13
click at [534, 143] on button "查 询" at bounding box center [542, 138] width 35 height 13
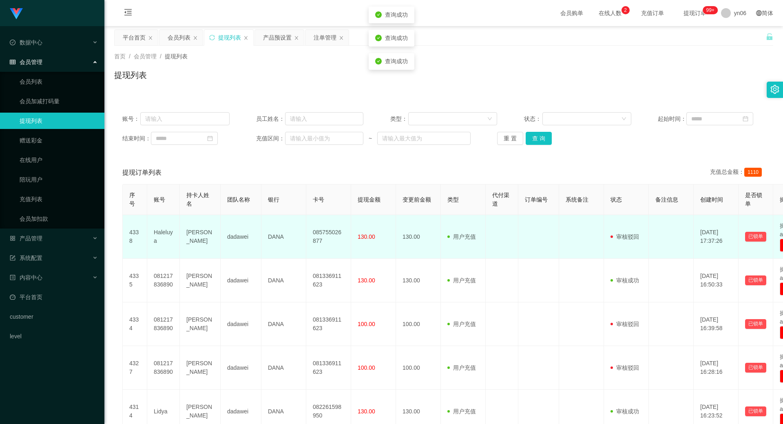
click at [163, 233] on td "Haleluya" at bounding box center [163, 237] width 33 height 44
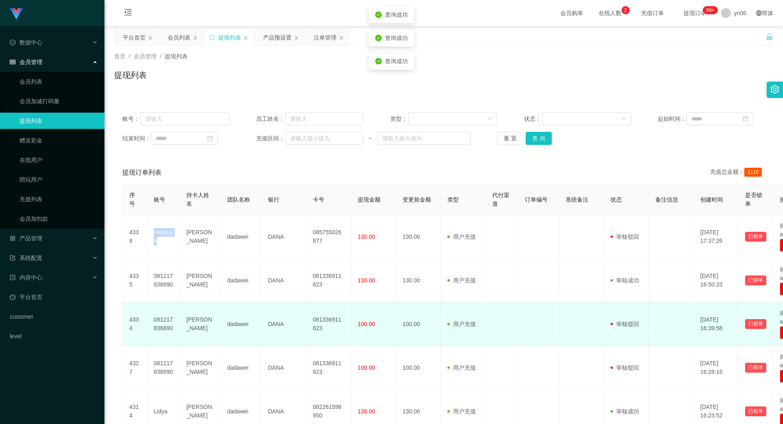
copy td "Haleluya"
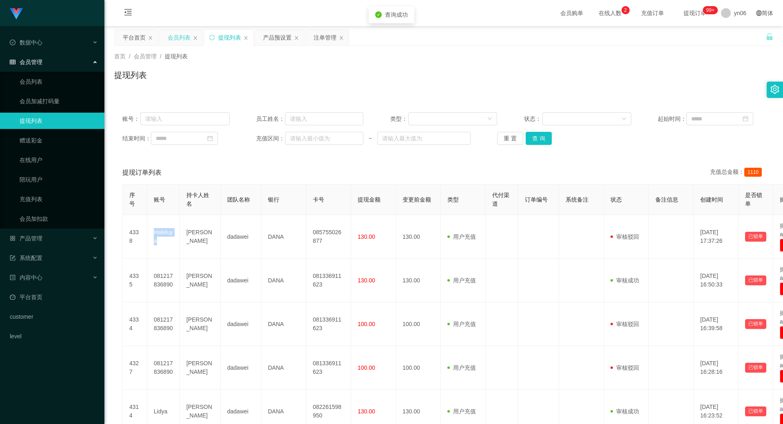
click at [177, 35] on div "会员列表" at bounding box center [179, 37] width 23 height 15
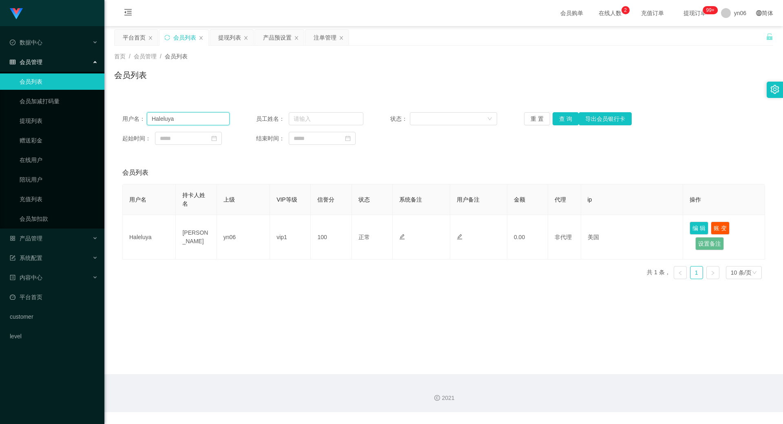
click at [192, 120] on input "Haleluya" at bounding box center [188, 118] width 83 height 13
click at [193, 120] on input "Haleluya" at bounding box center [188, 118] width 83 height 13
click at [567, 117] on button "查 询" at bounding box center [565, 118] width 26 height 13
click at [566, 118] on button "查 询" at bounding box center [565, 118] width 26 height 13
click at [565, 118] on button "查 询" at bounding box center [565, 118] width 26 height 13
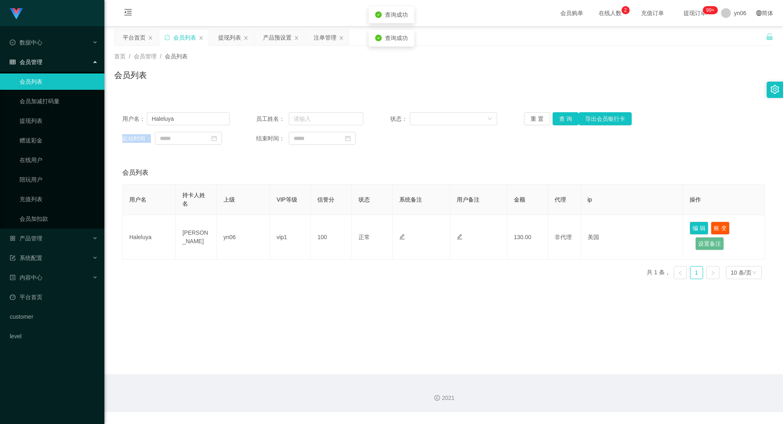
click at [565, 118] on div "重 置 查 询 导出会员银行卡" at bounding box center [577, 118] width 107 height 13
click at [565, 118] on button "查 询" at bounding box center [565, 118] width 26 height 13
click at [565, 118] on div "重 置 查 询 导出会员银行卡" at bounding box center [577, 118] width 107 height 13
click at [196, 124] on input "Haleluya" at bounding box center [188, 118] width 83 height 13
click at [198, 124] on input "Haleluya" at bounding box center [188, 118] width 83 height 13
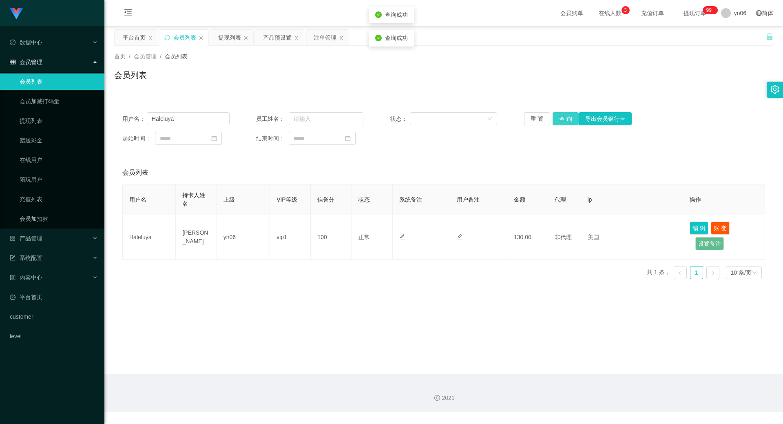
click at [555, 119] on button "查 询" at bounding box center [565, 118] width 26 height 13
click at [555, 119] on div "重 置 查 询 导出会员银行卡" at bounding box center [577, 118] width 107 height 13
click at [555, 119] on button "查 询" at bounding box center [565, 118] width 26 height 13
click at [555, 119] on div "重 置 查 询 导出会员银行卡" at bounding box center [577, 118] width 107 height 13
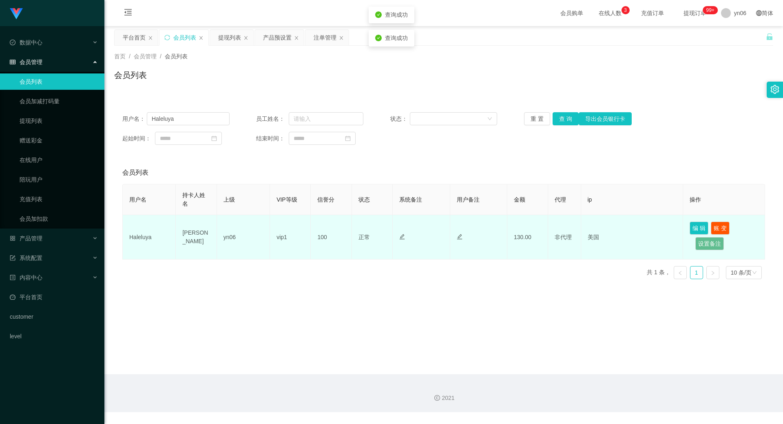
click at [450, 247] on td at bounding box center [478, 237] width 57 height 44
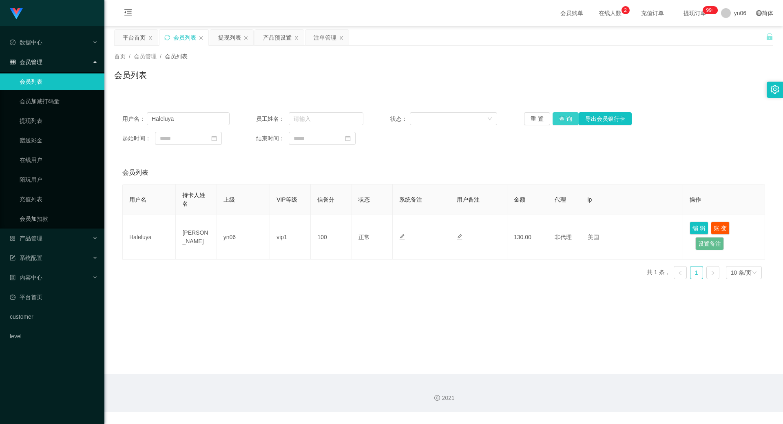
click at [565, 118] on button "查 询" at bounding box center [565, 118] width 26 height 13
click at [565, 117] on div "重 置 查 询 导出会员银行卡" at bounding box center [577, 118] width 107 height 13
click at [565, 117] on button "查 询" at bounding box center [569, 118] width 35 height 13
click at [565, 117] on div "重 置 查 询 导出会员银行卡" at bounding box center [577, 118] width 107 height 13
click at [565, 117] on button "查 询" at bounding box center [565, 118] width 26 height 13
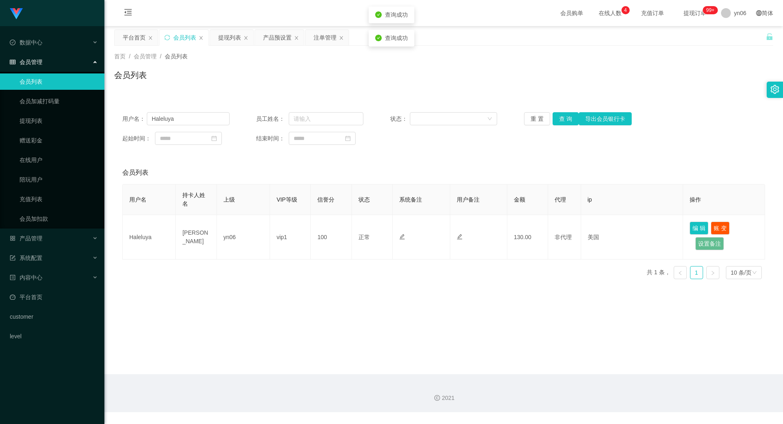
click at [565, 116] on div "重 置 查 询 导出会员银行卡" at bounding box center [577, 118] width 107 height 13
click at [565, 116] on button "查 询" at bounding box center [565, 118] width 26 height 13
click at [277, 41] on div "产品预设置" at bounding box center [277, 37] width 29 height 15
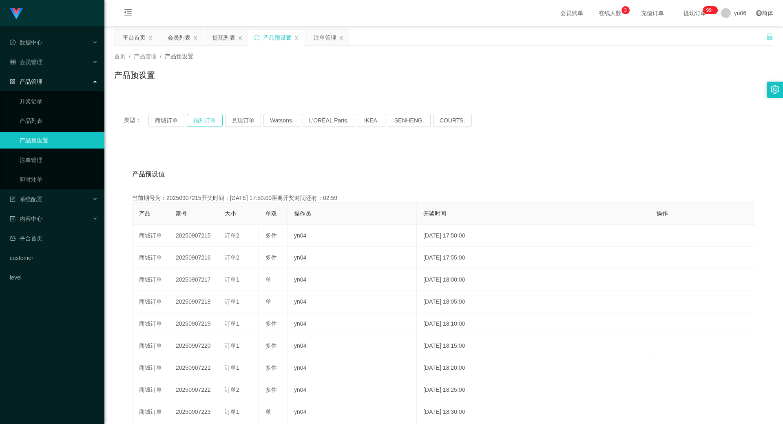
click at [203, 124] on button "福利订单" at bounding box center [205, 120] width 36 height 13
click at [213, 37] on div "提现列表" at bounding box center [223, 37] width 23 height 15
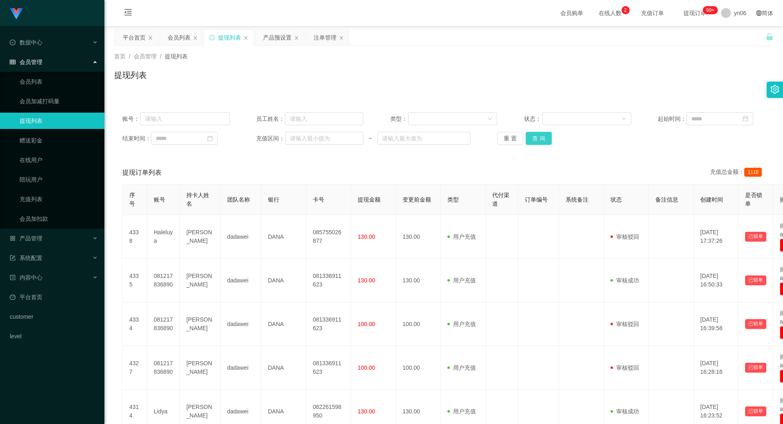
click at [543, 137] on button "查 询" at bounding box center [538, 138] width 26 height 13
click at [543, 137] on div "重 置 查 询" at bounding box center [550, 138] width 107 height 13
click at [543, 137] on button "查 询" at bounding box center [538, 138] width 26 height 13
click at [543, 137] on div "重 置 查 询" at bounding box center [550, 138] width 107 height 13
click at [543, 137] on button "查 询" at bounding box center [538, 138] width 26 height 13
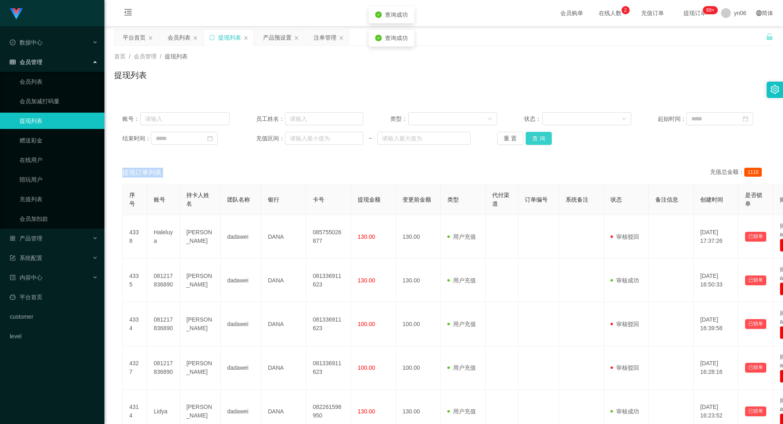
click at [543, 137] on div "重 置 查 询" at bounding box center [550, 138] width 107 height 13
click at [543, 137] on button "查 询" at bounding box center [538, 138] width 26 height 13
click at [543, 137] on div "重 置 查 询" at bounding box center [550, 138] width 107 height 13
click at [543, 137] on button "查 询" at bounding box center [538, 138] width 26 height 13
click at [543, 137] on div "重 置 查 询" at bounding box center [550, 138] width 107 height 13
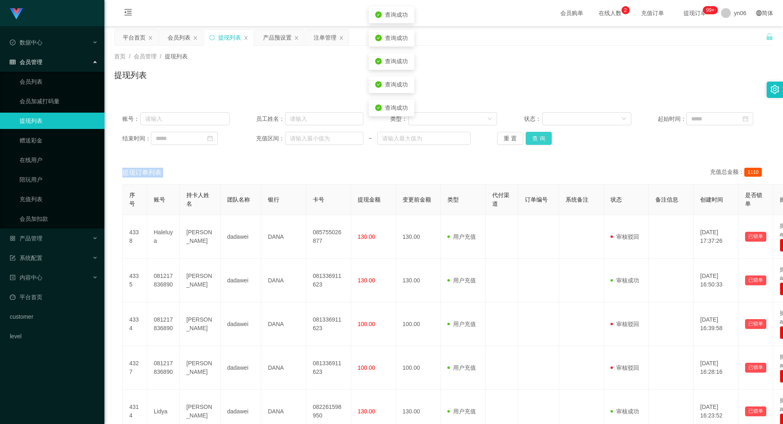
click at [543, 137] on button "查 询" at bounding box center [538, 138] width 26 height 13
click at [534, 137] on button "查 询" at bounding box center [538, 138] width 26 height 13
click at [534, 137] on div "重 置 查 询" at bounding box center [550, 138] width 107 height 13
click at [534, 137] on button "查 询" at bounding box center [538, 138] width 26 height 13
click at [533, 137] on div "重 置 查 询" at bounding box center [550, 138] width 107 height 13
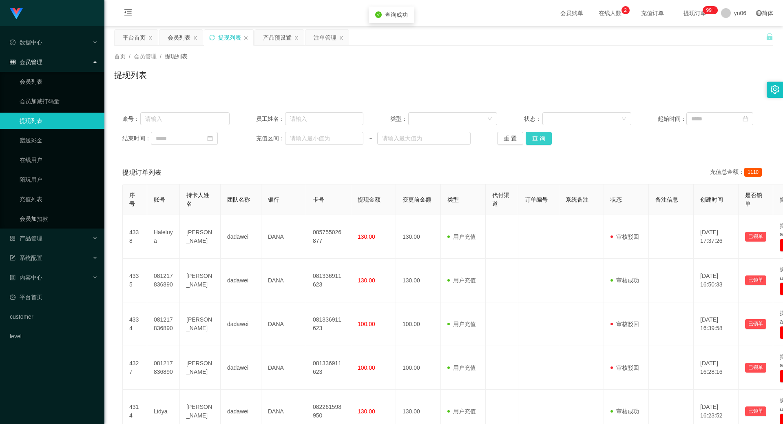
click at [533, 137] on button "查 询" at bounding box center [538, 138] width 26 height 13
click at [533, 137] on div "重 置 查 询" at bounding box center [550, 138] width 107 height 13
click at [533, 137] on button "查 询" at bounding box center [538, 138] width 26 height 13
click at [533, 137] on div "重 置 查 询" at bounding box center [550, 138] width 107 height 13
